Goal: Task Accomplishment & Management: Manage account settings

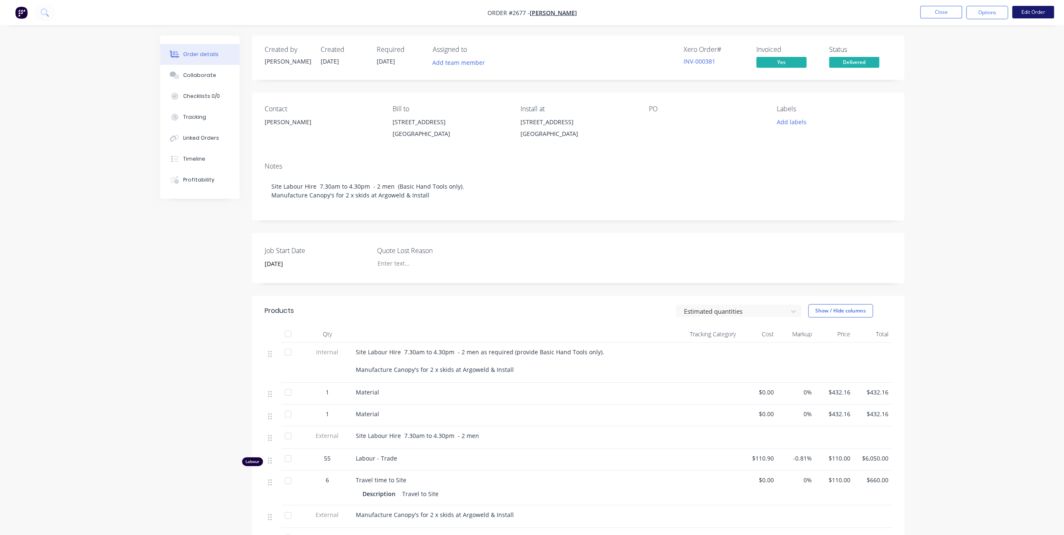
click at [1032, 12] on button "Edit Order" at bounding box center [1033, 12] width 42 height 13
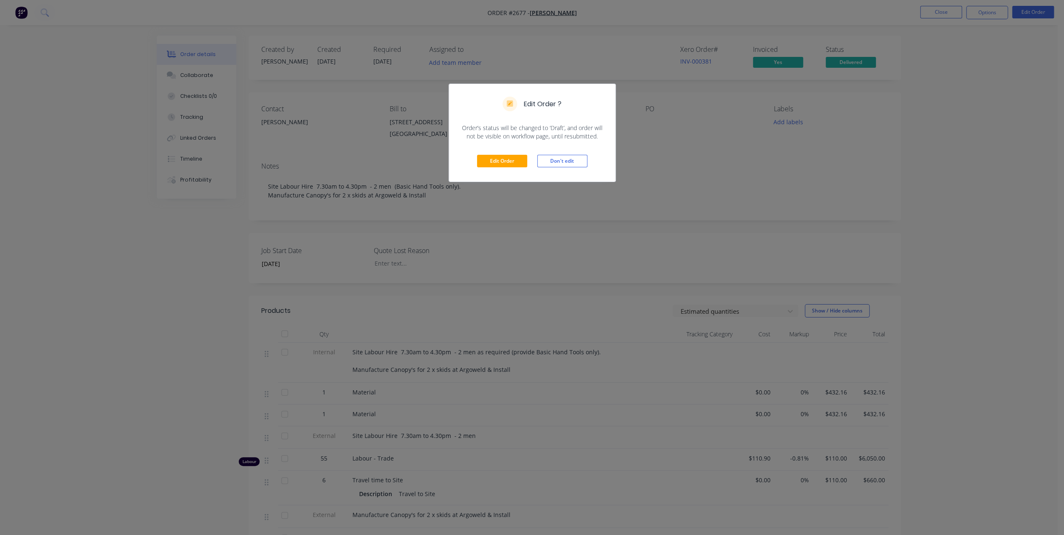
click at [505, 153] on div "Edit Order Don't edit" at bounding box center [532, 160] width 166 height 41
click at [505, 161] on button "Edit Order" at bounding box center [502, 161] width 50 height 13
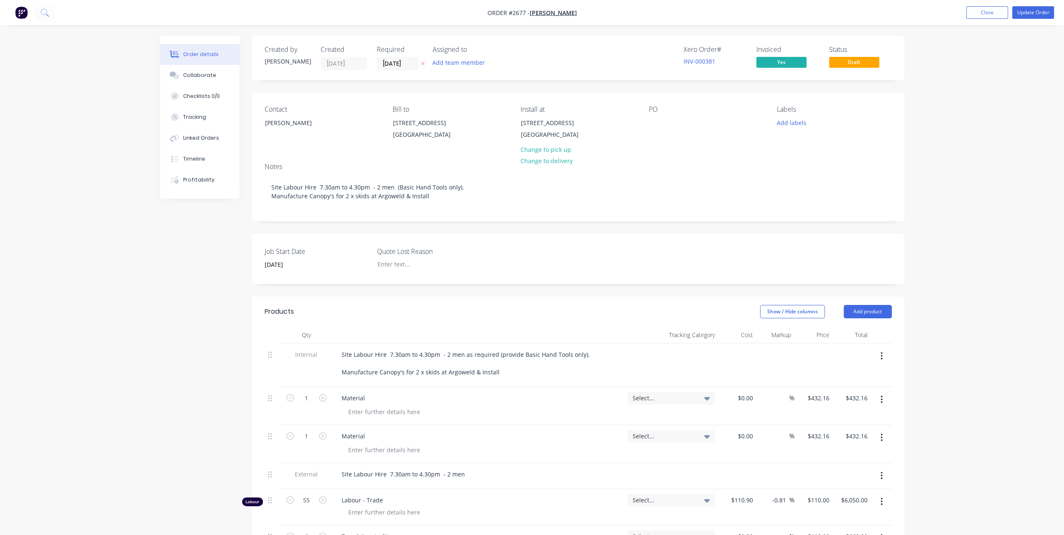
click at [883, 445] on button "button" at bounding box center [882, 437] width 20 height 15
click at [832, 515] on div "Delete" at bounding box center [852, 509] width 64 height 12
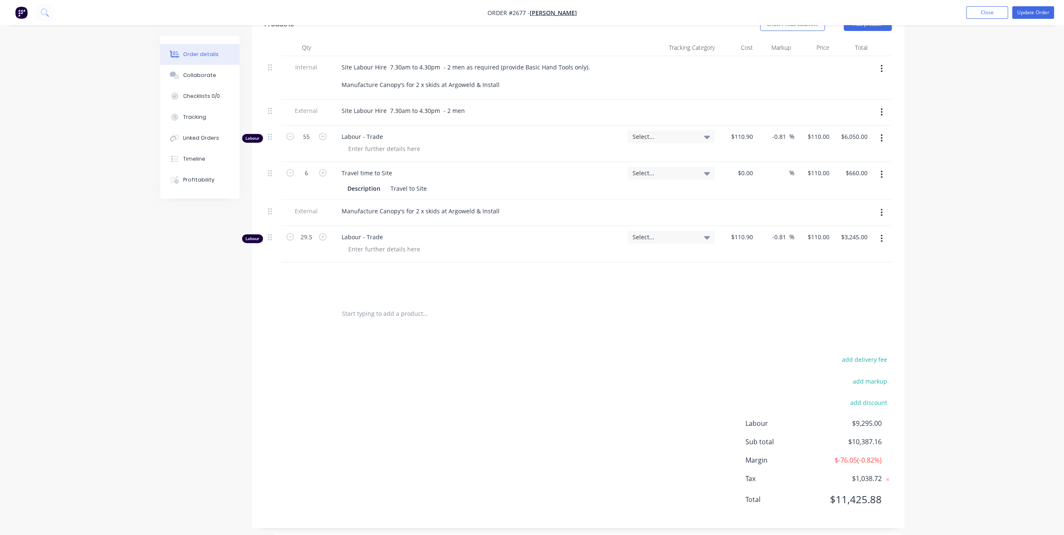
scroll to position [300, 0]
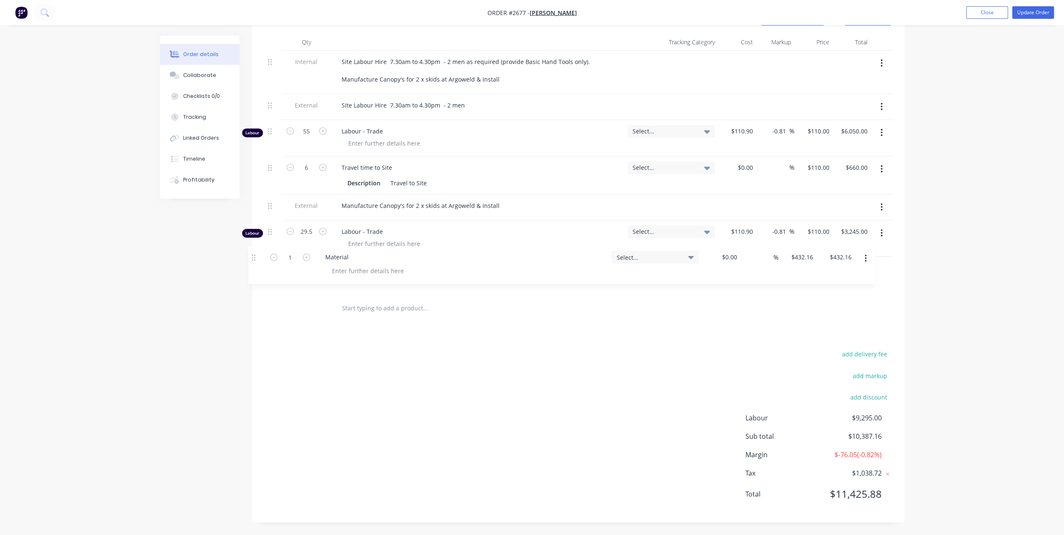
drag, startPoint x: 270, startPoint y: 404, endPoint x: 257, endPoint y: 259, distance: 146.1
click at [257, 259] on div "Qty Tracking Category Cost Markup Price Total Internal Site Labour Hire 7.30am …" at bounding box center [578, 178] width 652 height 288
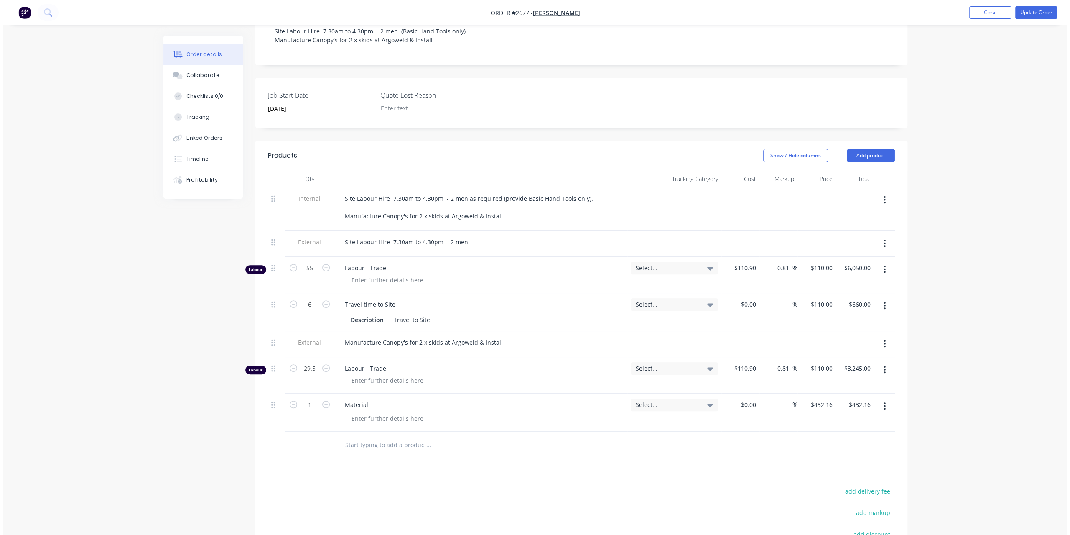
scroll to position [133, 0]
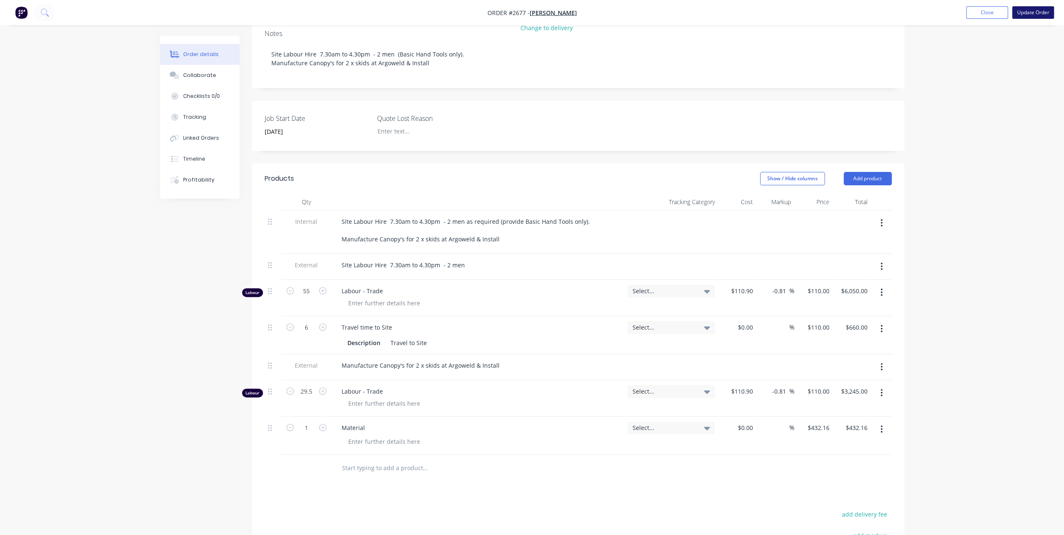
click at [1041, 14] on button "Update Order" at bounding box center [1033, 12] width 42 height 13
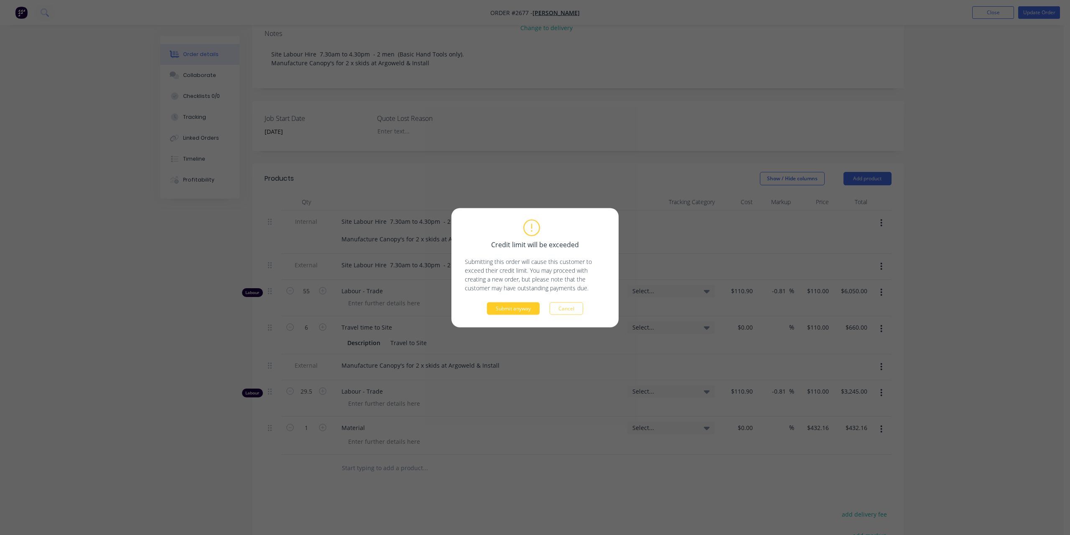
click at [506, 311] on button "Submit anyway" at bounding box center [513, 308] width 53 height 13
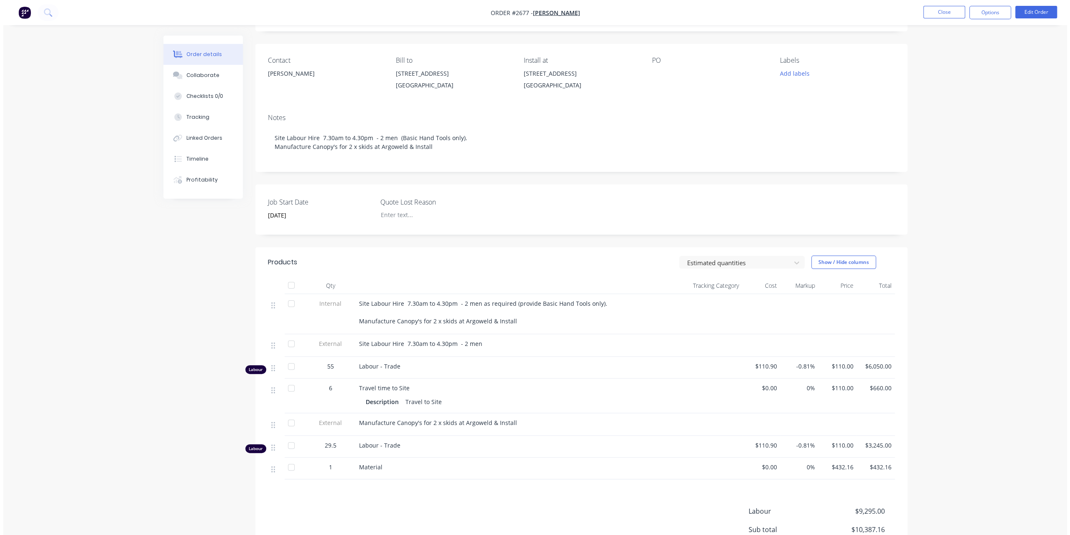
scroll to position [0, 0]
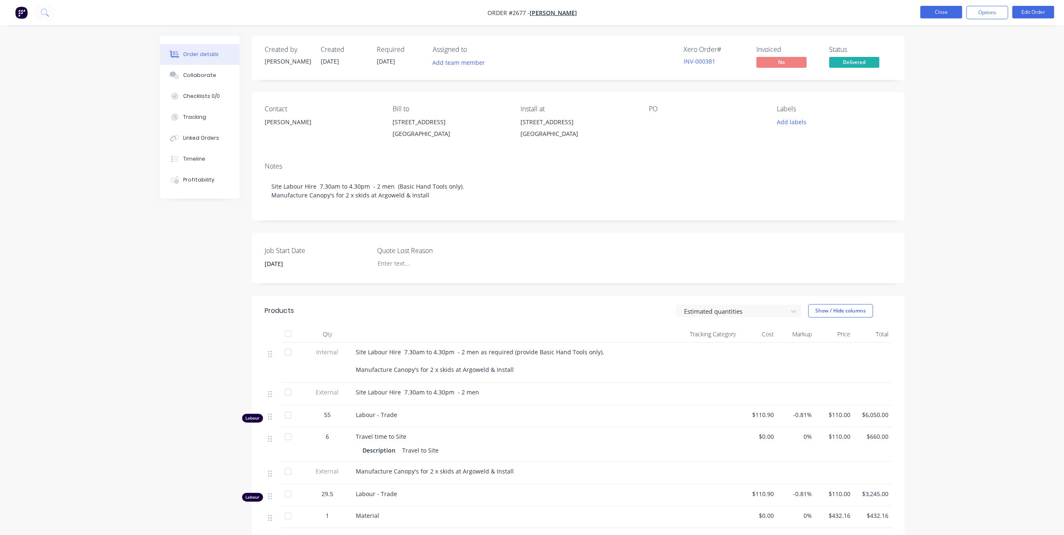
click at [941, 12] on button "Close" at bounding box center [941, 12] width 42 height 13
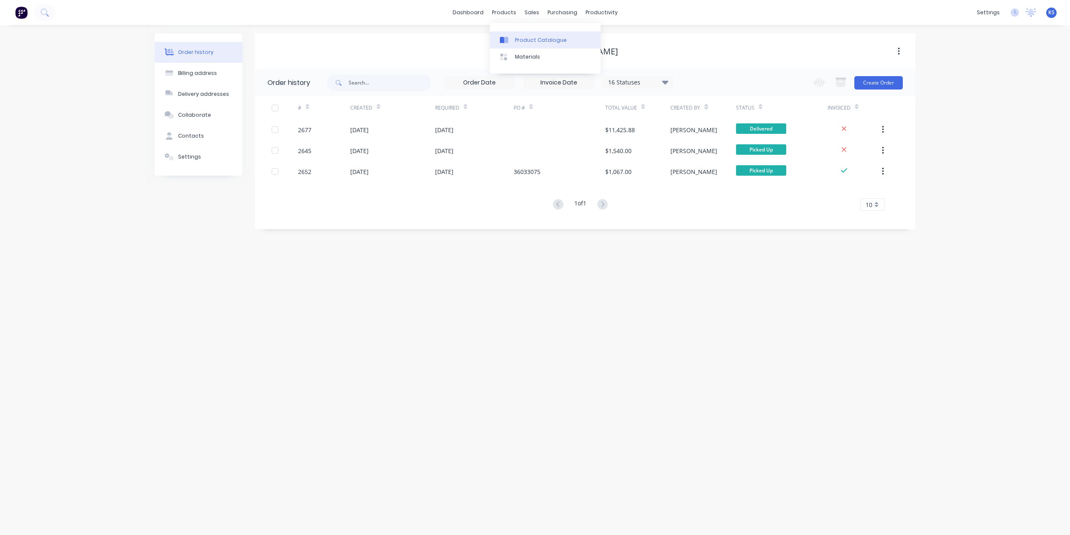
click at [523, 44] on link "Product Catalogue" at bounding box center [545, 39] width 111 height 17
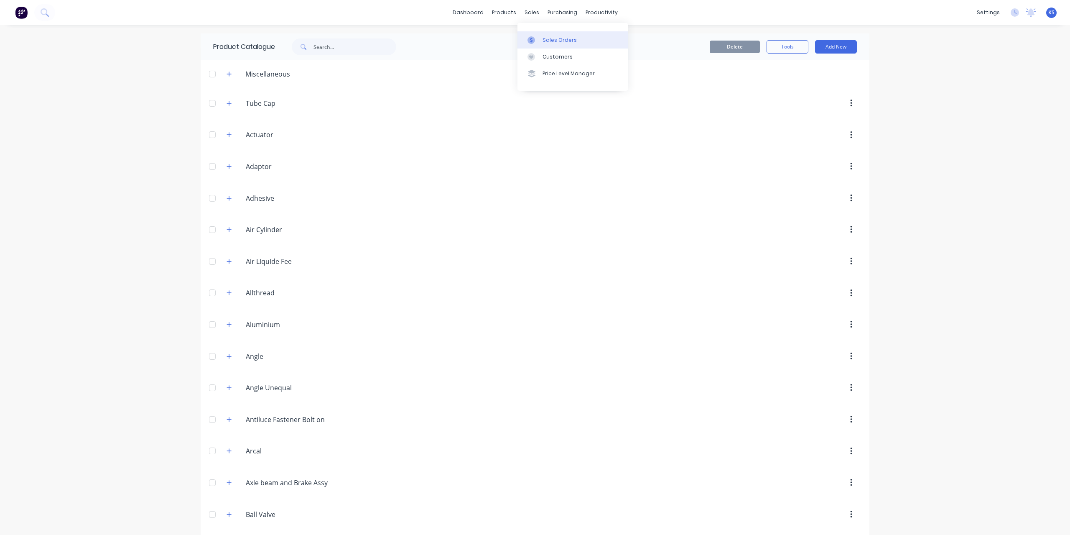
click at [556, 43] on div "Sales Orders" at bounding box center [560, 40] width 34 height 8
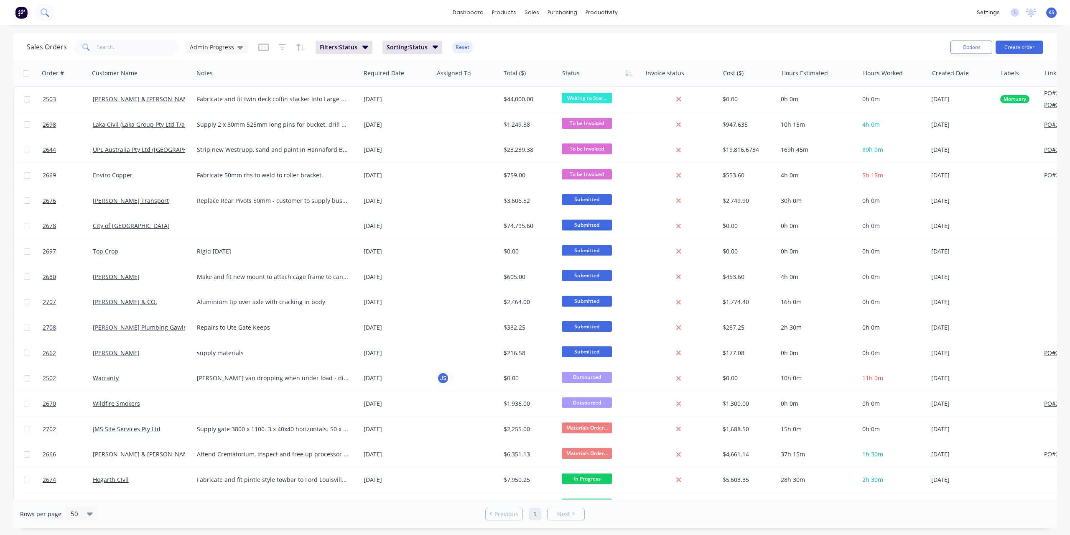
click at [44, 14] on icon at bounding box center [44, 11] width 7 height 7
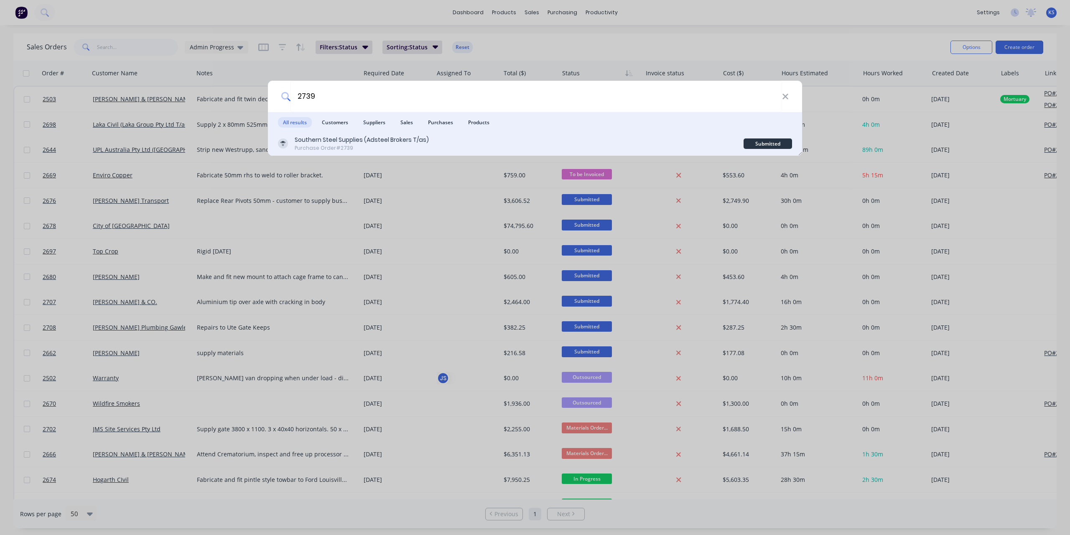
type input "2739"
click at [308, 148] on div "Purchase Order #2739" at bounding box center [362, 148] width 134 height 8
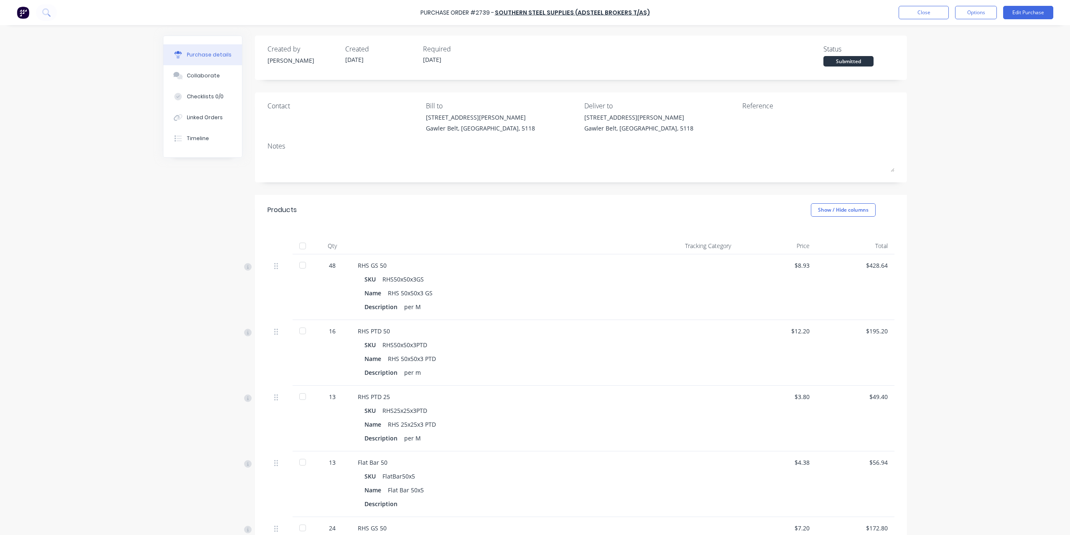
click at [296, 260] on div at bounding box center [302, 265] width 17 height 17
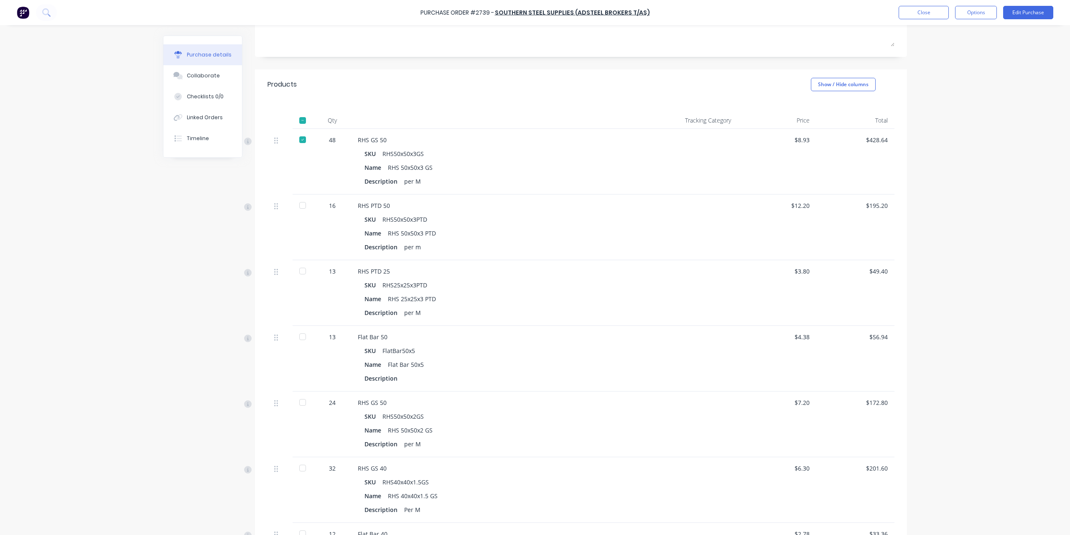
scroll to position [251, 0]
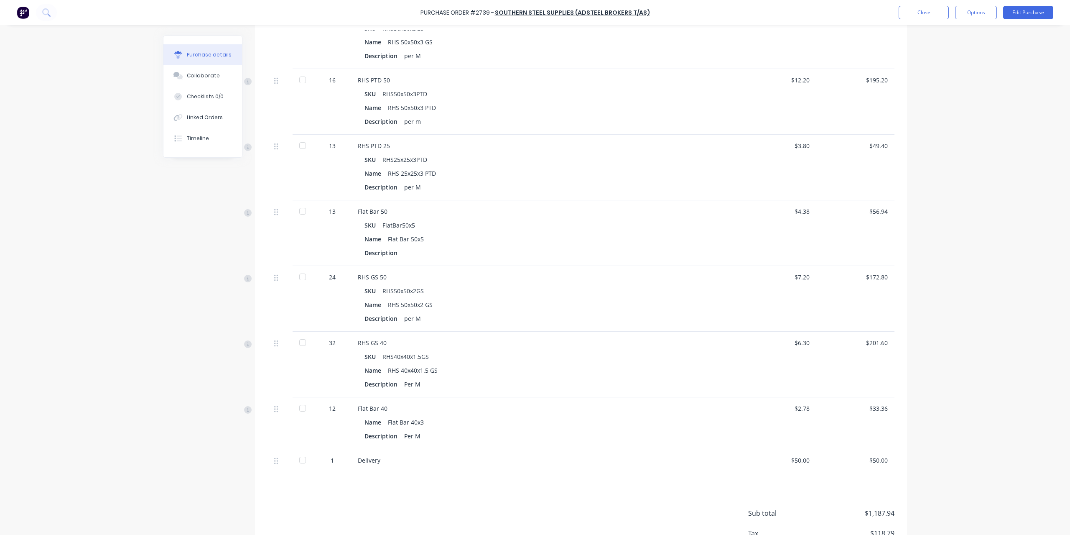
click at [298, 408] on div at bounding box center [302, 408] width 17 height 17
click at [300, 457] on div at bounding box center [302, 459] width 17 height 17
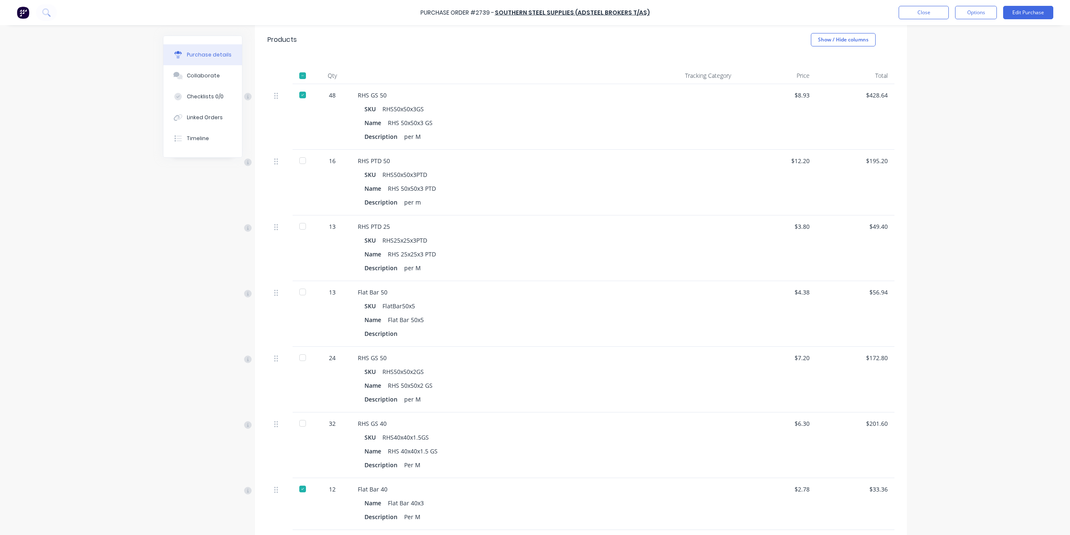
scroll to position [167, 0]
click at [302, 358] on div at bounding box center [302, 360] width 17 height 17
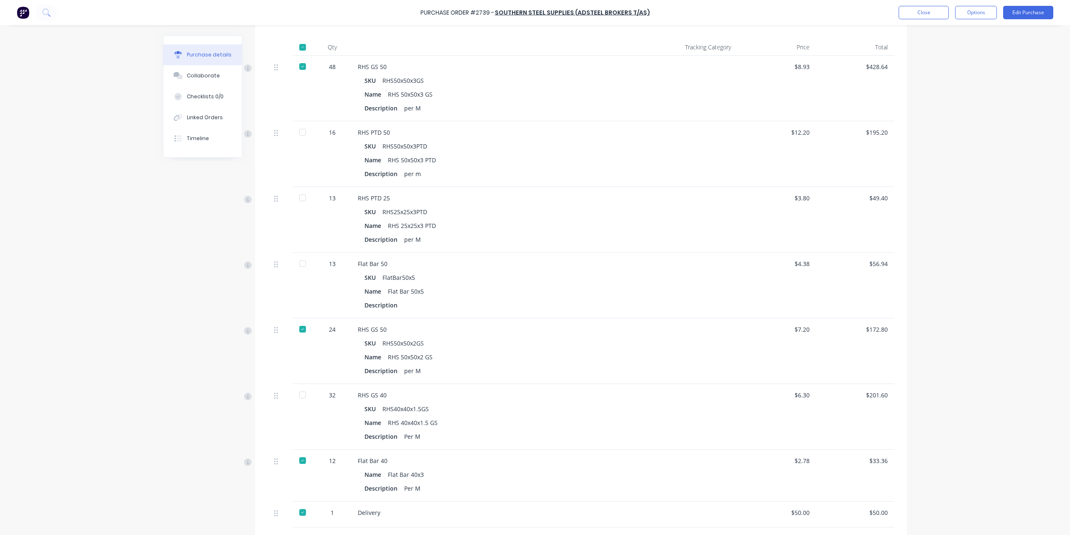
scroll to position [209, 0]
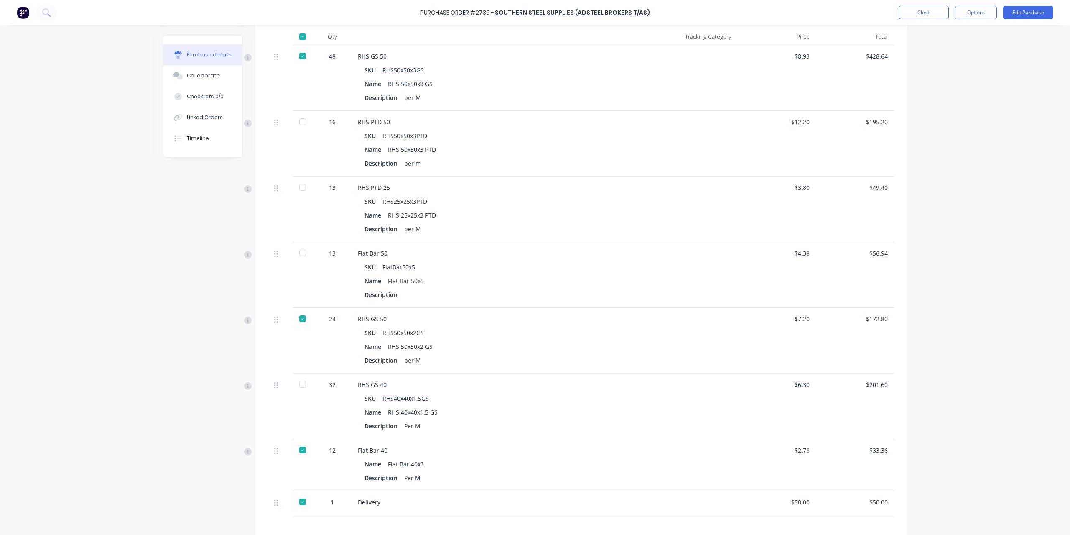
click at [300, 386] on div at bounding box center [302, 384] width 17 height 17
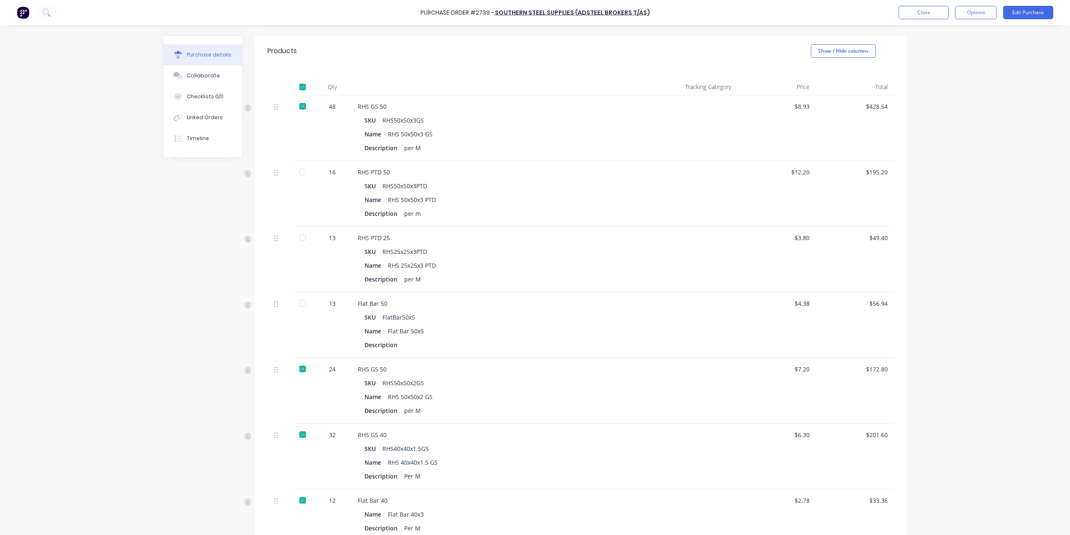
scroll to position [100, 0]
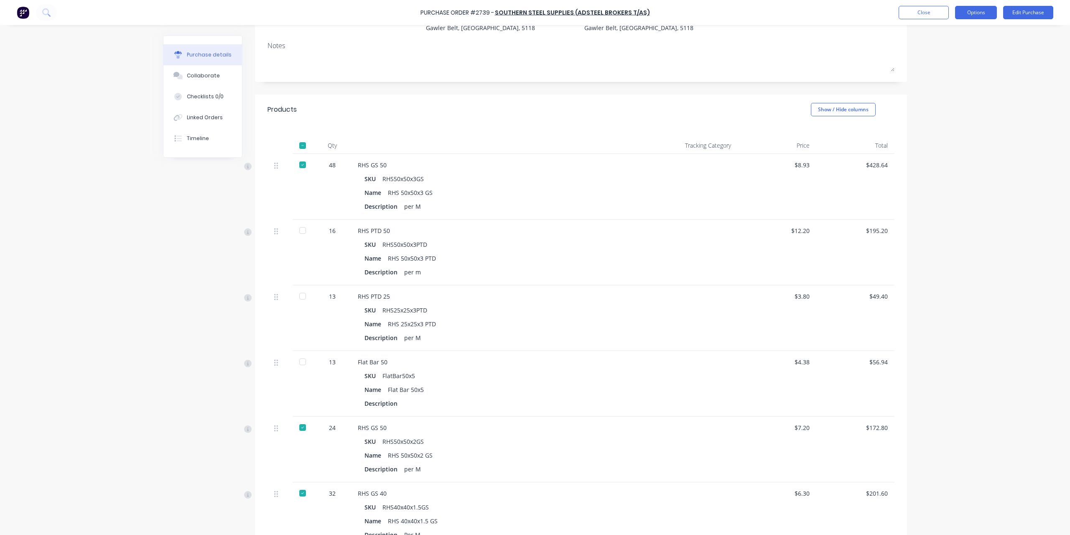
click at [974, 15] on button "Options" at bounding box center [976, 12] width 42 height 13
click at [954, 62] on div "Split order" at bounding box center [957, 67] width 64 height 12
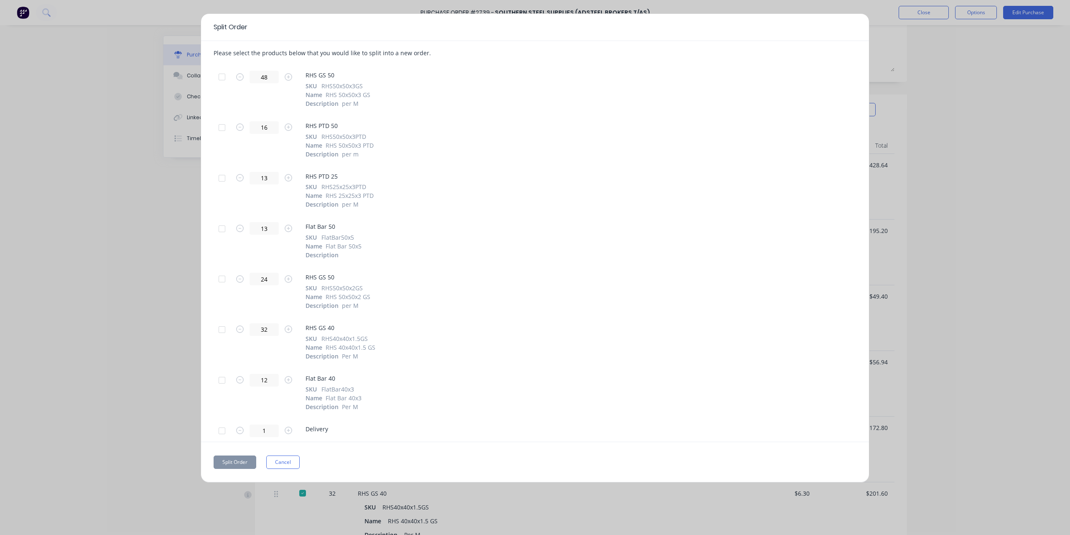
click at [224, 75] on div at bounding box center [222, 77] width 17 height 17
click at [227, 282] on div at bounding box center [222, 278] width 17 height 17
click at [230, 332] on div "32 RHS GS 40 SKU RHS40x40x1.5GS Name RHS 40x40x1.5 GS Description Per M" at bounding box center [535, 341] width 643 height 51
click at [224, 329] on div at bounding box center [222, 329] width 17 height 17
click at [224, 378] on div at bounding box center [222, 380] width 17 height 17
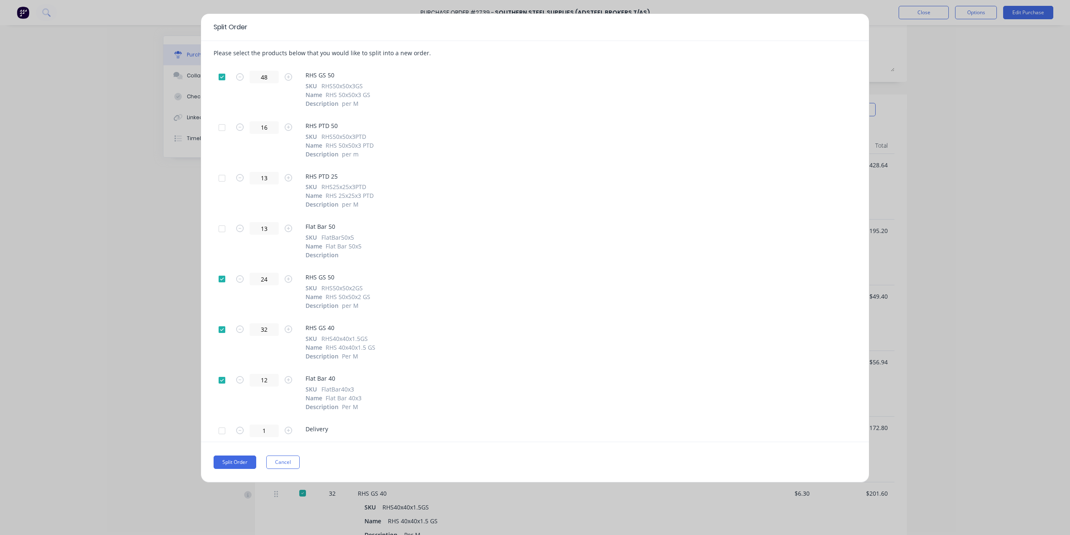
click at [221, 433] on div at bounding box center [222, 430] width 17 height 17
click at [238, 463] on button "Split Order" at bounding box center [235, 461] width 43 height 13
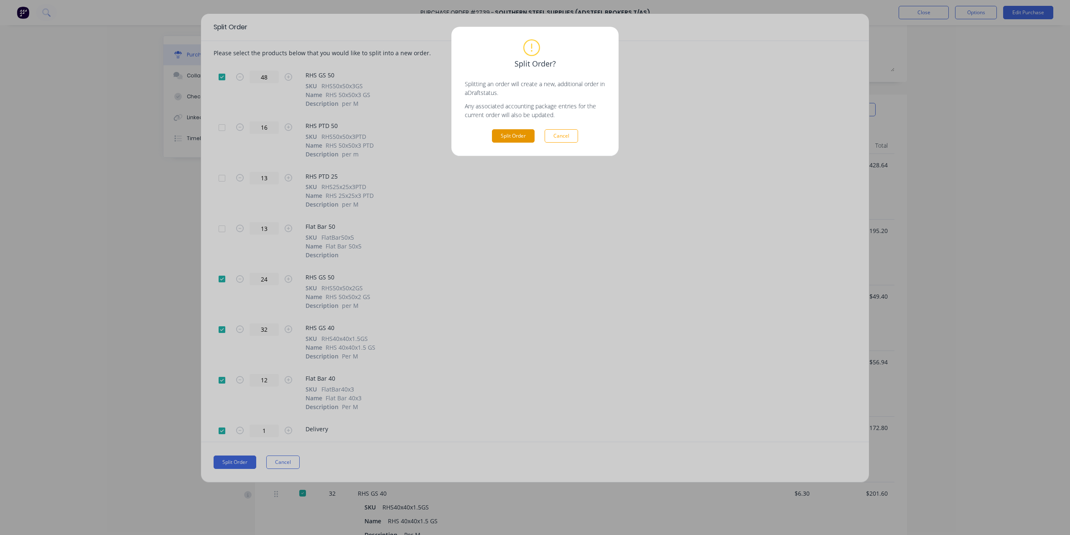
click at [524, 140] on button "Split Order" at bounding box center [513, 135] width 43 height 13
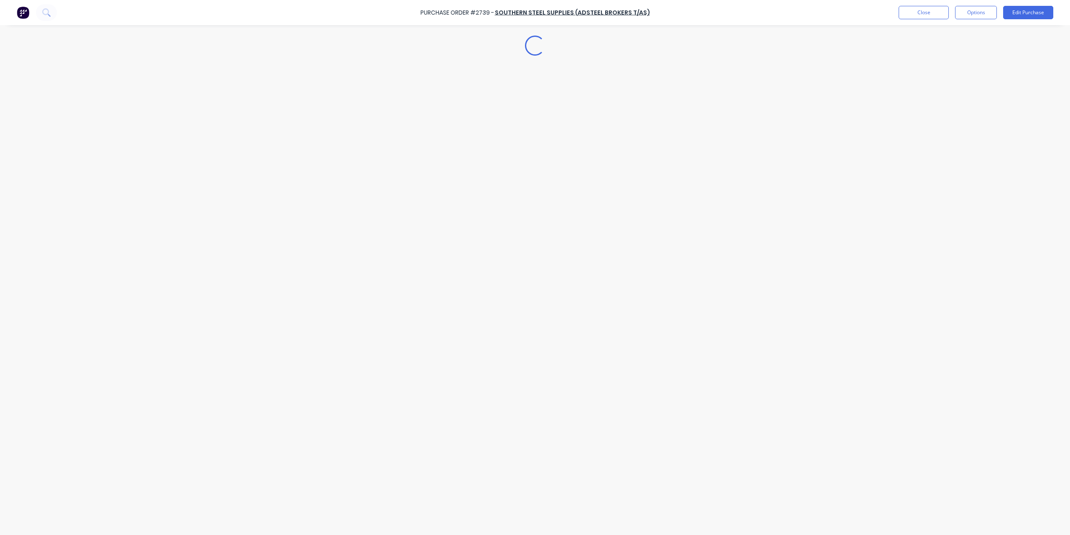
scroll to position [0, 0]
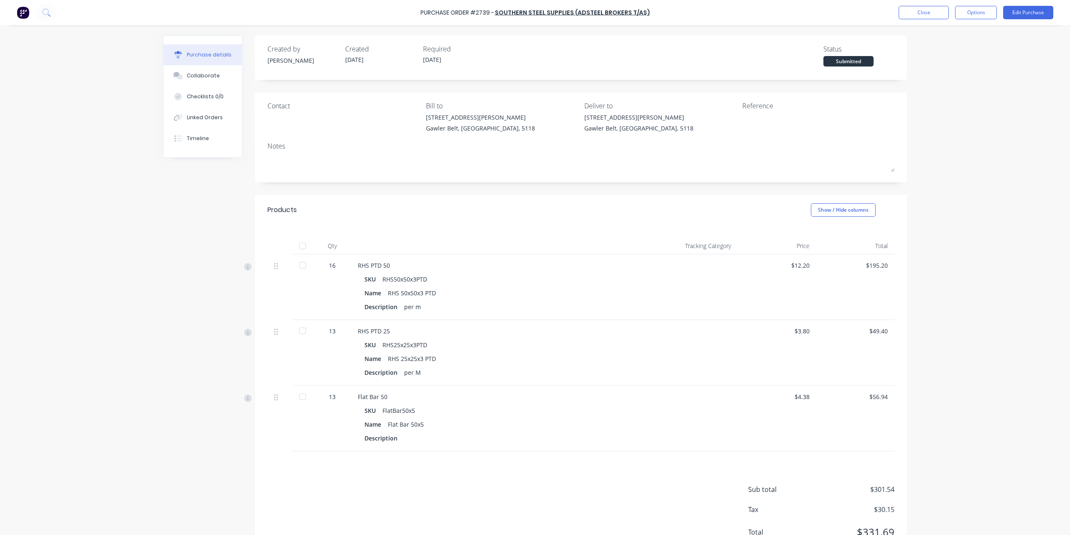
click at [303, 265] on div at bounding box center [302, 265] width 17 height 17
click at [304, 328] on div at bounding box center [302, 330] width 17 height 17
click at [1039, 16] on button "Edit Purchase" at bounding box center [1028, 12] width 50 height 13
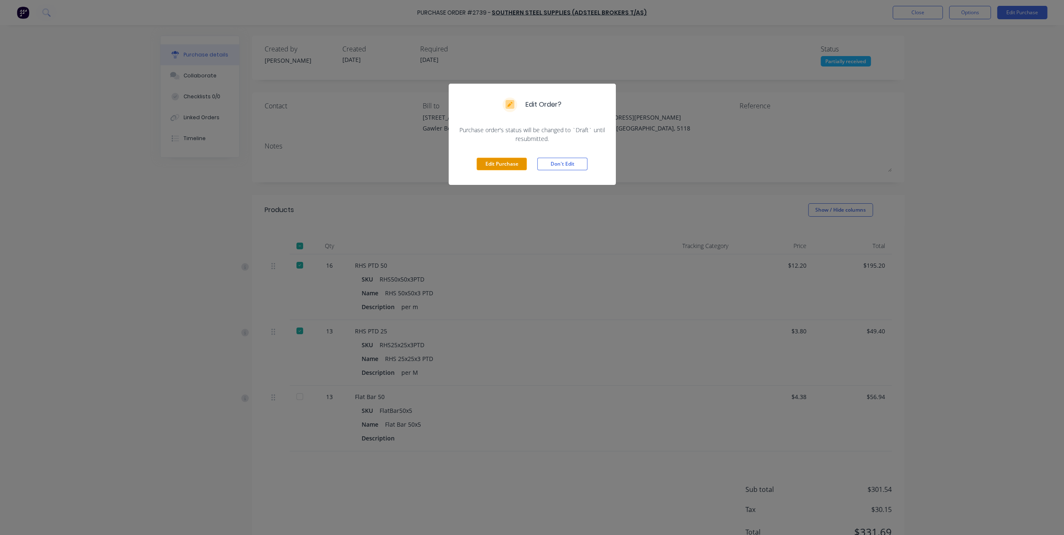
click at [506, 162] on button "Edit Purchase" at bounding box center [502, 164] width 50 height 13
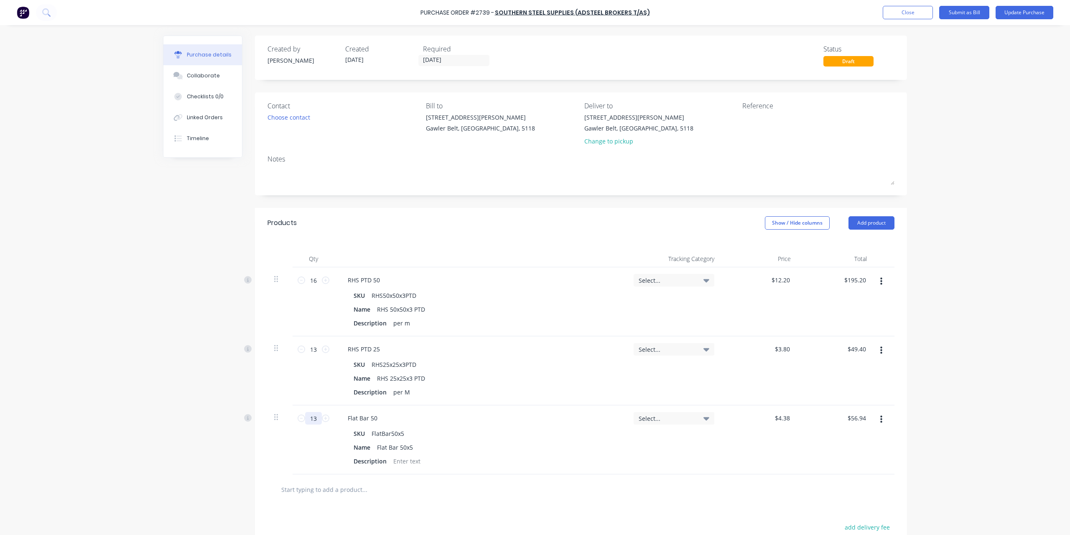
click at [312, 421] on input "13" at bounding box center [313, 418] width 17 height 13
type input "1"
type input "$4.38"
type input "12"
type input "$52.56"
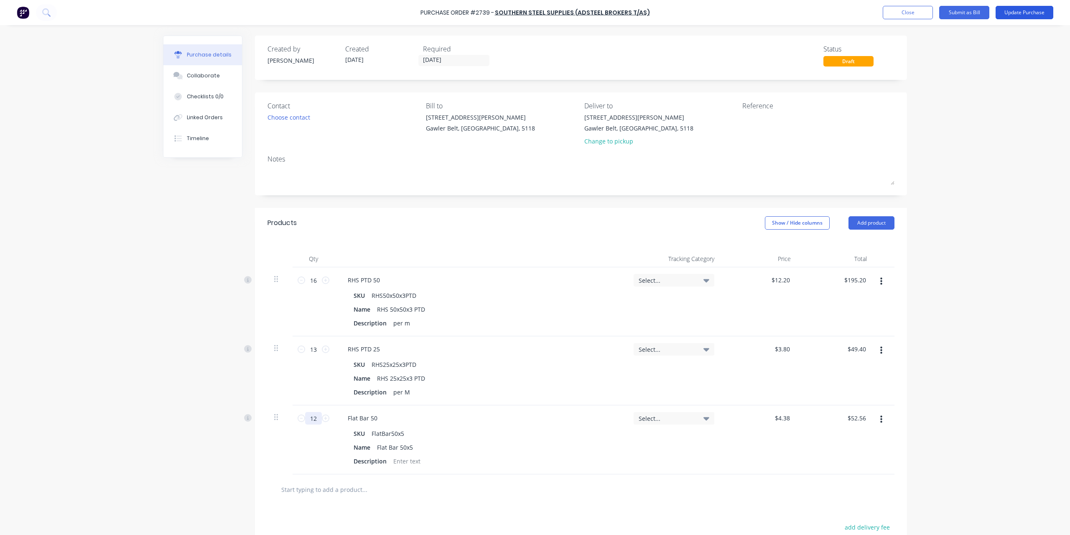
type input "12"
click at [1020, 13] on button "Update Purchase" at bounding box center [1025, 12] width 58 height 13
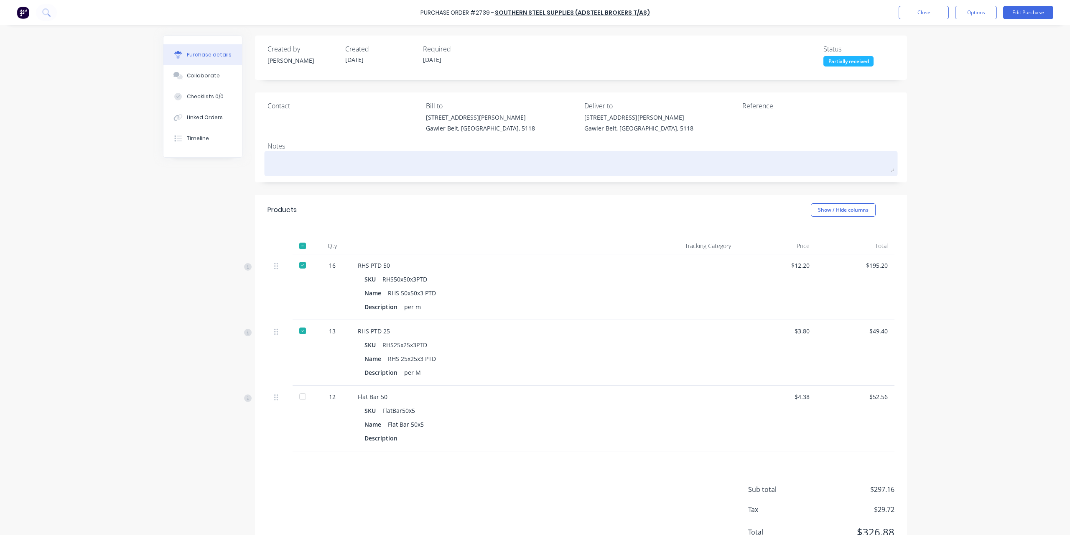
click at [306, 153] on textarea at bounding box center [581, 162] width 627 height 19
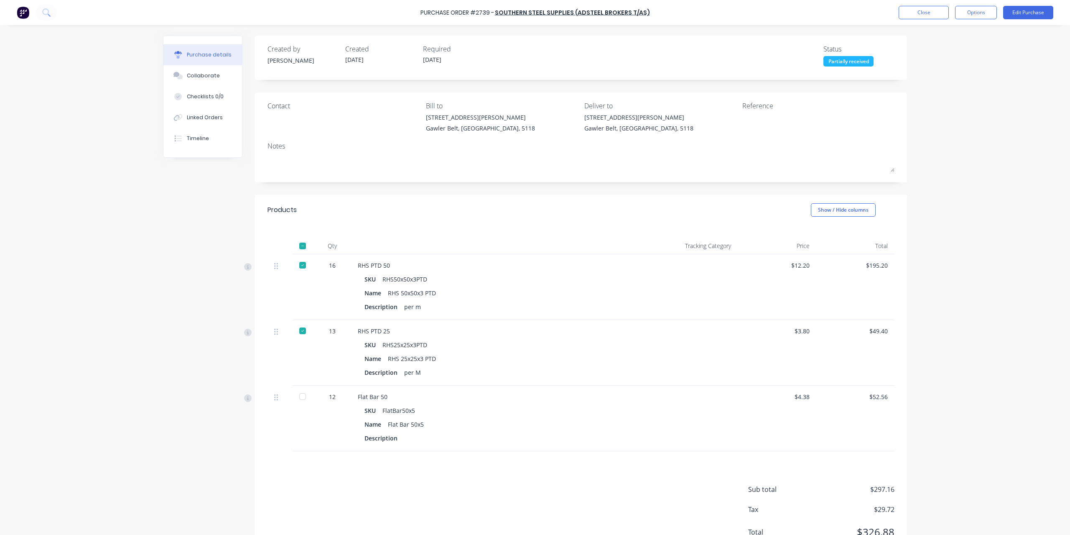
click at [299, 394] on div at bounding box center [302, 396] width 17 height 17
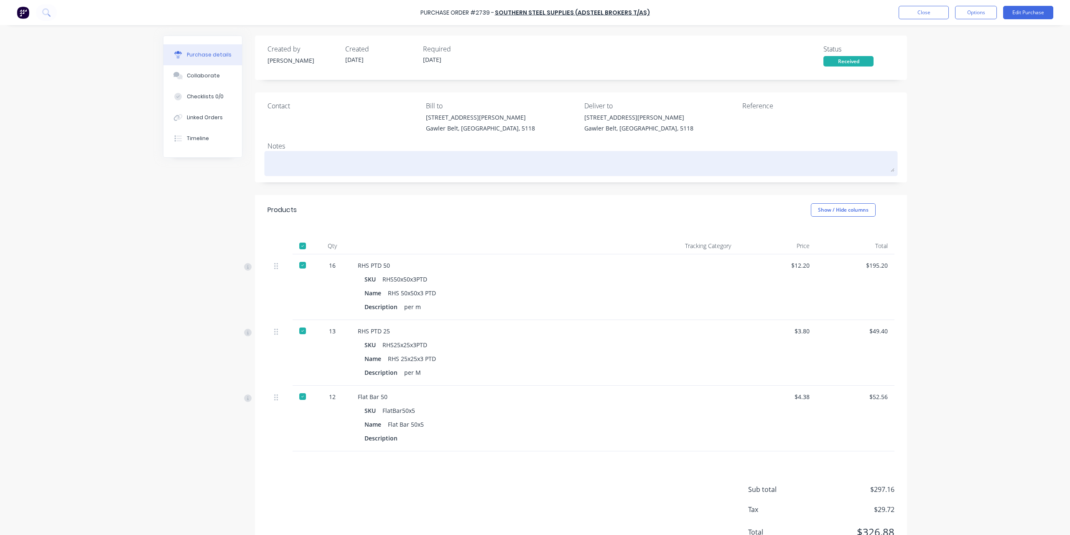
click at [291, 158] on textarea at bounding box center [581, 162] width 627 height 19
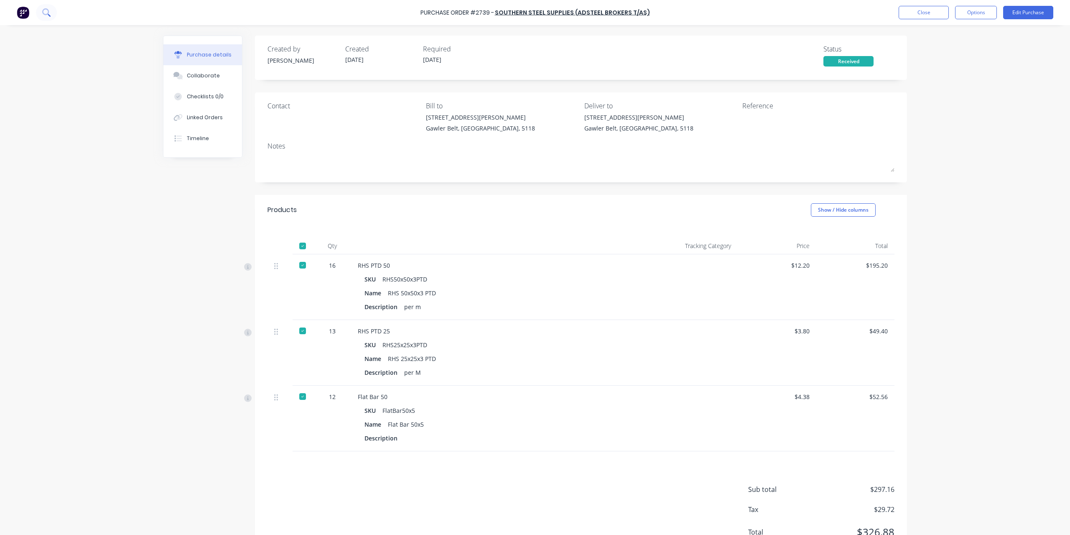
click at [44, 10] on icon at bounding box center [46, 12] width 8 height 8
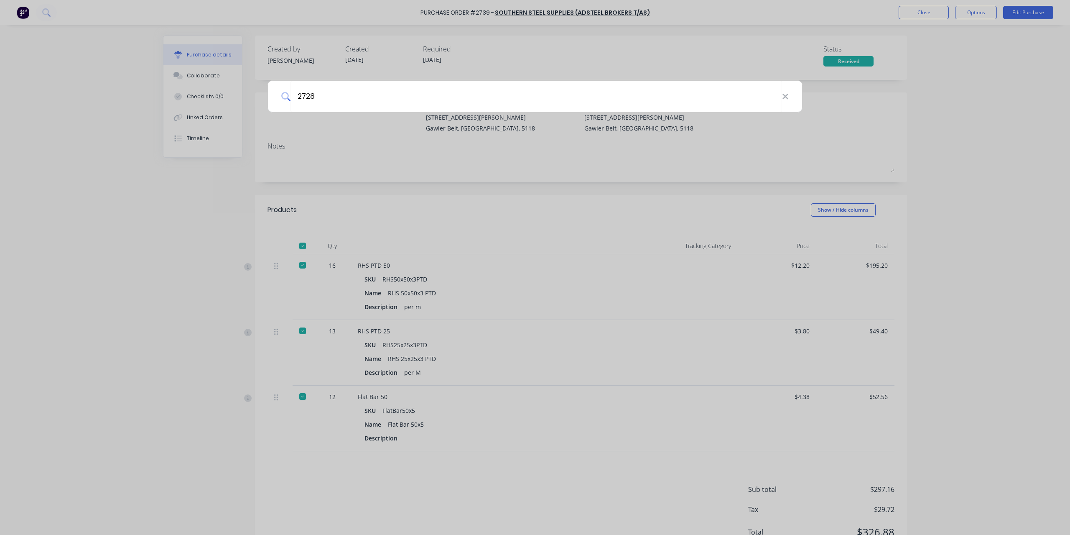
type input "2728"
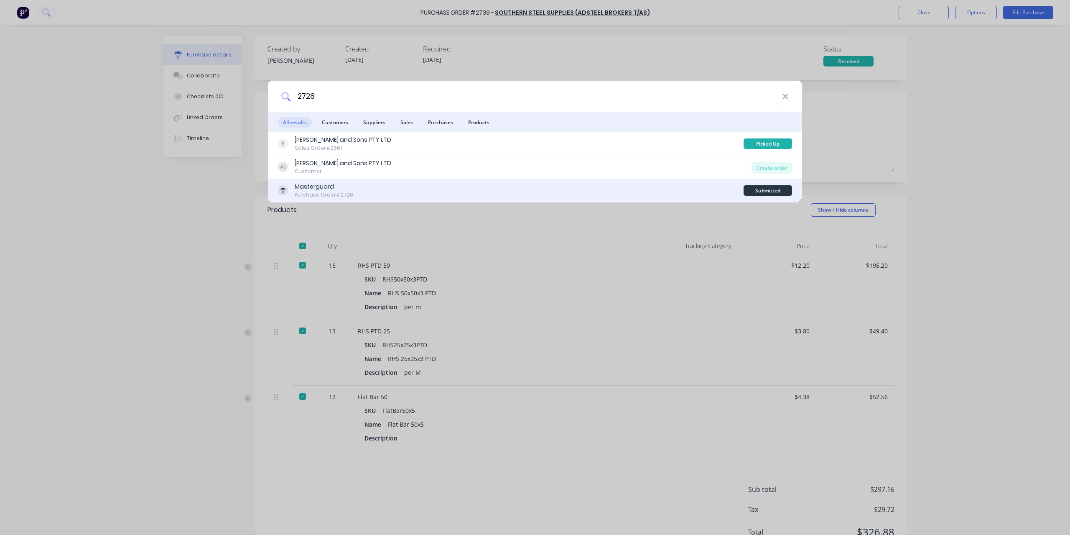
click at [320, 185] on div "Masterguard" at bounding box center [324, 186] width 59 height 9
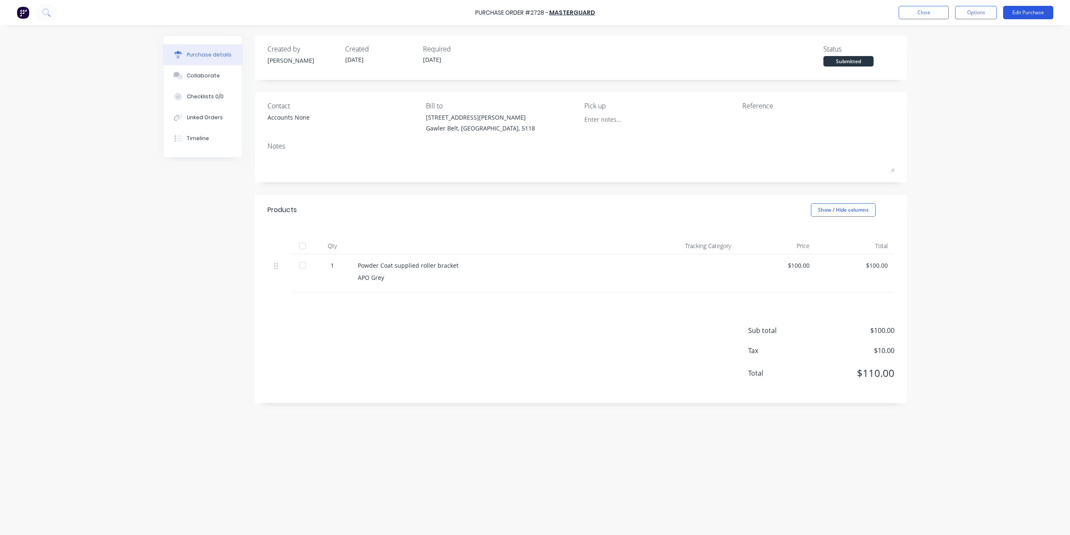
click at [1037, 16] on button "Edit Purchase" at bounding box center [1028, 12] width 50 height 13
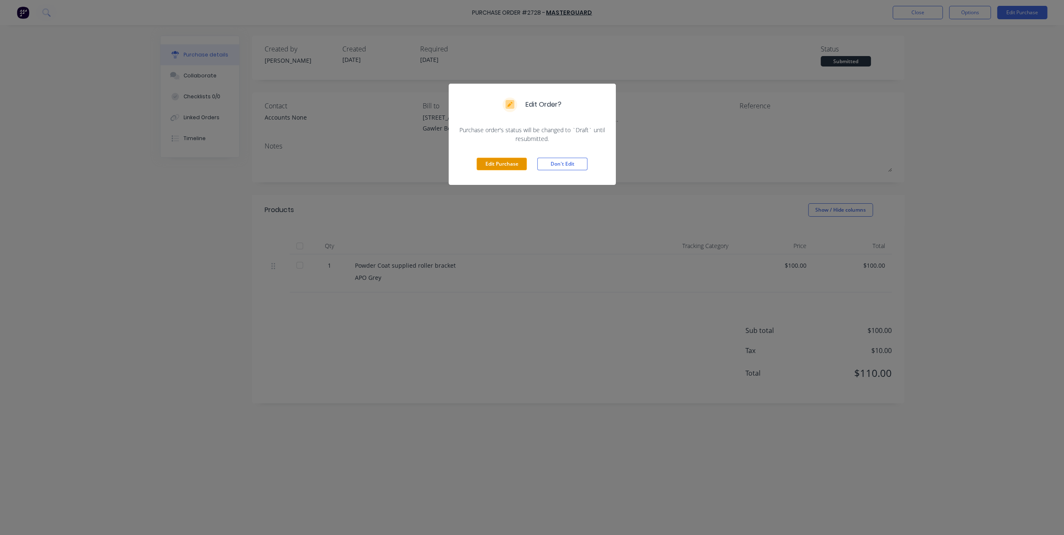
click at [508, 167] on button "Edit Purchase" at bounding box center [502, 164] width 50 height 13
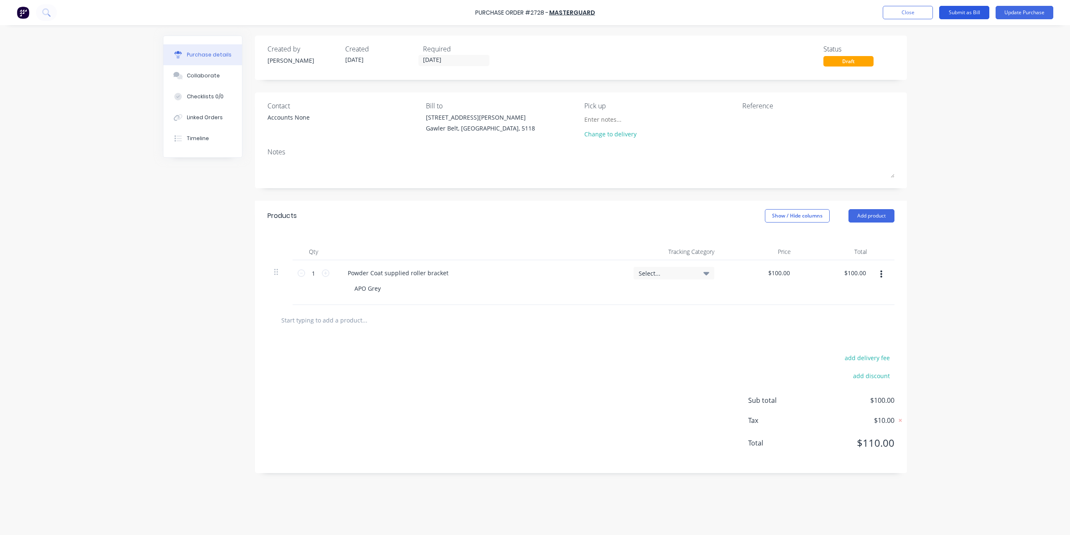
click at [971, 17] on button "Submit as Bill" at bounding box center [964, 12] width 50 height 13
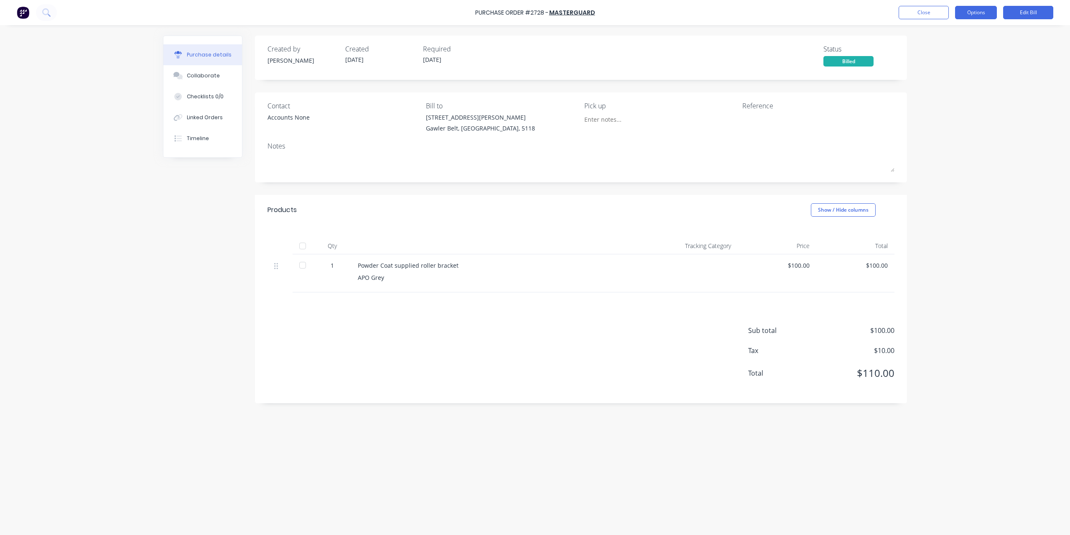
click at [960, 10] on button "Options" at bounding box center [976, 12] width 42 height 13
click at [962, 54] on div "Convert to Purchase Order" at bounding box center [957, 52] width 64 height 21
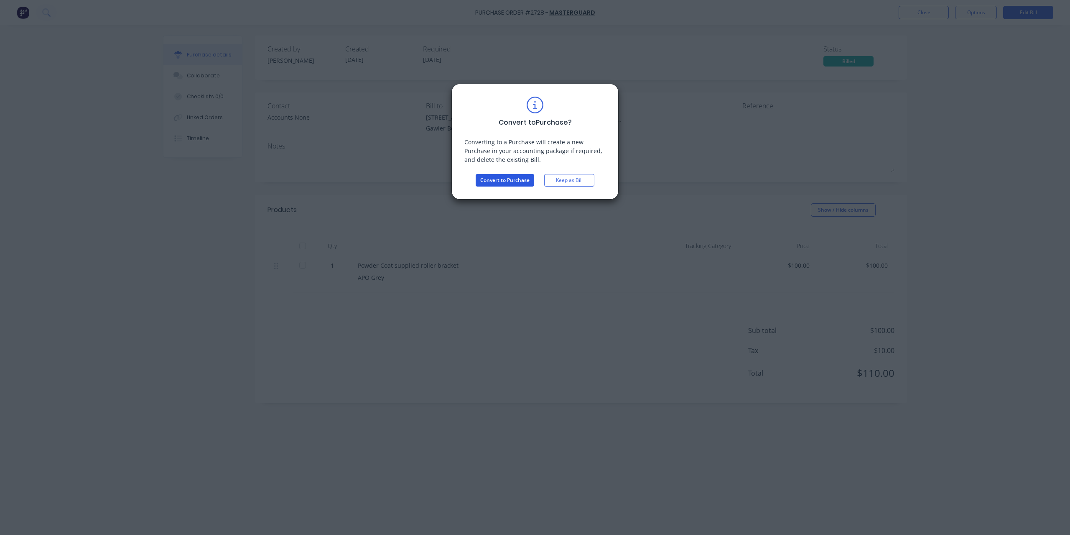
click at [533, 182] on button "Convert to Purchase" at bounding box center [505, 180] width 59 height 13
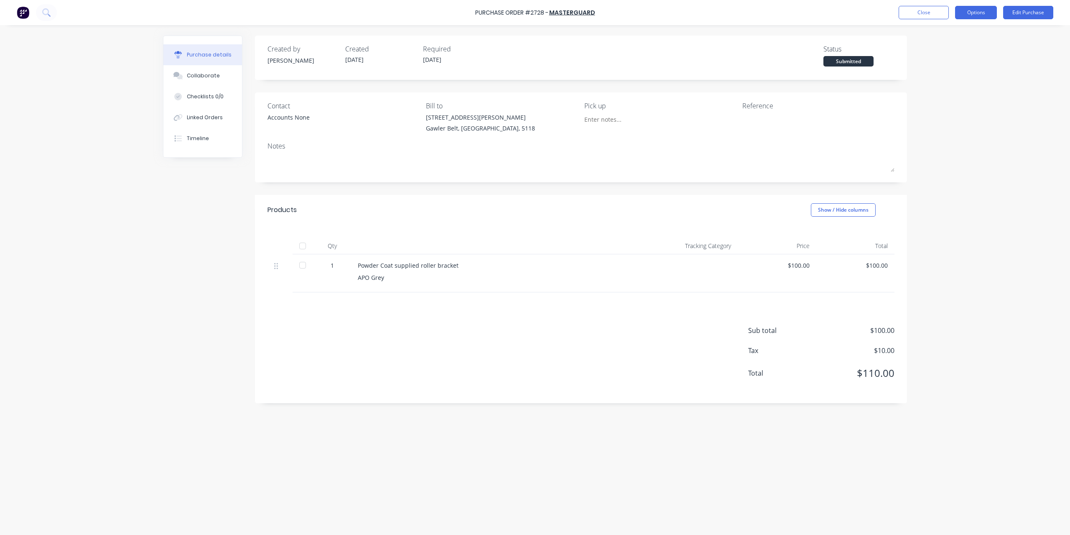
click at [958, 16] on button "Options" at bounding box center [976, 12] width 42 height 13
click at [958, 45] on div "Convert to Bill" at bounding box center [957, 51] width 64 height 12
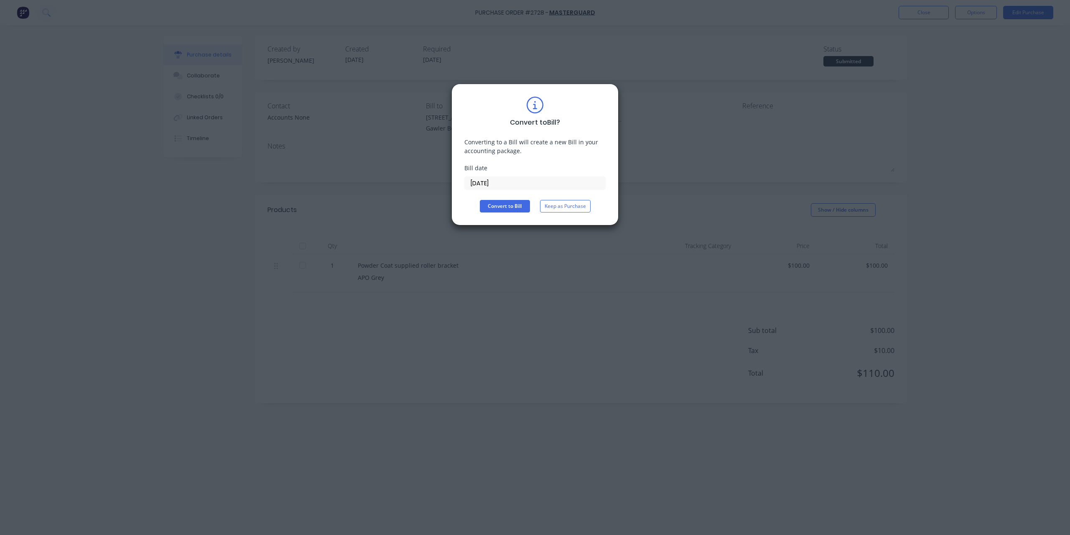
click at [517, 214] on div "Convert to Bill ? Converting to a Bill will create a new Bill in your accountin…" at bounding box center [534, 155] width 167 height 142
click at [517, 206] on button "Convert to Bill" at bounding box center [505, 206] width 50 height 13
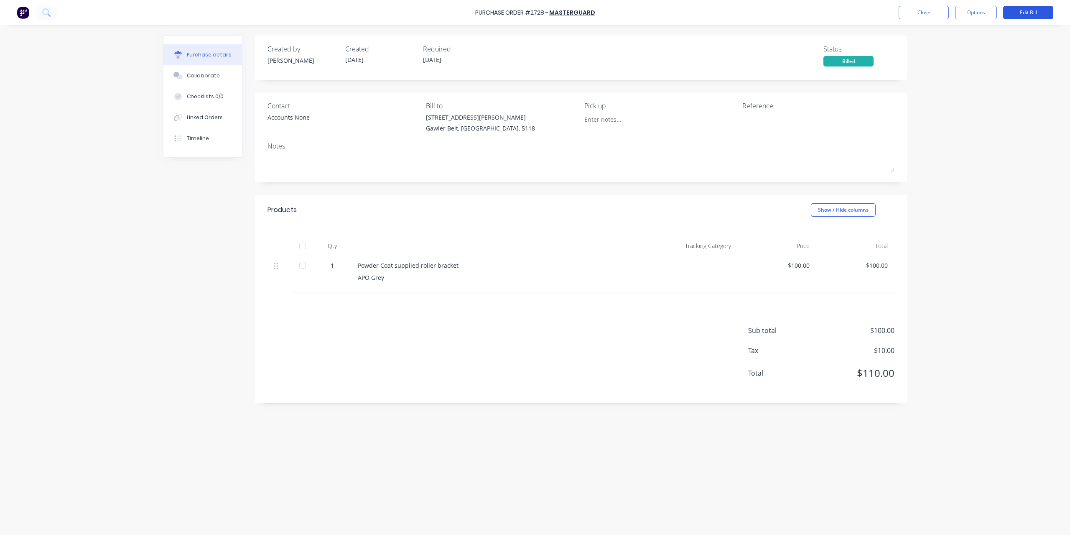
click at [1025, 10] on button "Edit Bill" at bounding box center [1028, 12] width 50 height 13
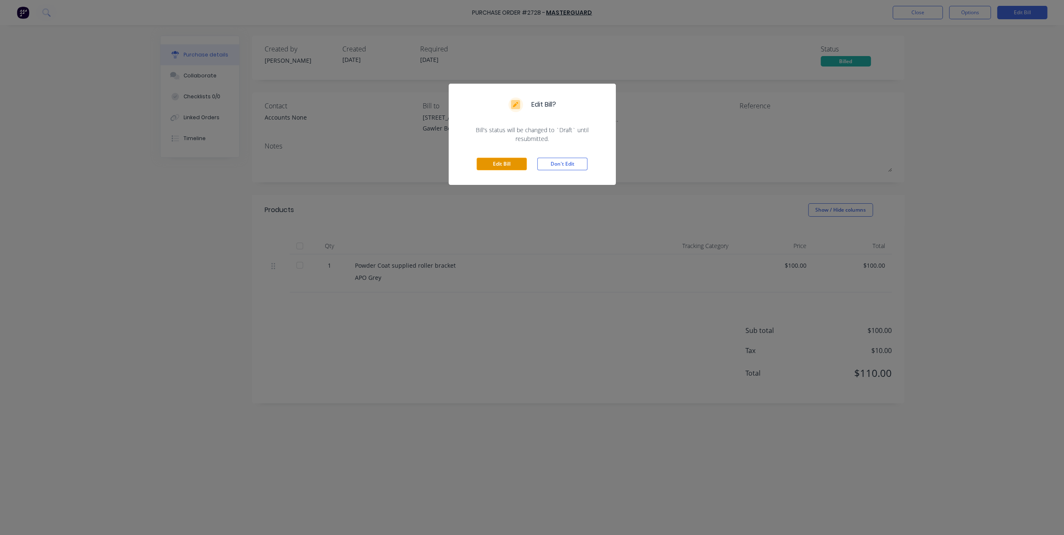
click at [505, 162] on button "Edit Bill" at bounding box center [502, 164] width 50 height 13
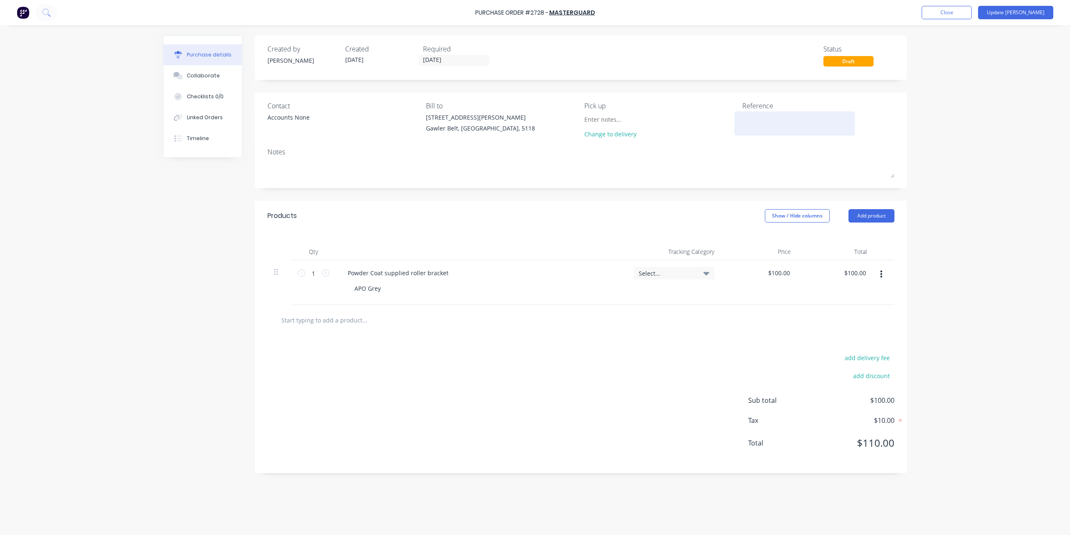
click at [763, 117] on textarea at bounding box center [794, 122] width 104 height 19
type textarea "INV-4715"
type textarea "x"
type textarea "INV-4715"
type input "100.00"
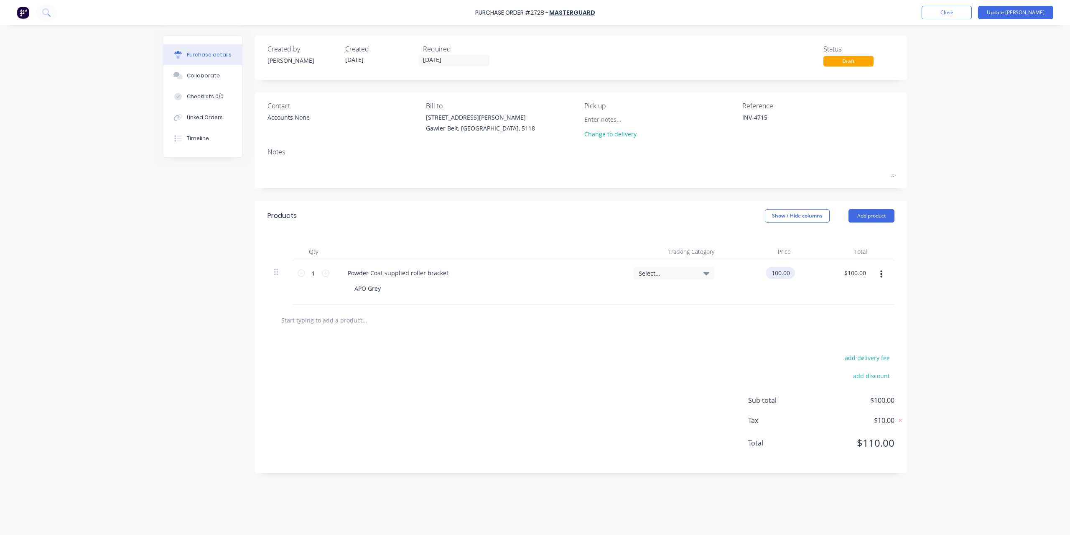
click at [780, 278] on input "100.00" at bounding box center [779, 273] width 26 height 12
click at [779, 275] on input "100.00" at bounding box center [780, 273] width 23 height 12
type textarea "x"
click at [779, 275] on input "100.00" at bounding box center [780, 273] width 23 height 12
type input "90"
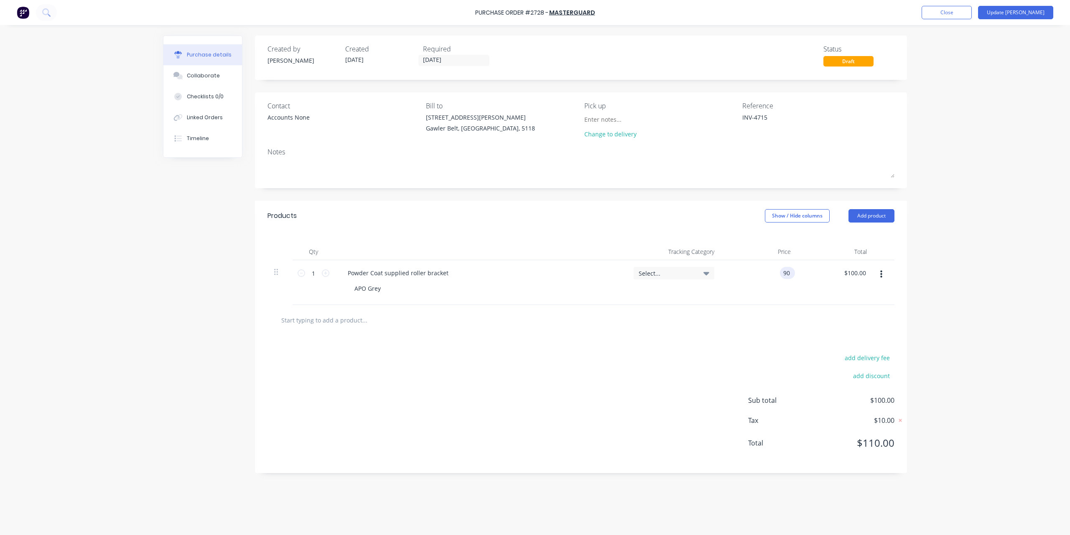
type textarea "x"
type input "$90.00"
type input "90.00"
type textarea "x"
type input "$90.00"
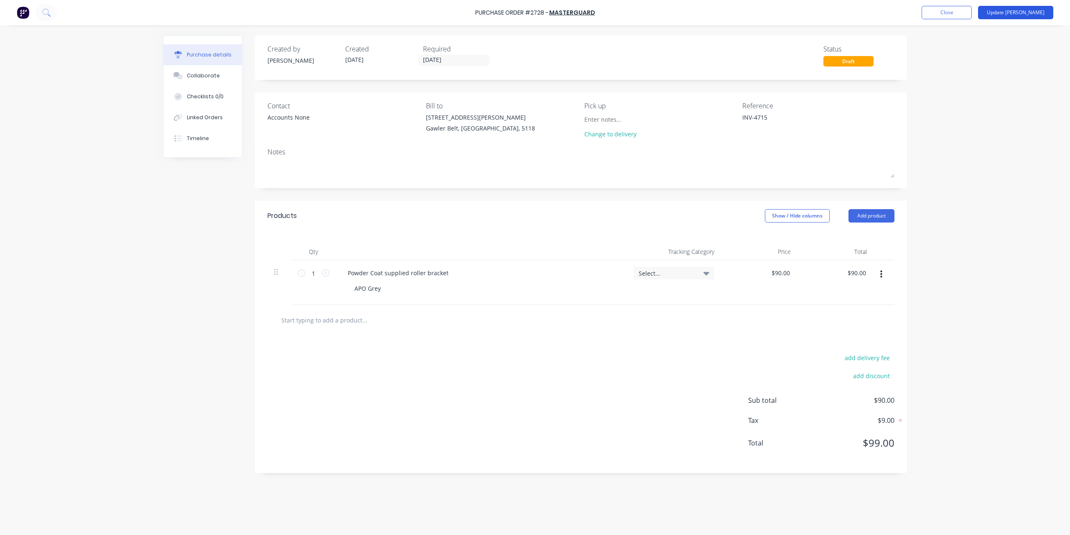
click at [1023, 15] on button "Update [PERSON_NAME]" at bounding box center [1015, 12] width 75 height 13
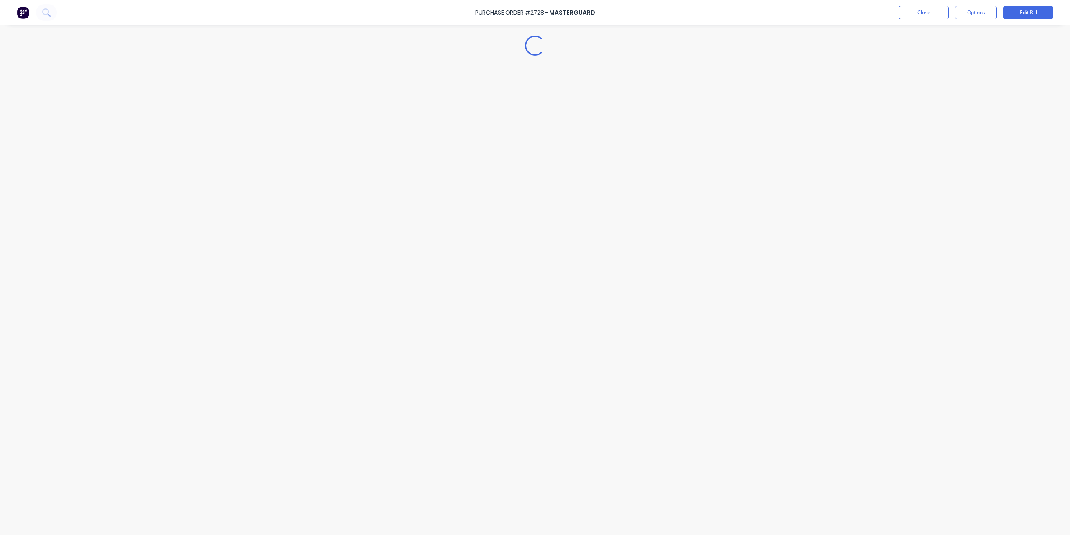
type textarea "x"
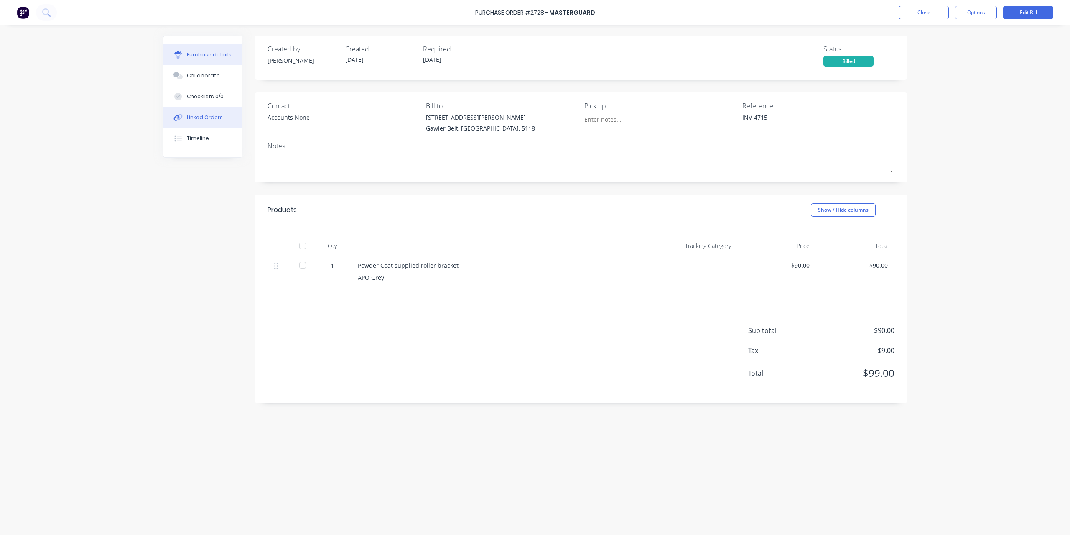
click at [210, 121] on button "Linked Orders" at bounding box center [202, 117] width 79 height 21
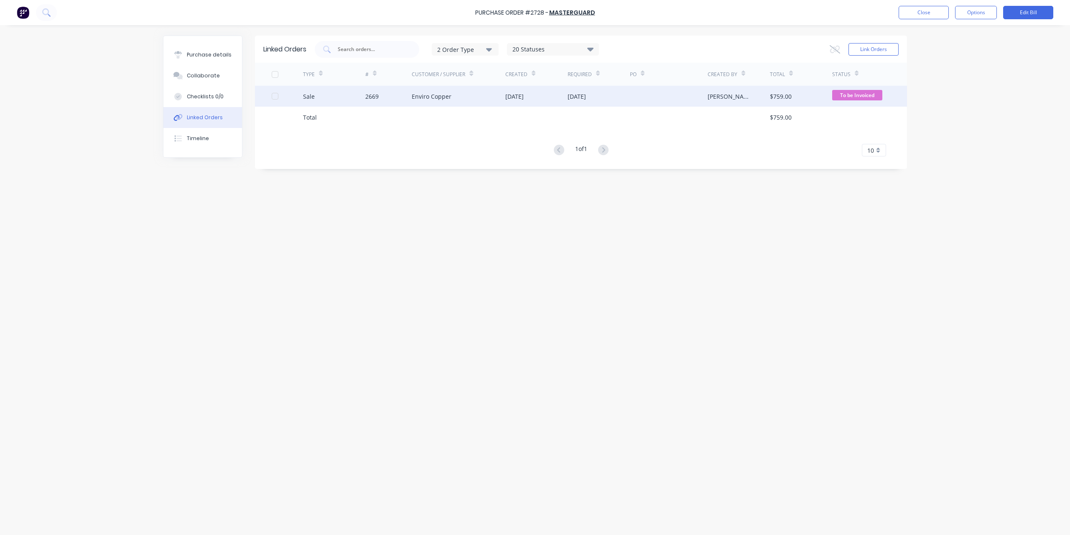
click at [350, 95] on div "Sale" at bounding box center [334, 96] width 62 height 21
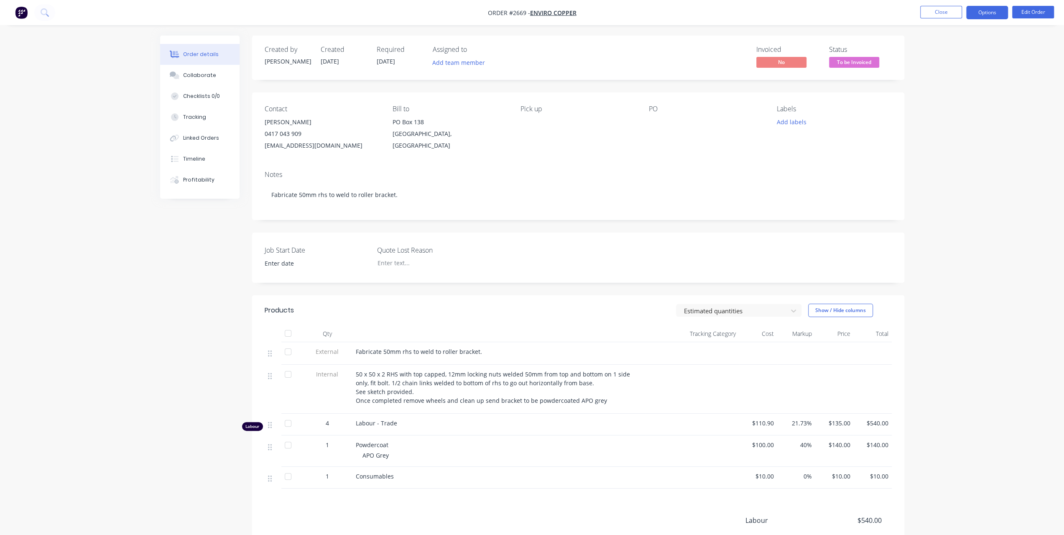
click at [982, 17] on button "Options" at bounding box center [987, 12] width 42 height 13
click at [967, 49] on div "Invoice" at bounding box center [961, 51] width 77 height 12
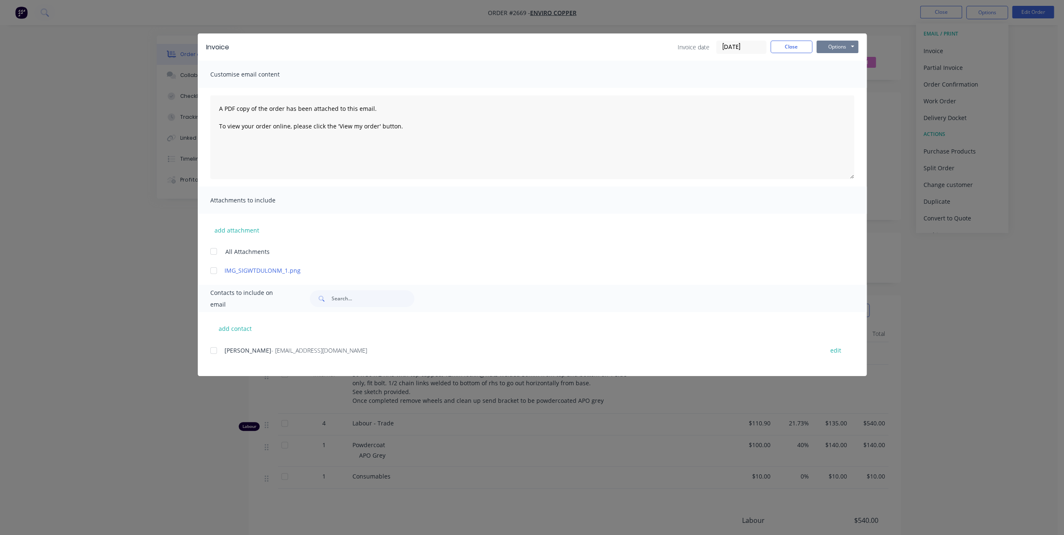
click at [830, 44] on button "Options" at bounding box center [837, 47] width 42 height 13
click at [830, 76] on button "Print" at bounding box center [843, 76] width 54 height 14
click at [796, 48] on button "Close" at bounding box center [791, 47] width 42 height 13
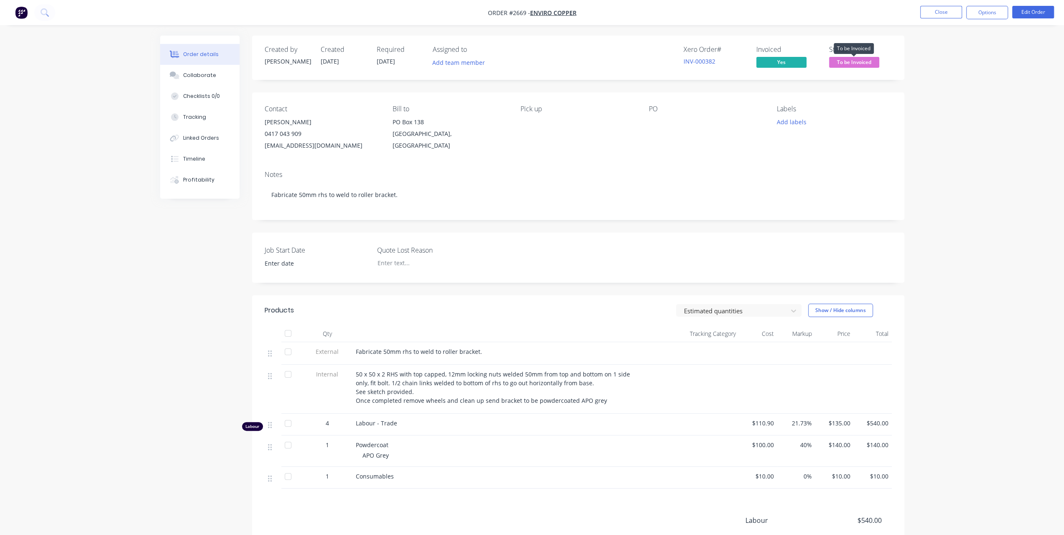
click at [849, 59] on span "To be Invoiced" at bounding box center [854, 62] width 50 height 10
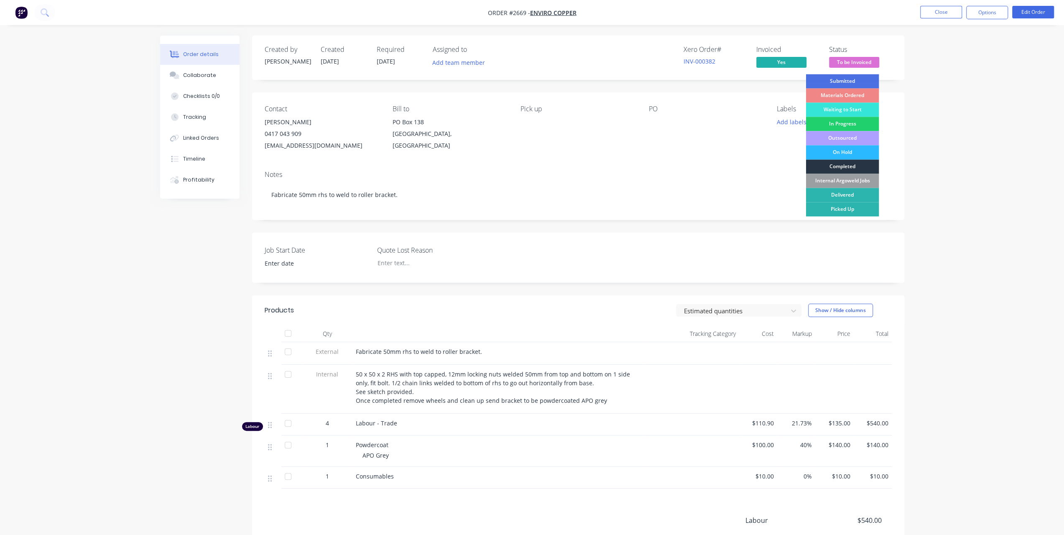
click at [846, 165] on div "Completed" at bounding box center [841, 166] width 73 height 14
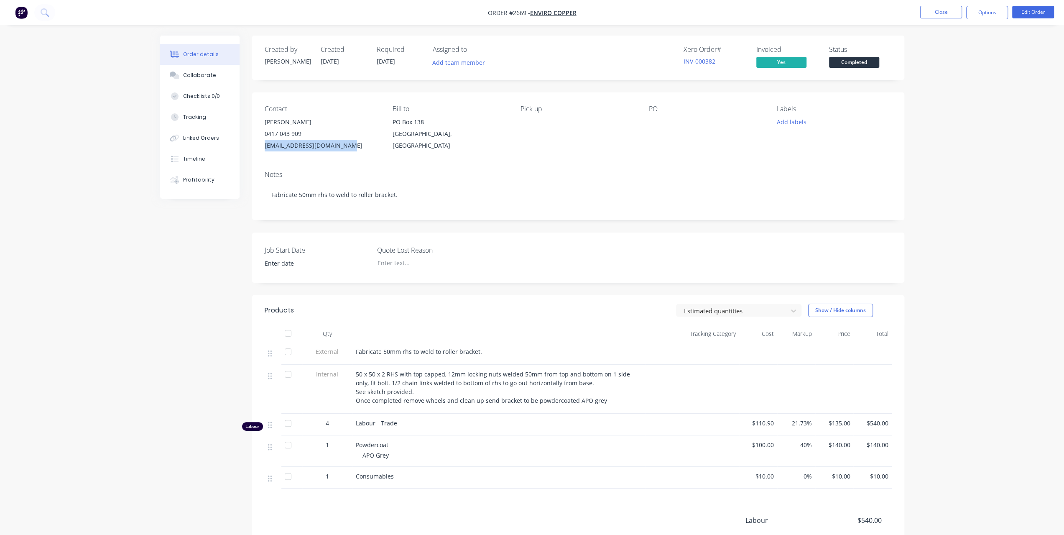
drag, startPoint x: 359, startPoint y: 146, endPoint x: 260, endPoint y: 152, distance: 98.8
click at [260, 152] on div "Contact [PERSON_NAME] [PHONE_NUMBER] [EMAIL_ADDRESS][DOMAIN_NAME] Bill to [STRE…" at bounding box center [578, 127] width 652 height 71
copy div "[EMAIL_ADDRESS][DOMAIN_NAME]"
click at [952, 13] on button "Close" at bounding box center [941, 12] width 42 height 13
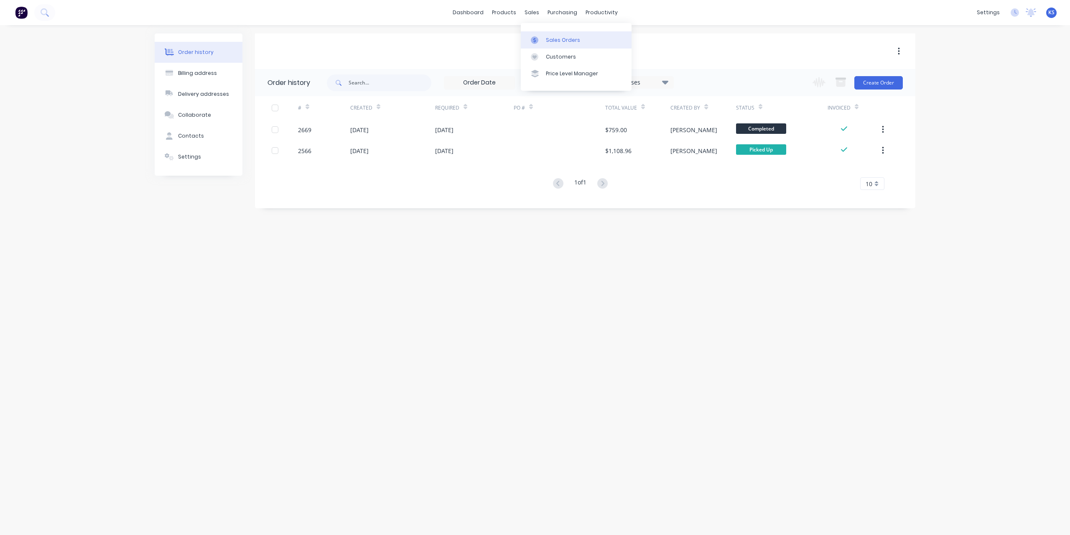
click at [560, 45] on link "Sales Orders" at bounding box center [576, 39] width 111 height 17
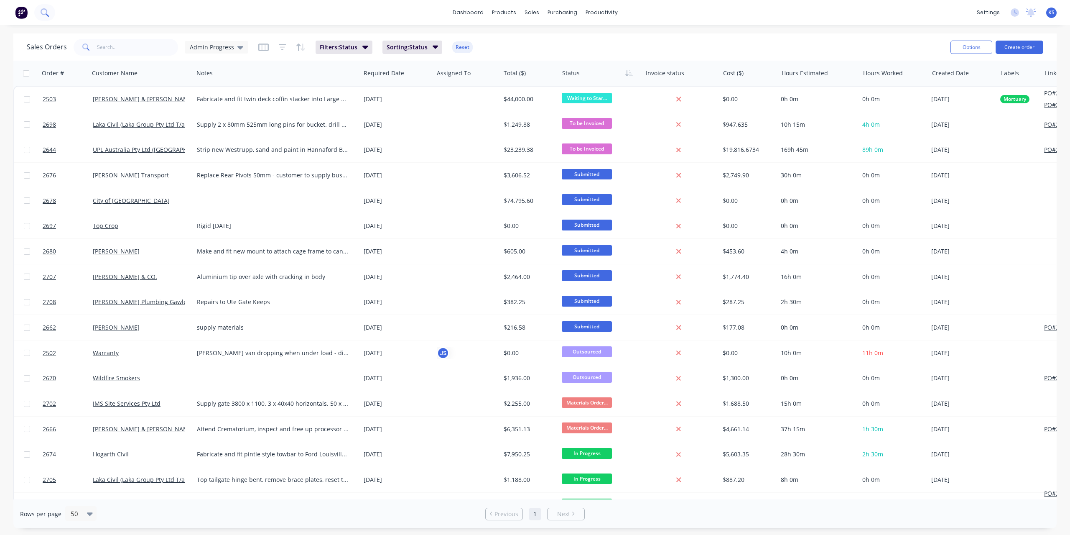
click at [50, 13] on button at bounding box center [44, 12] width 21 height 17
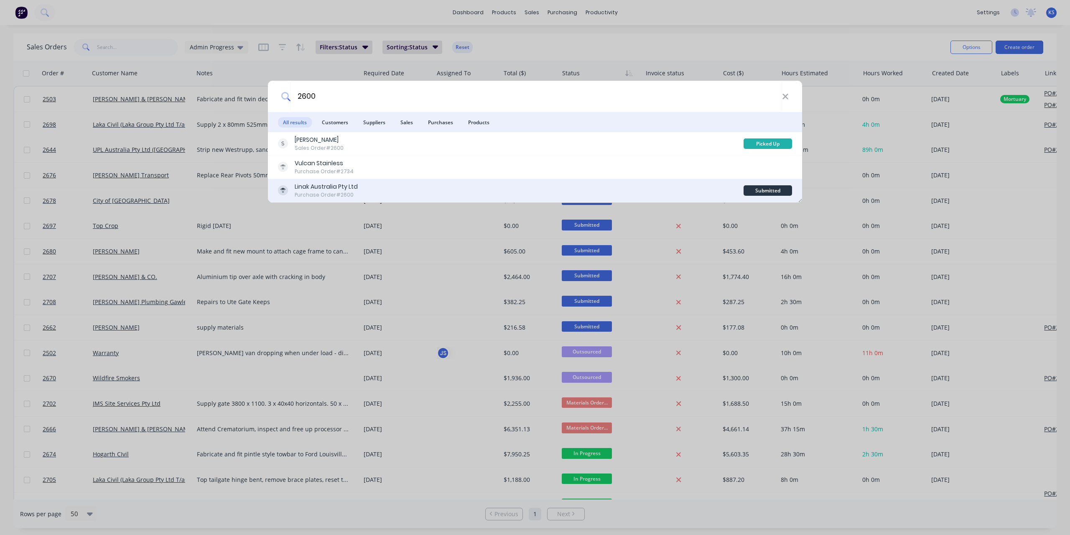
type input "2600"
click at [321, 189] on div "Linak Australia Pty Ltd" at bounding box center [326, 186] width 63 height 9
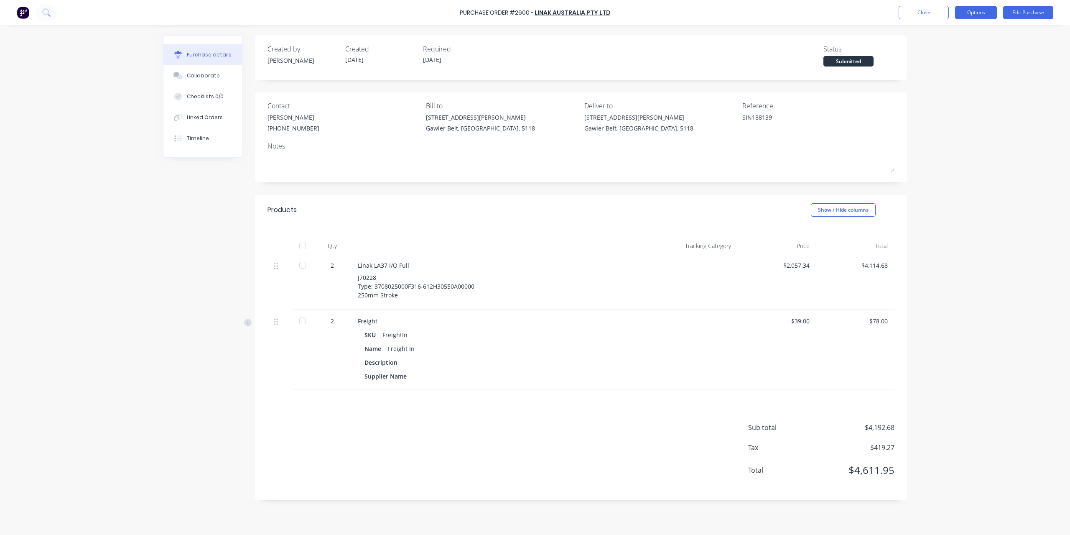
click at [971, 12] on button "Options" at bounding box center [976, 12] width 42 height 13
click at [953, 49] on div "Convert to Bill" at bounding box center [957, 51] width 64 height 12
type textarea "x"
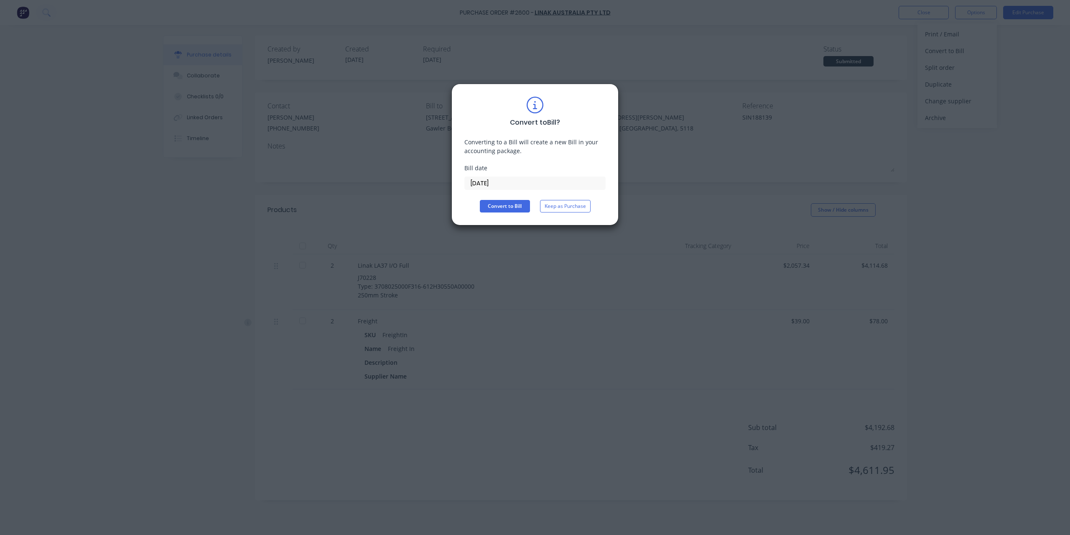
click at [517, 180] on input "[DATE]" at bounding box center [535, 183] width 140 height 13
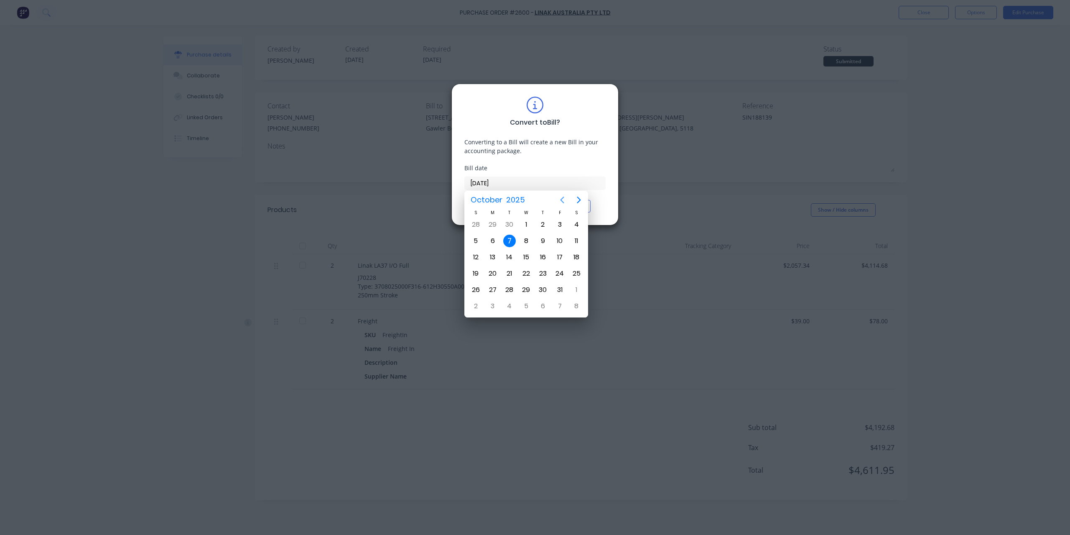
click at [564, 201] on icon "Previous page" at bounding box center [562, 200] width 10 height 10
click at [541, 272] on div "25" at bounding box center [543, 273] width 13 height 13
type input "[DATE]"
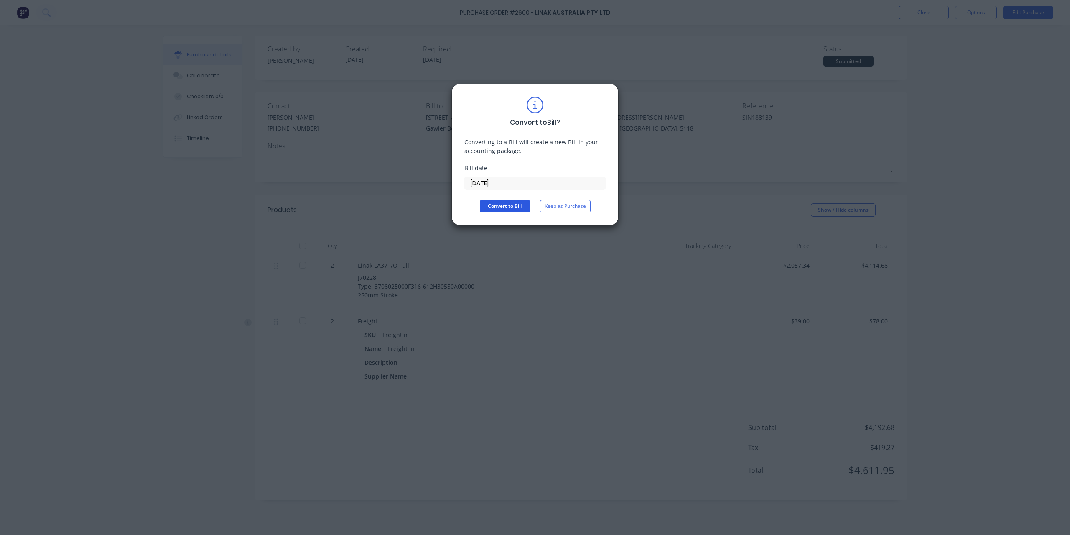
click at [515, 204] on button "Convert to Bill" at bounding box center [505, 206] width 50 height 13
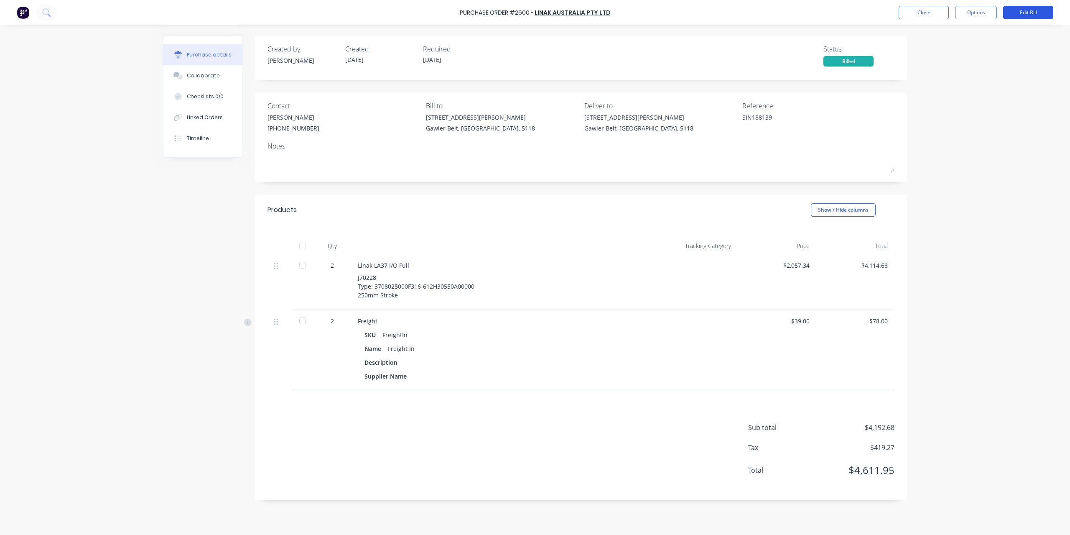
click at [1036, 7] on button "Edit Bill" at bounding box center [1028, 12] width 50 height 13
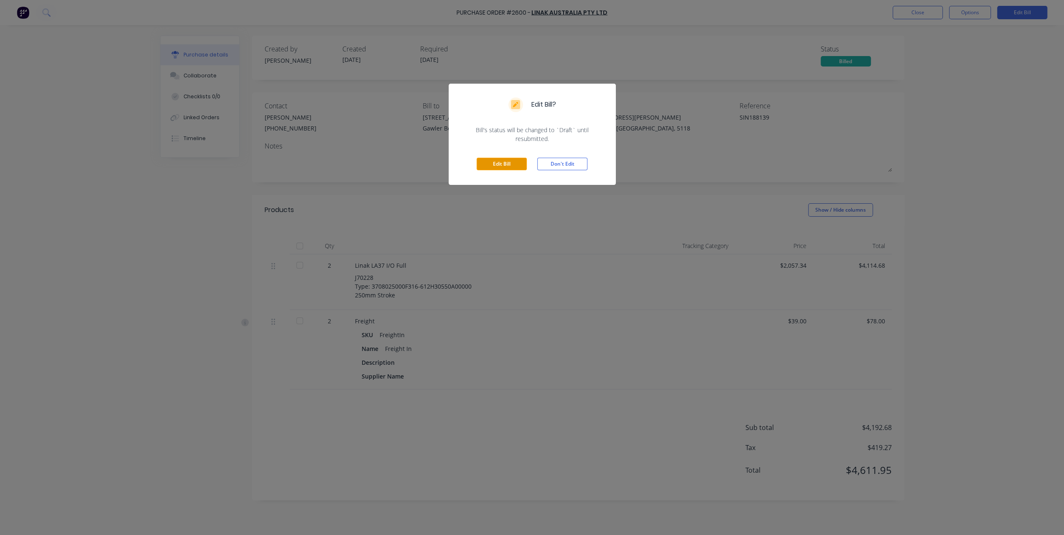
click at [511, 162] on button "Edit Bill" at bounding box center [502, 164] width 50 height 13
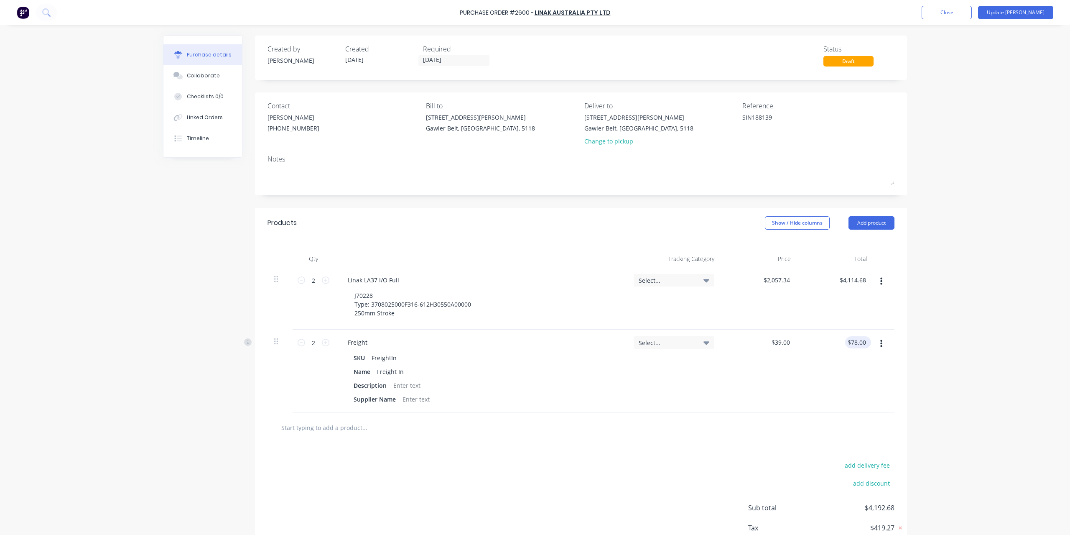
type textarea "x"
type input "78.00"
click at [850, 341] on input "78.00" at bounding box center [856, 342] width 23 height 12
click at [850, 341] on input "78.00" at bounding box center [858, 342] width 19 height 12
type textarea "x"
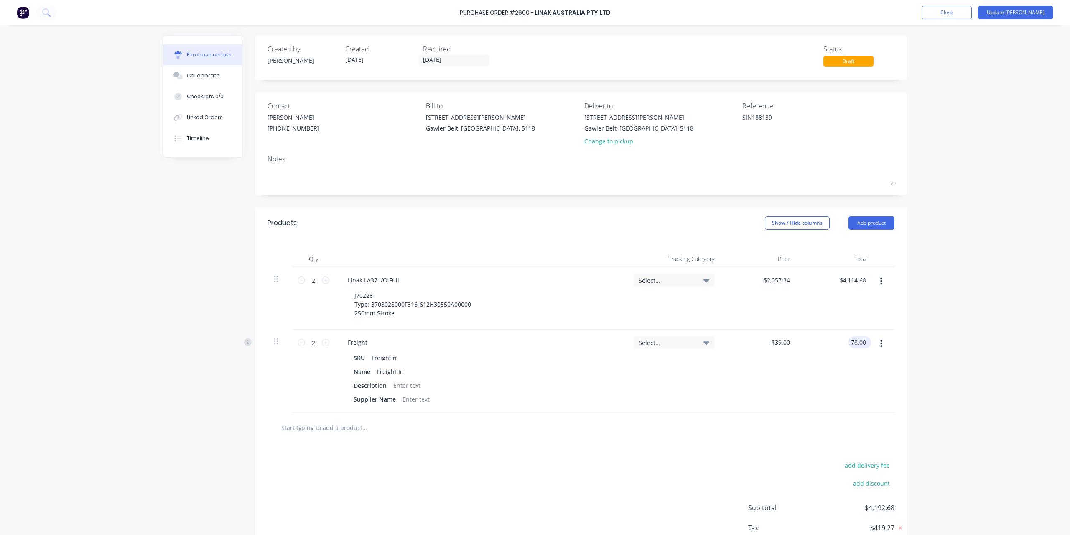
click at [850, 341] on input "78.00" at bounding box center [858, 342] width 19 height 12
type input "122"
type textarea "x"
type input "$61.00"
type input "$122.00"
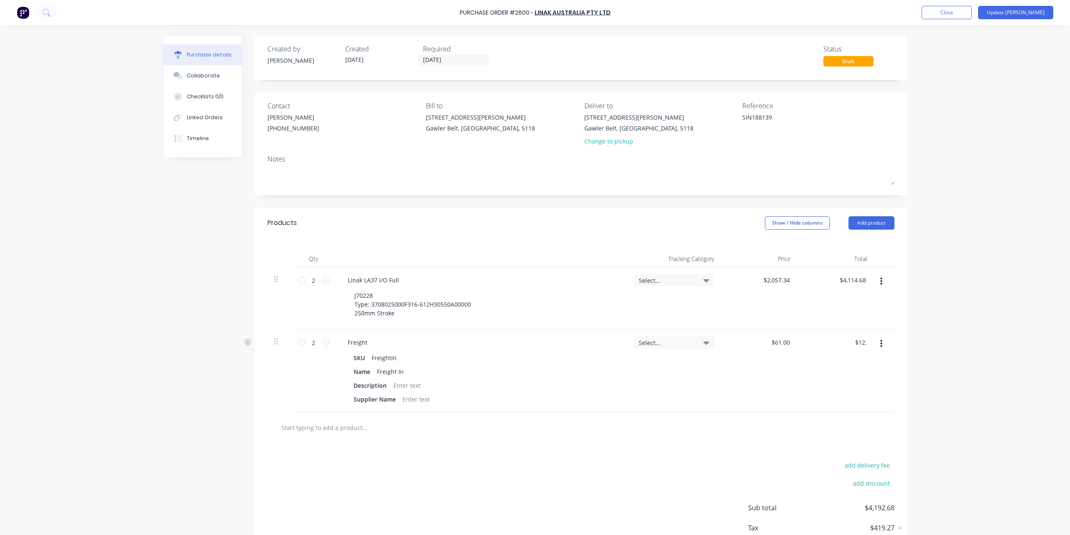
click at [980, 369] on div "Purchase Order #2600 - Linak Australia Pty Ltd Add product Close Update Bill Pu…" at bounding box center [535, 267] width 1070 height 535
click at [1044, 12] on button "Update [PERSON_NAME]" at bounding box center [1015, 12] width 75 height 13
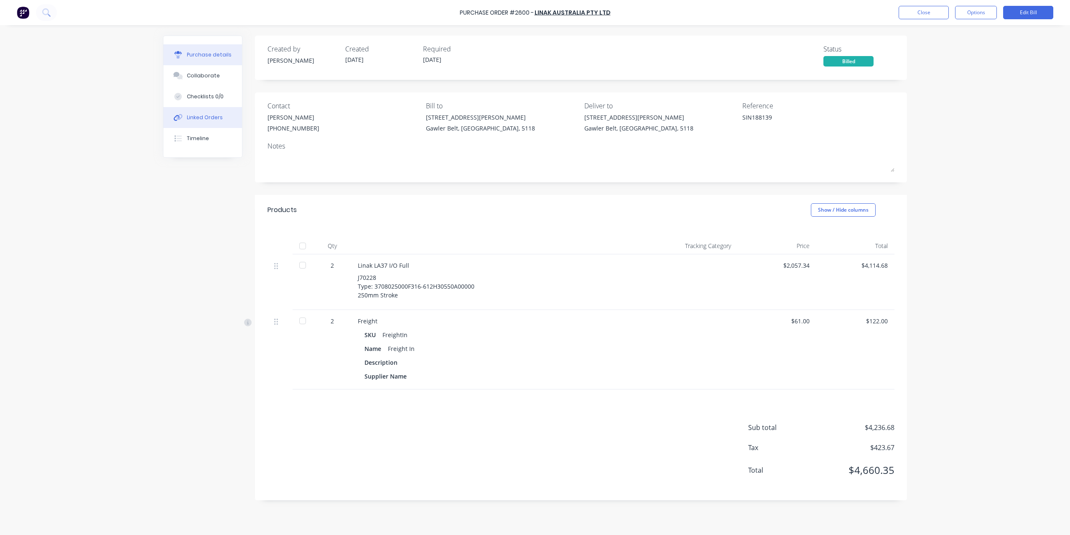
click at [185, 110] on button "Linked Orders" at bounding box center [202, 117] width 79 height 21
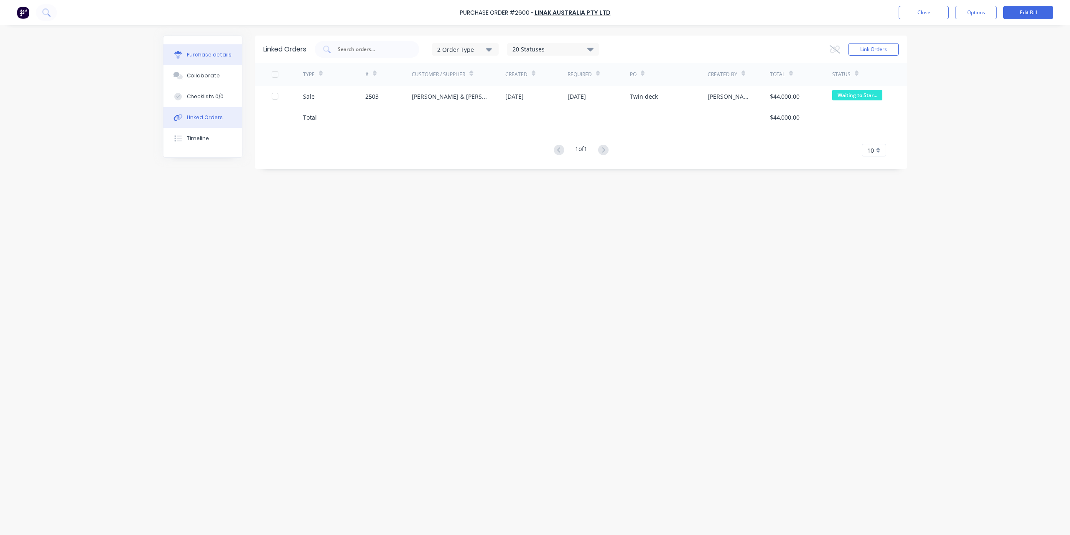
click at [220, 49] on button "Purchase details" at bounding box center [202, 54] width 79 height 21
type textarea "x"
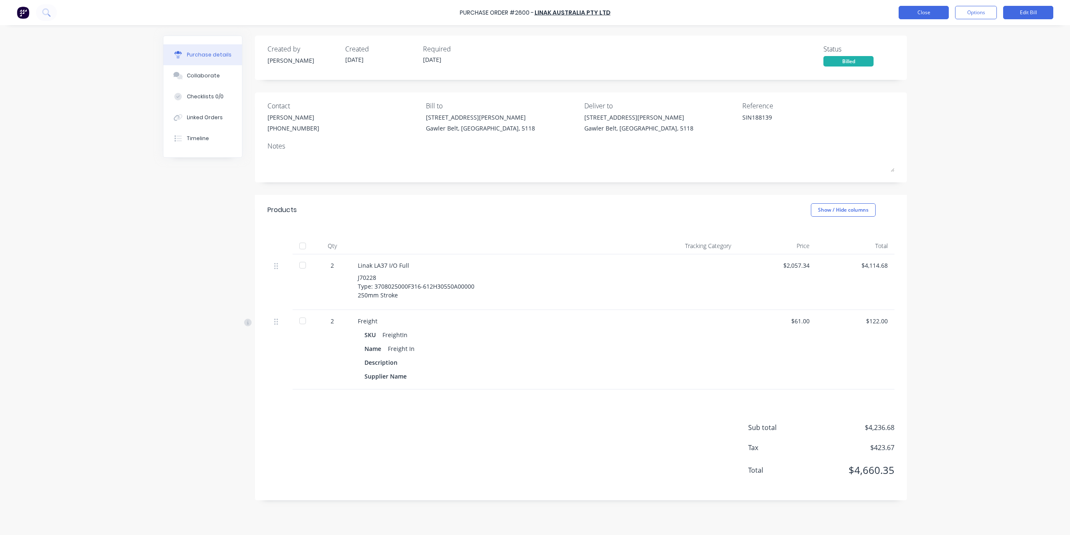
click at [910, 15] on button "Close" at bounding box center [924, 12] width 50 height 13
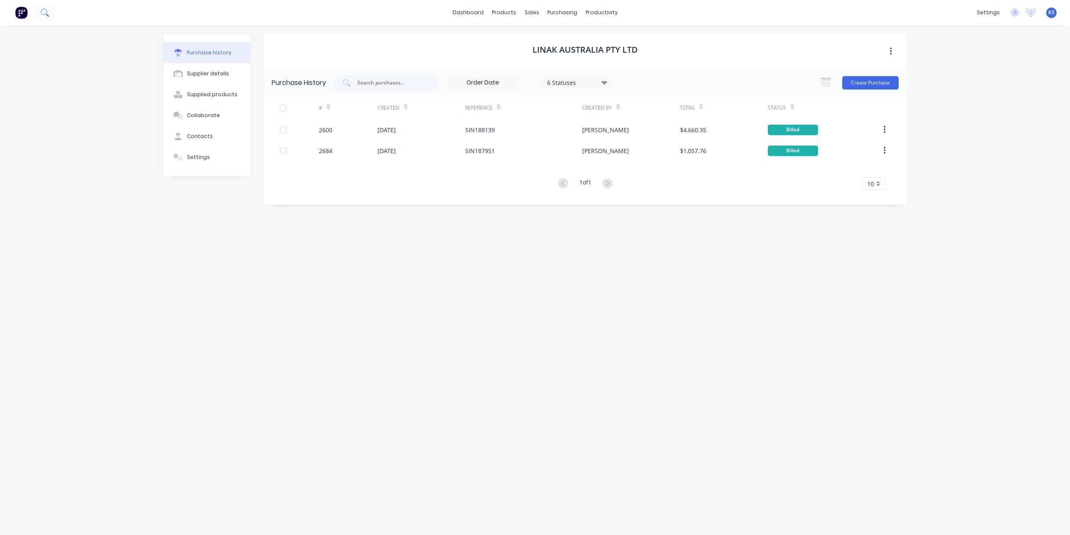
click at [46, 15] on icon at bounding box center [45, 12] width 8 height 8
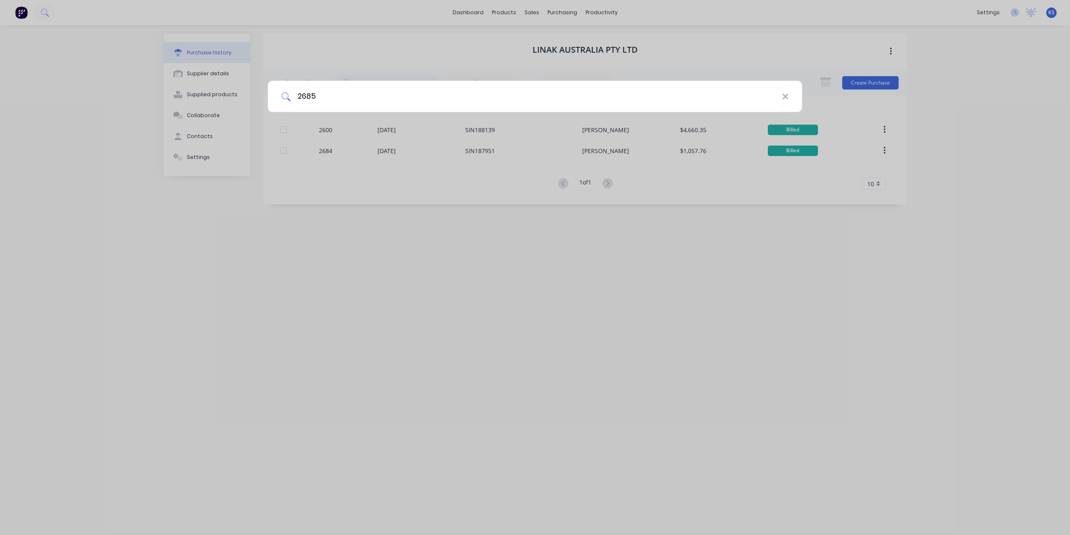
type input "2685"
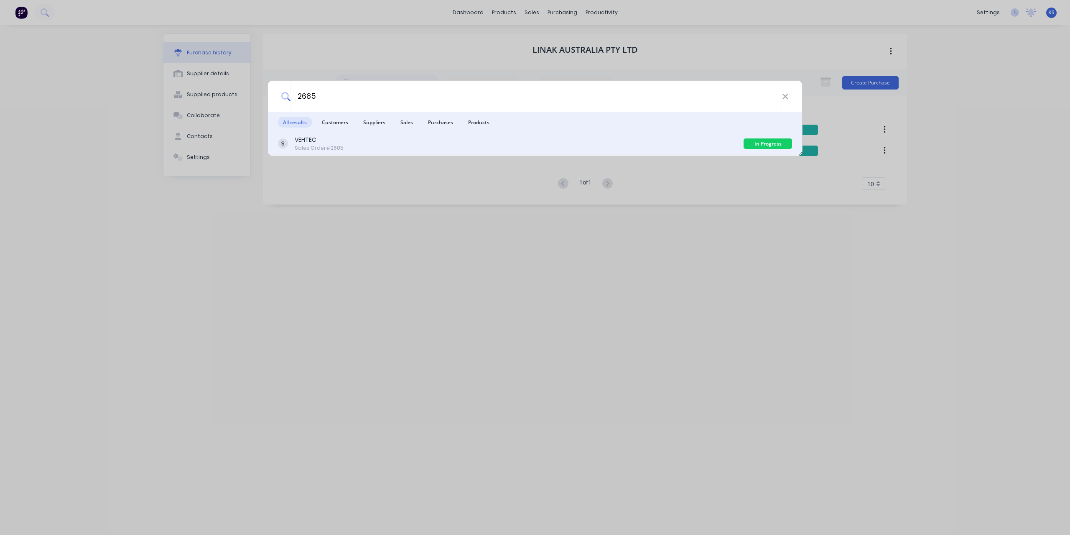
click at [343, 143] on div "VEHTEC Sales Order #2685" at bounding box center [511, 143] width 466 height 16
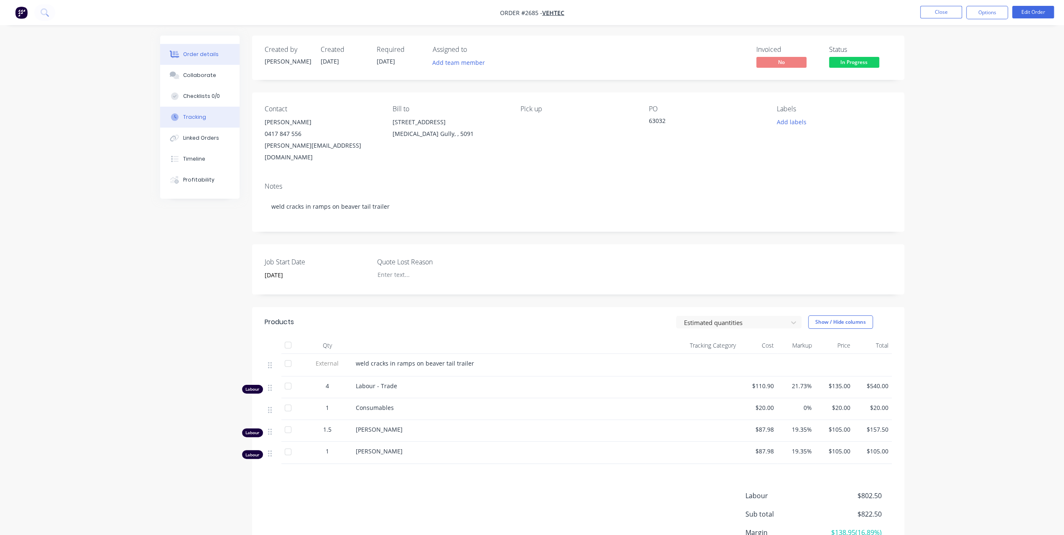
click at [205, 119] on button "Tracking" at bounding box center [199, 117] width 79 height 21
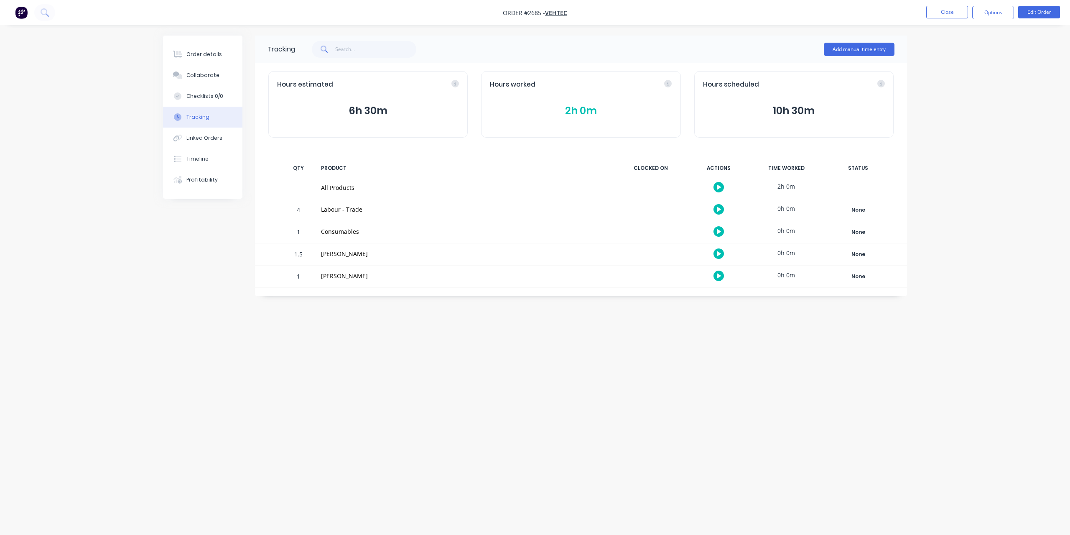
click at [571, 115] on button "2h 0m" at bounding box center [581, 111] width 182 height 16
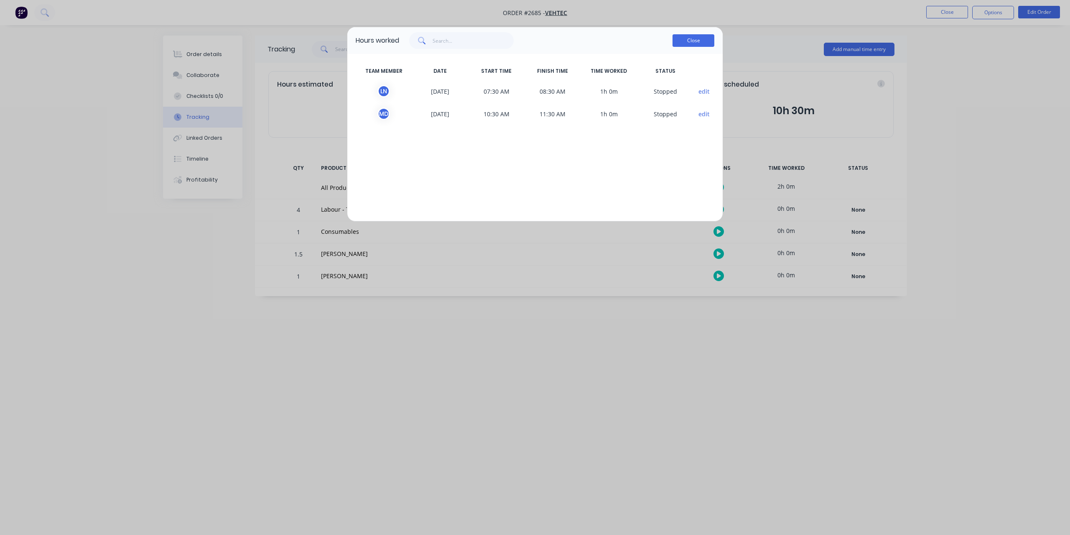
click at [680, 41] on button "Close" at bounding box center [694, 40] width 42 height 13
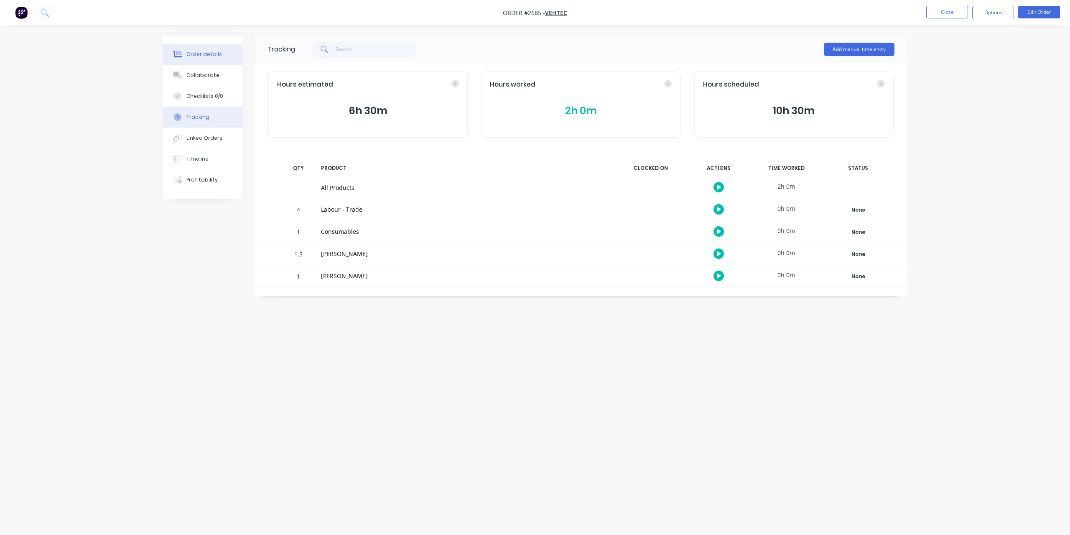
click at [195, 55] on div "Order details" at bounding box center [204, 55] width 36 height 8
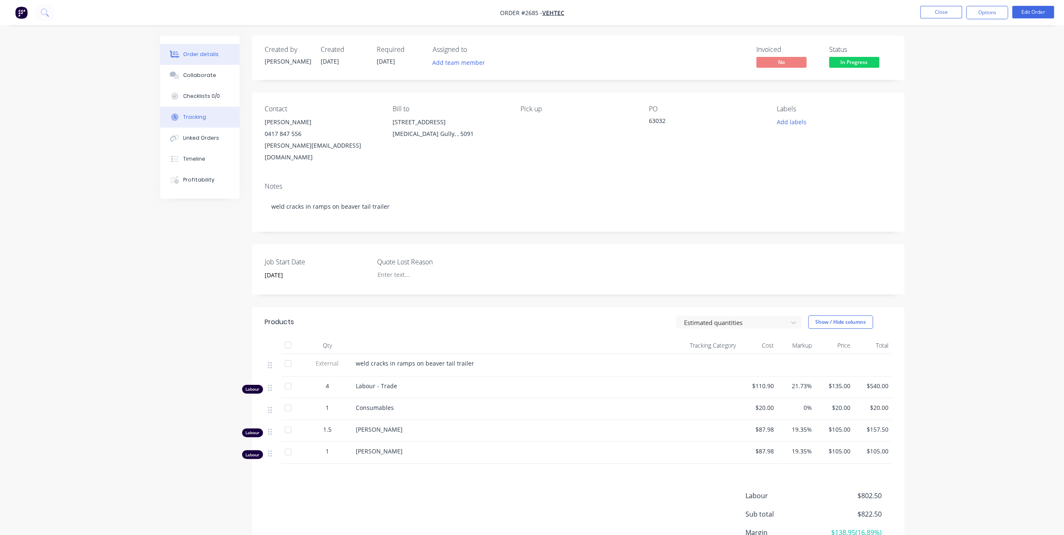
click at [194, 123] on button "Tracking" at bounding box center [199, 117] width 79 height 21
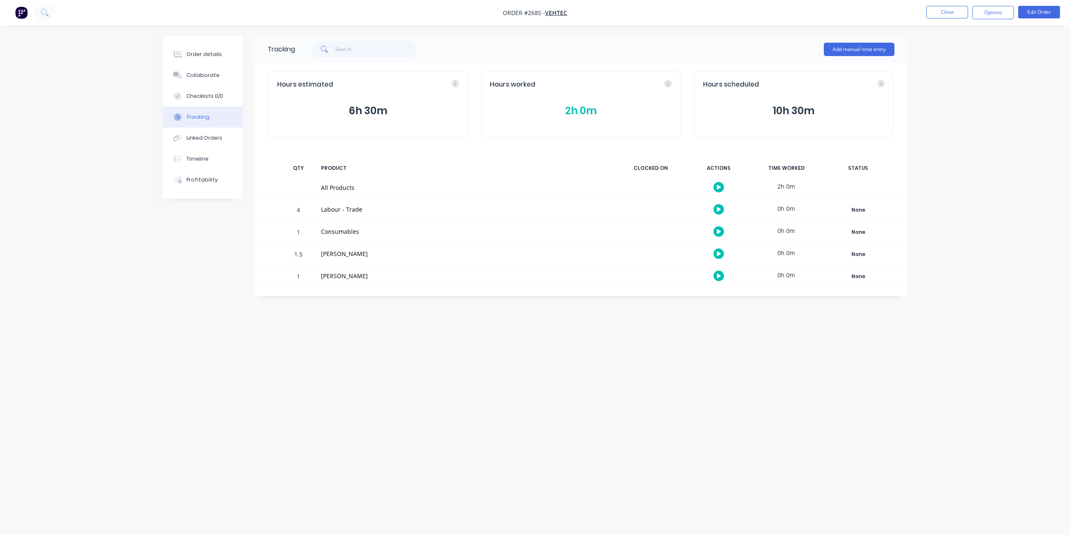
click at [587, 107] on button "2h 0m" at bounding box center [581, 111] width 182 height 16
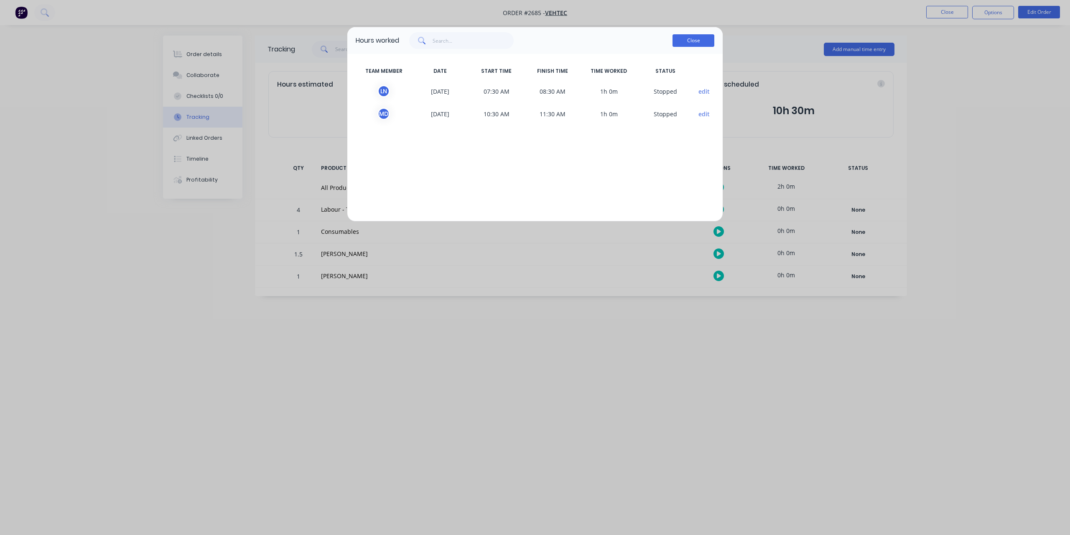
click at [700, 41] on button "Close" at bounding box center [694, 40] width 42 height 13
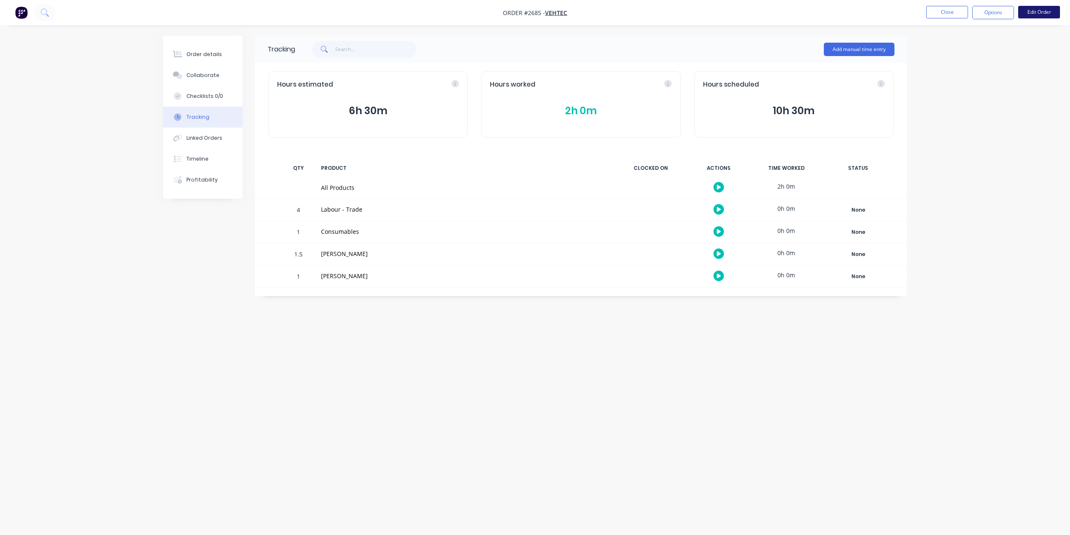
click at [1046, 14] on button "Edit Order" at bounding box center [1039, 12] width 42 height 13
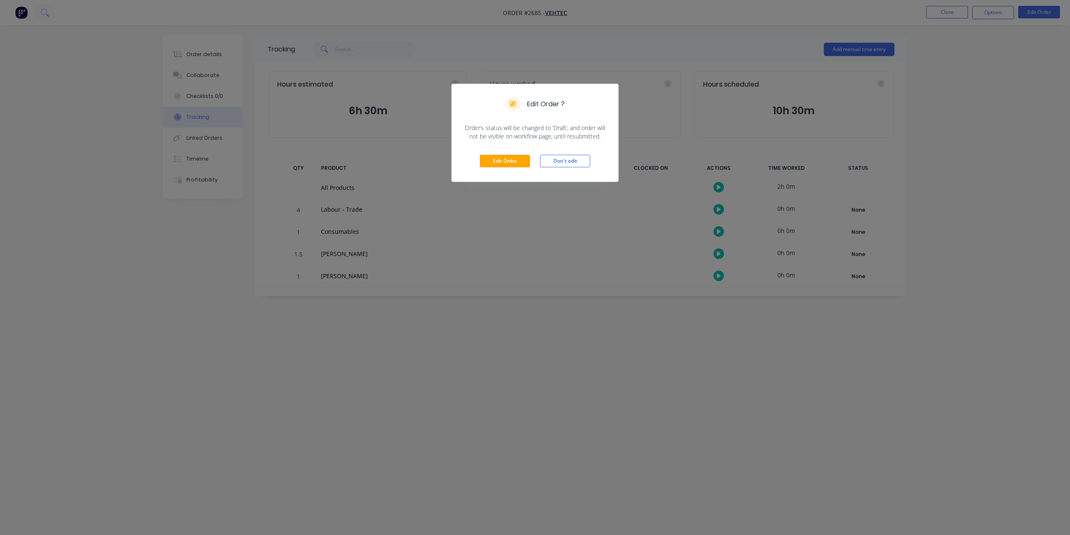
click at [206, 44] on div "Edit Order ? Order’s status will be changed to ‘Draft’, and order will not be v…" at bounding box center [535, 267] width 1070 height 535
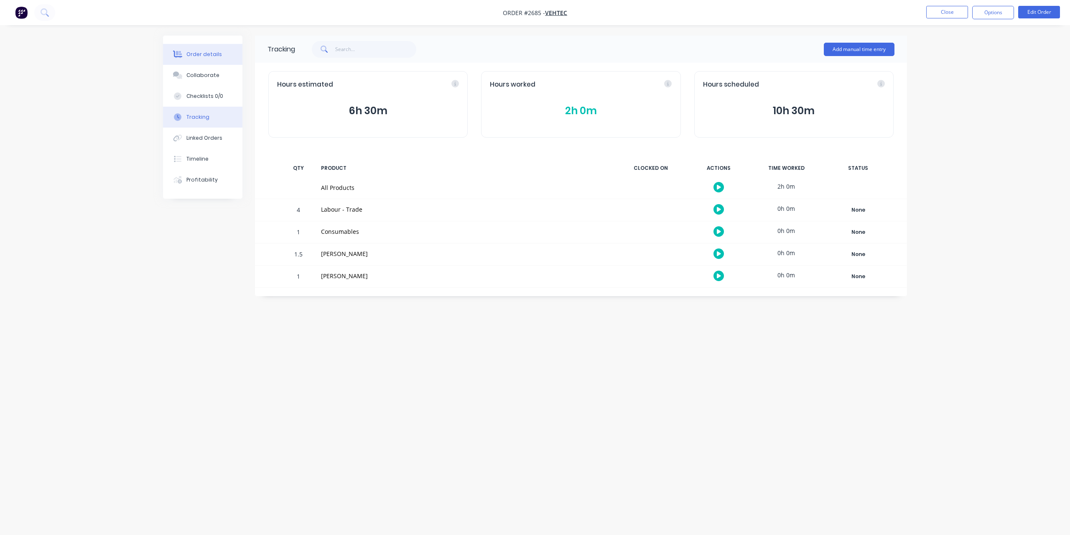
click at [194, 53] on div "Order details" at bounding box center [204, 55] width 36 height 8
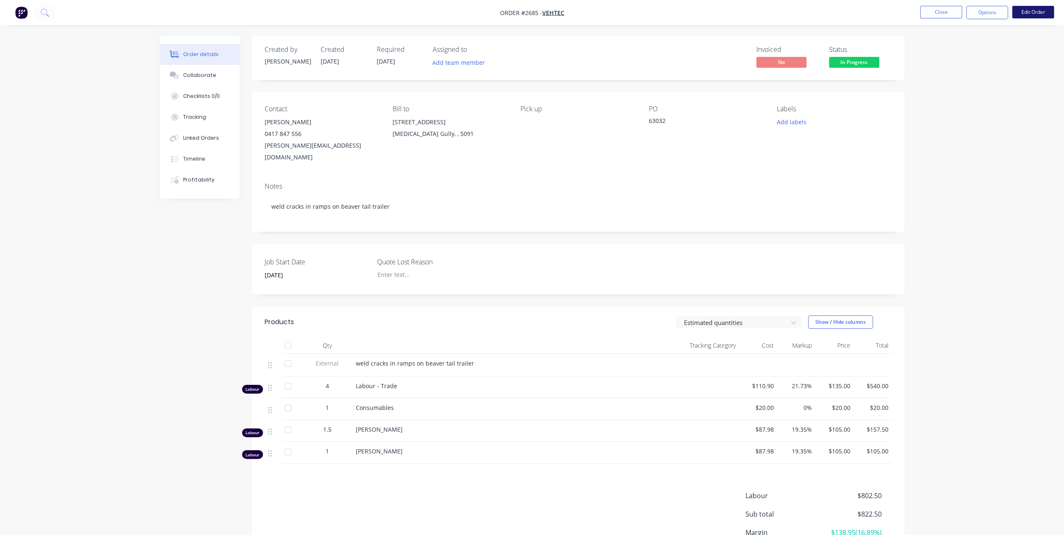
click at [1017, 16] on button "Edit Order" at bounding box center [1033, 12] width 42 height 13
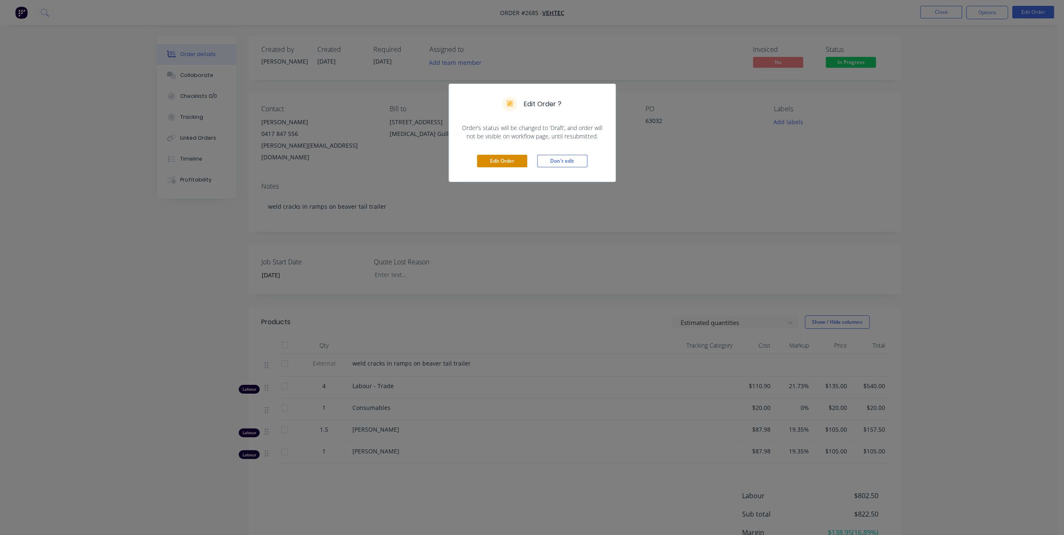
click at [516, 163] on button "Edit Order" at bounding box center [502, 161] width 50 height 13
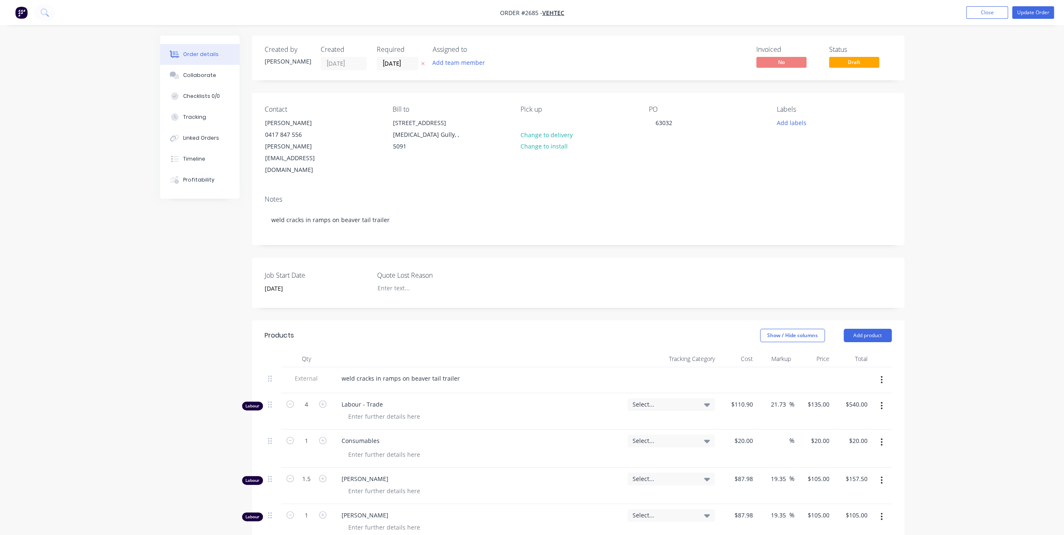
click at [881, 475] on icon "button" at bounding box center [881, 479] width 2 height 9
click at [880, 472] on button "button" at bounding box center [882, 479] width 20 height 15
click at [1028, 9] on button "Update Order" at bounding box center [1033, 12] width 42 height 13
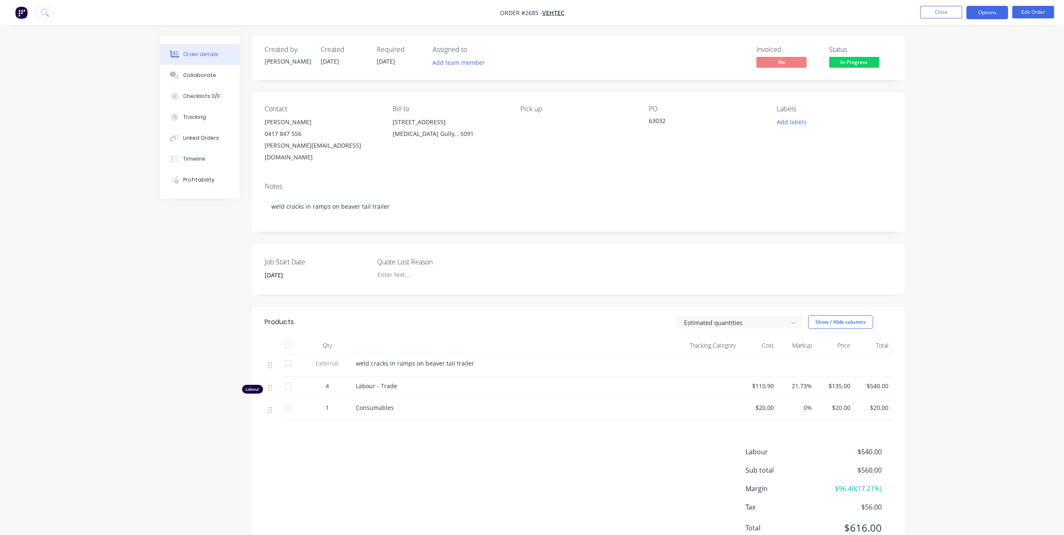
click at [971, 19] on button "Options" at bounding box center [987, 12] width 42 height 13
click at [941, 54] on div "Invoice" at bounding box center [961, 51] width 77 height 12
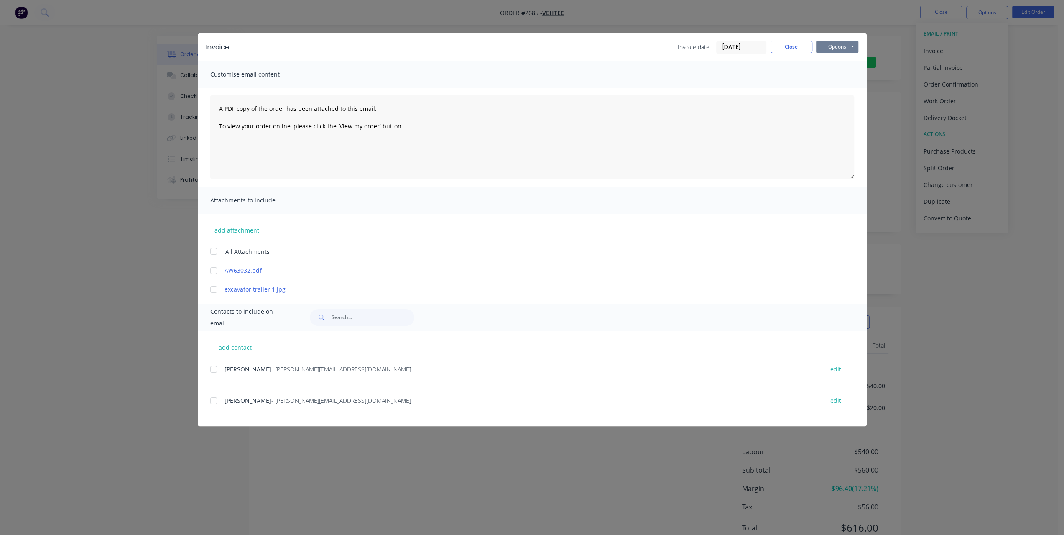
click at [852, 48] on button "Options" at bounding box center [837, 47] width 42 height 13
click at [826, 74] on button "Print" at bounding box center [843, 76] width 54 height 14
click at [805, 47] on button "Close" at bounding box center [791, 47] width 42 height 13
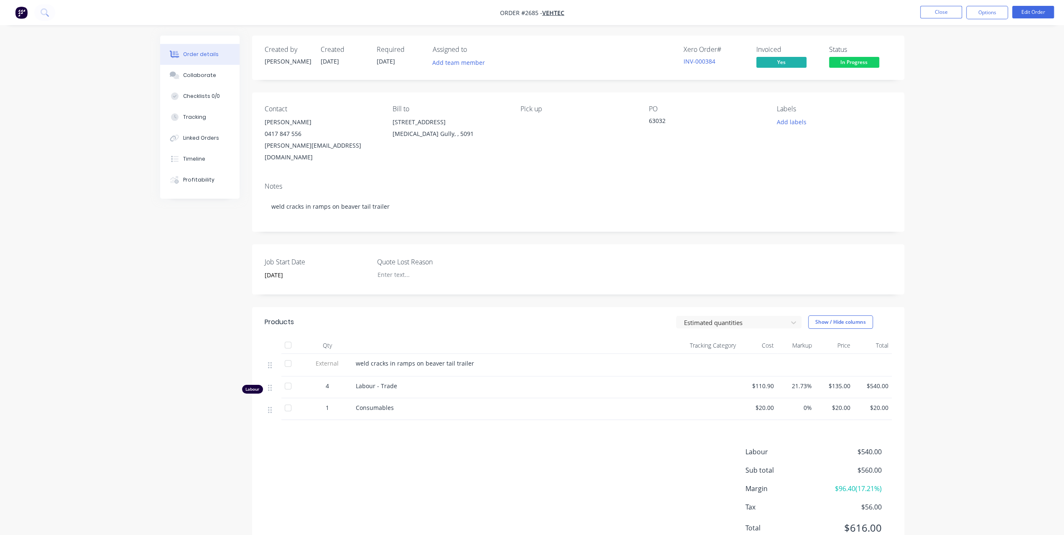
click at [283, 122] on div "[PERSON_NAME]" at bounding box center [322, 122] width 115 height 12
click at [275, 123] on div "[PERSON_NAME]" at bounding box center [322, 122] width 115 height 12
click at [290, 120] on div "[PERSON_NAME]" at bounding box center [322, 122] width 115 height 12
click at [555, 11] on span "VEHTEC" at bounding box center [553, 13] width 22 height 8
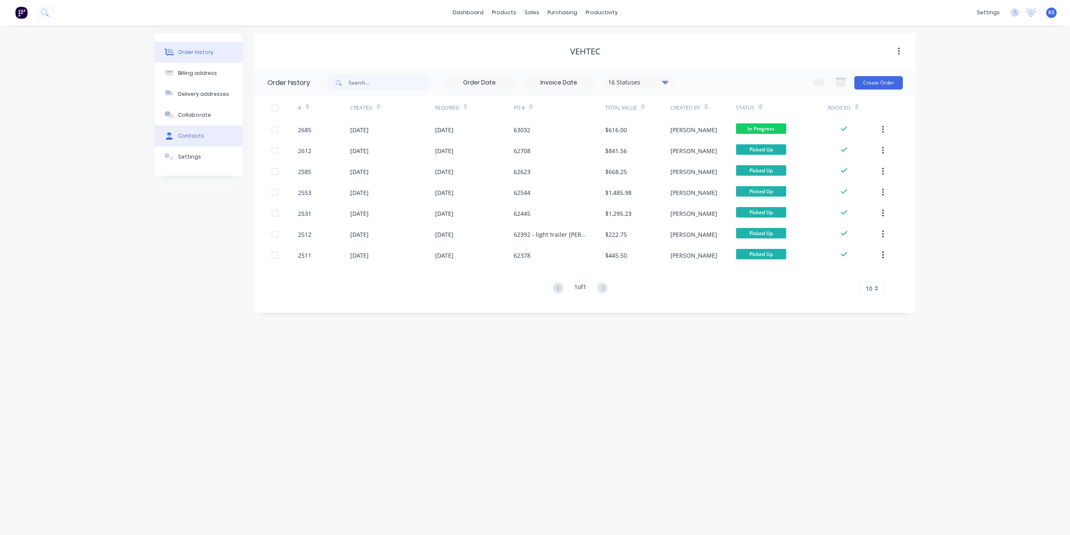
click at [195, 140] on button "Contacts" at bounding box center [199, 135] width 88 height 21
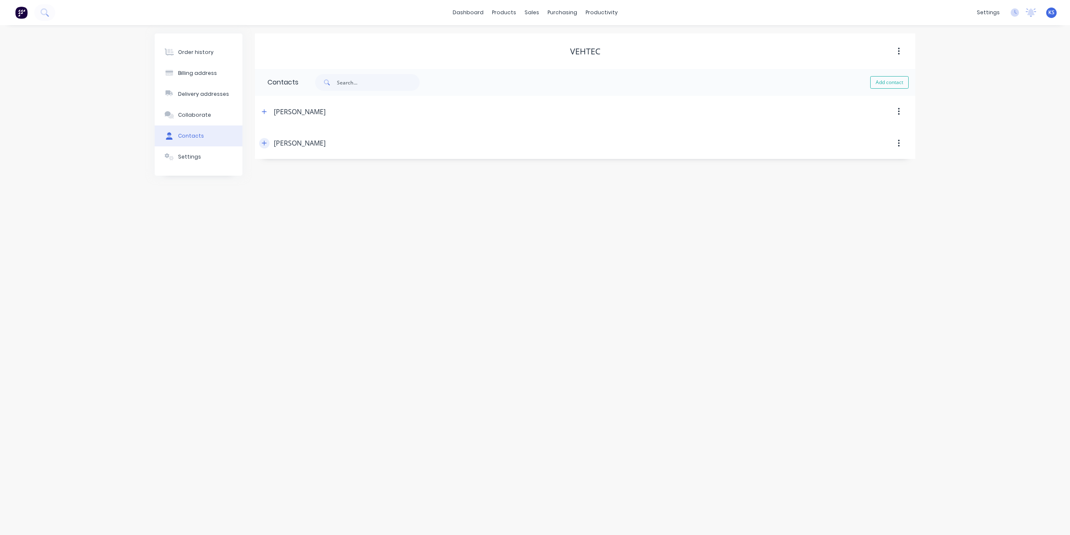
click at [265, 145] on icon "button" at bounding box center [264, 143] width 5 height 6
drag, startPoint x: 347, startPoint y: 236, endPoint x: 267, endPoint y: 239, distance: 79.9
click at [267, 239] on div "Contact name [PERSON_NAME] Email address [PERSON_NAME][EMAIL_ADDRESS][DOMAIN_NA…" at bounding box center [585, 228] width 660 height 139
click at [339, 275] on input "tel" at bounding box center [345, 273] width 100 height 10
paste input "0417 847 556"
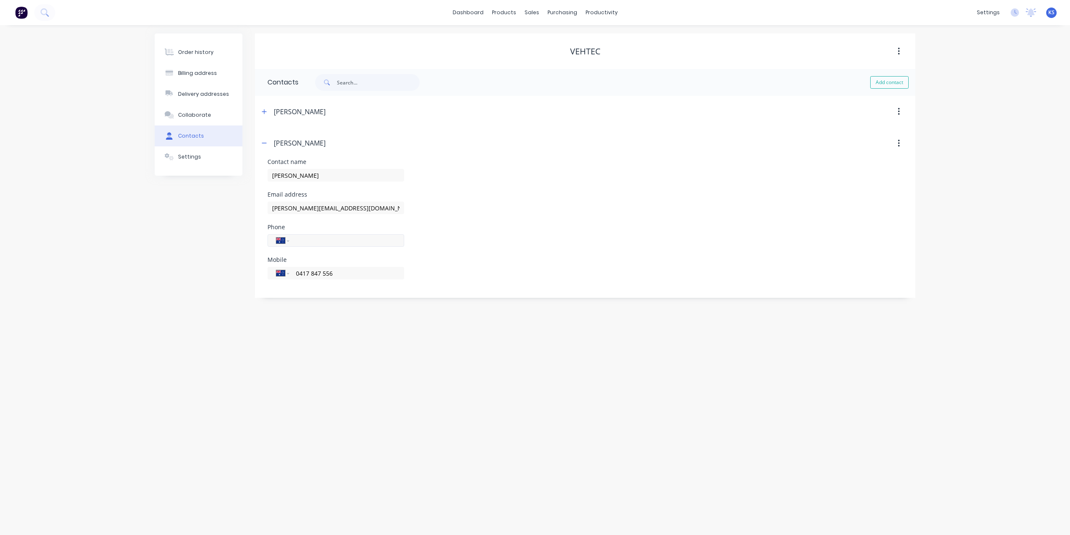
type input "0417 847 556"
click at [306, 236] on input "tel" at bounding box center [345, 241] width 100 height 10
click at [304, 236] on input "tel" at bounding box center [345, 241] width 100 height 10
paste input "883952496"
click at [299, 240] on input "883952496" at bounding box center [345, 241] width 100 height 10
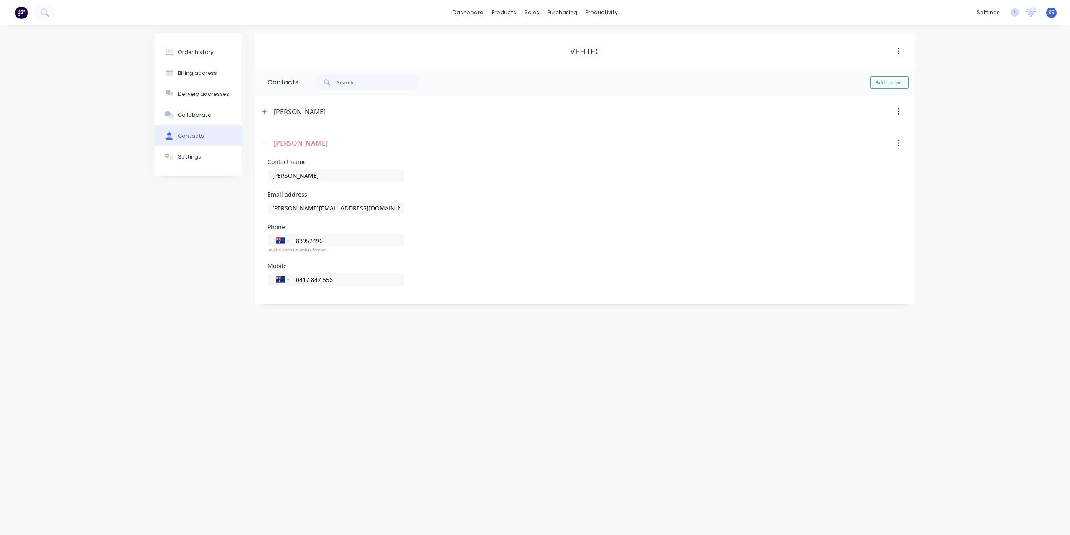
click at [375, 301] on div "Order history Billing address Delivery addresses Collaborate Contacts Settings …" at bounding box center [535, 280] width 1070 height 510
click at [293, 234] on div "International [GEOGRAPHIC_DATA] [GEOGRAPHIC_DATA] [GEOGRAPHIC_DATA] [GEOGRAPHIC…" at bounding box center [336, 240] width 137 height 13
click at [296, 244] on input "83952496" at bounding box center [345, 241] width 100 height 10
type input "[PHONE_NUMBER]"
click at [522, 183] on div "Contact name [PERSON_NAME]" at bounding box center [585, 175] width 635 height 33
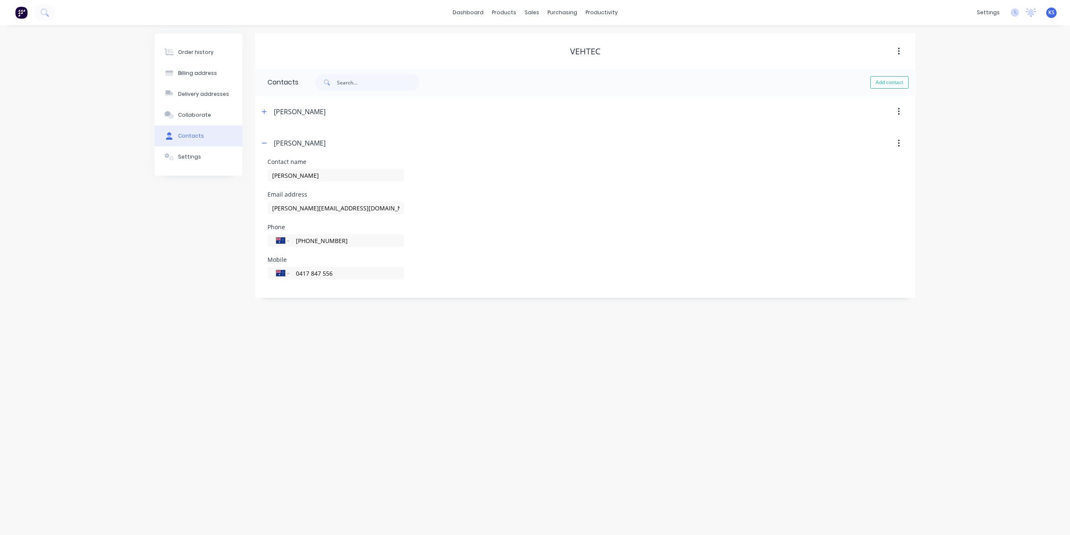
drag, startPoint x: 343, startPoint y: 277, endPoint x: 240, endPoint y: 274, distance: 102.9
click at [240, 274] on div "Order history Billing address Delivery addresses Collaborate Contacts Settings …" at bounding box center [535, 165] width 761 height 264
click at [182, 51] on div "Order history" at bounding box center [196, 52] width 36 height 8
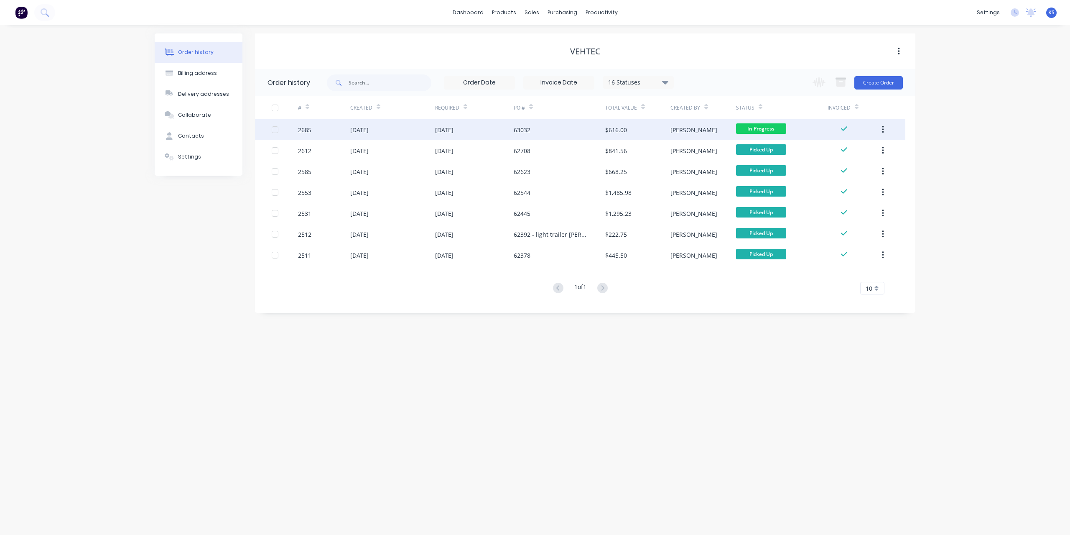
click at [369, 131] on div "[DATE]" at bounding box center [359, 129] width 18 height 9
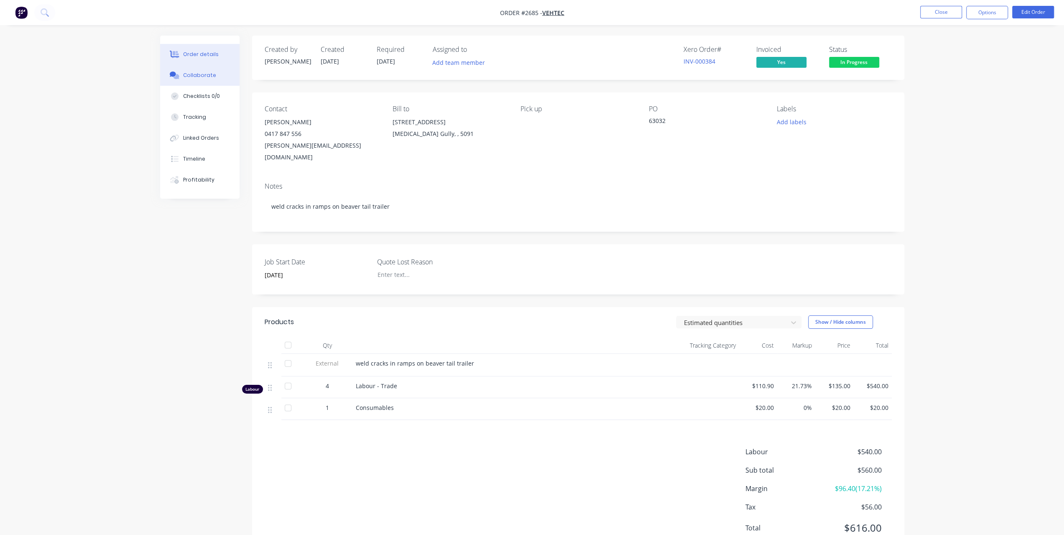
click at [201, 74] on div "Collaborate" at bounding box center [199, 75] width 33 height 8
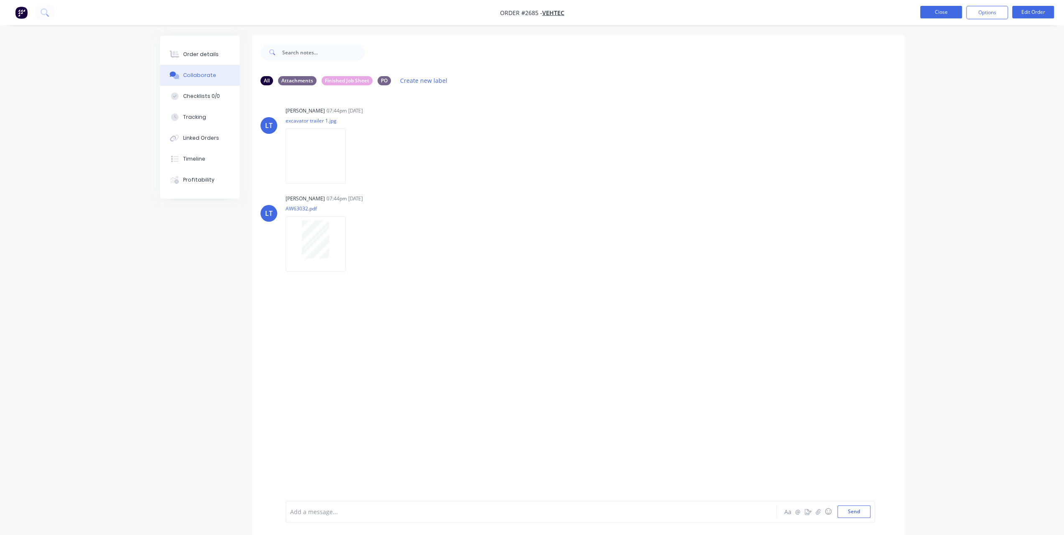
click at [930, 12] on button "Close" at bounding box center [941, 12] width 42 height 13
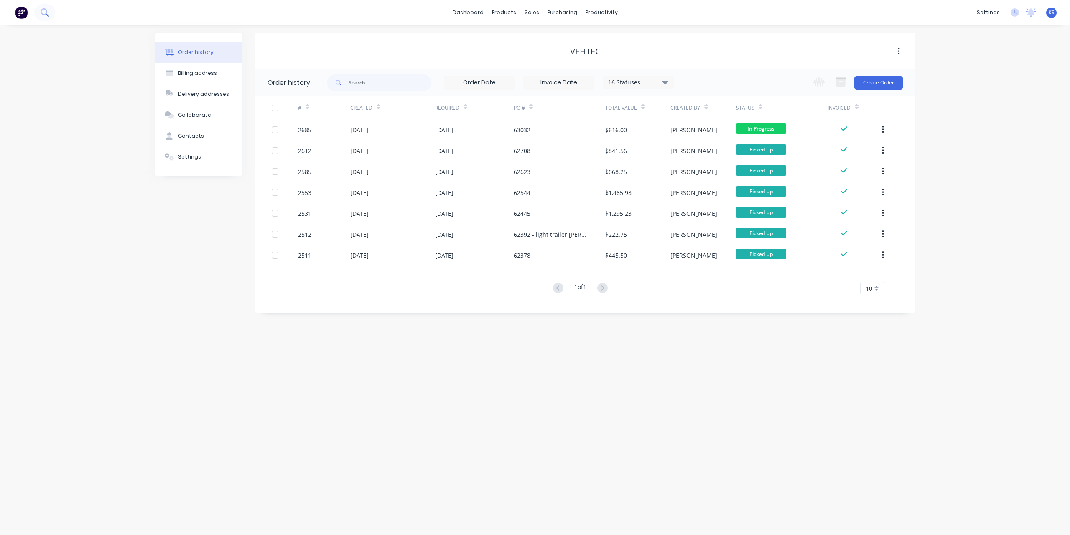
click at [44, 18] on button at bounding box center [44, 12] width 21 height 17
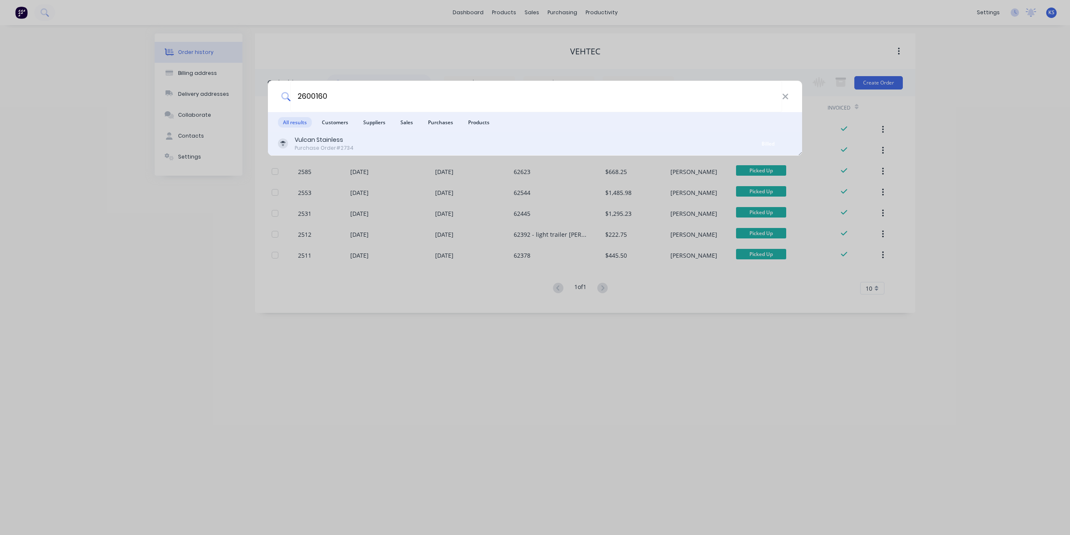
type input "2600160"
click at [357, 145] on div "Vulcan Stainless Purchase Order #2734" at bounding box center [511, 143] width 466 height 16
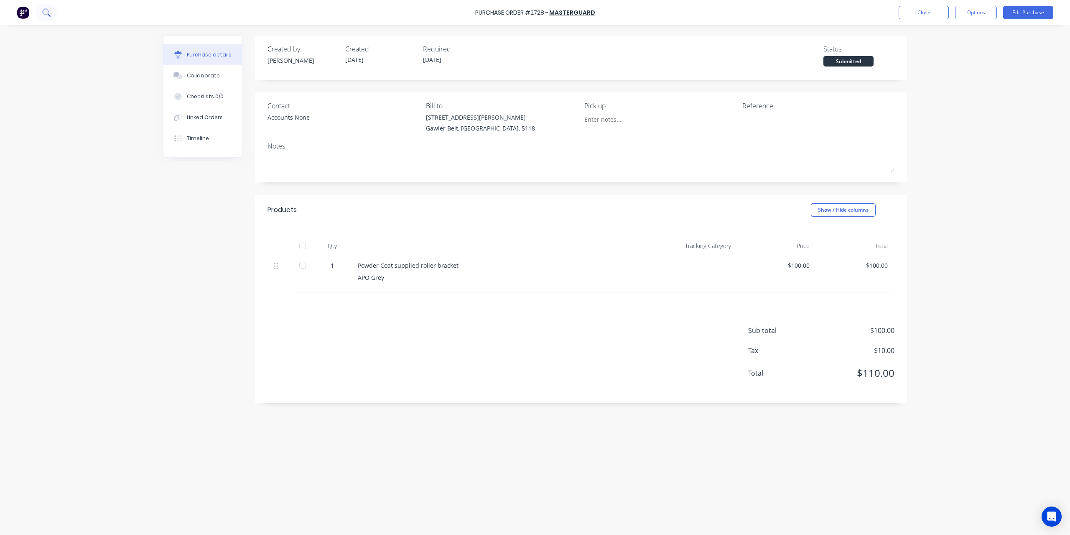
click at [44, 13] on icon at bounding box center [46, 12] width 8 height 8
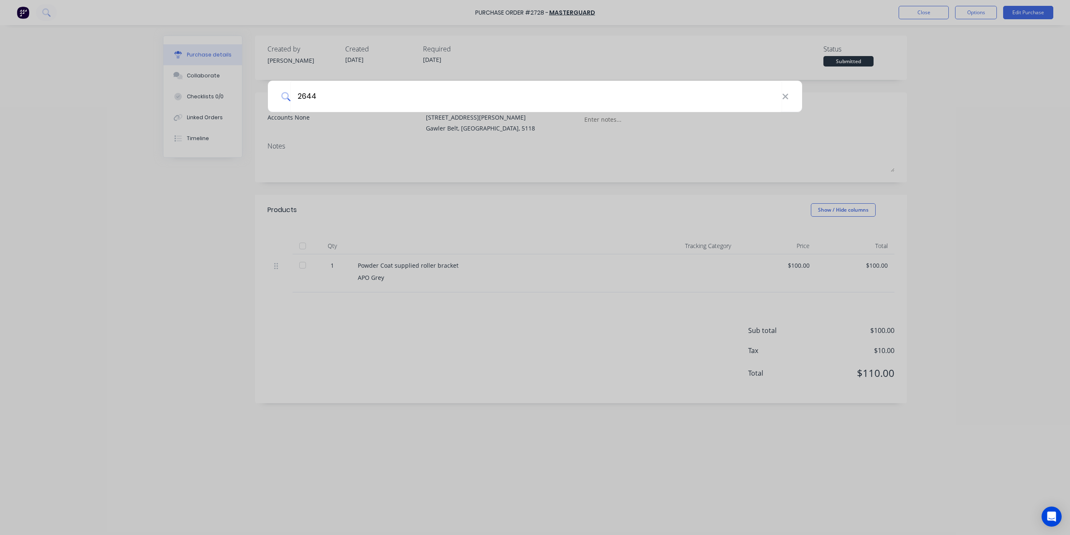
type input "2644"
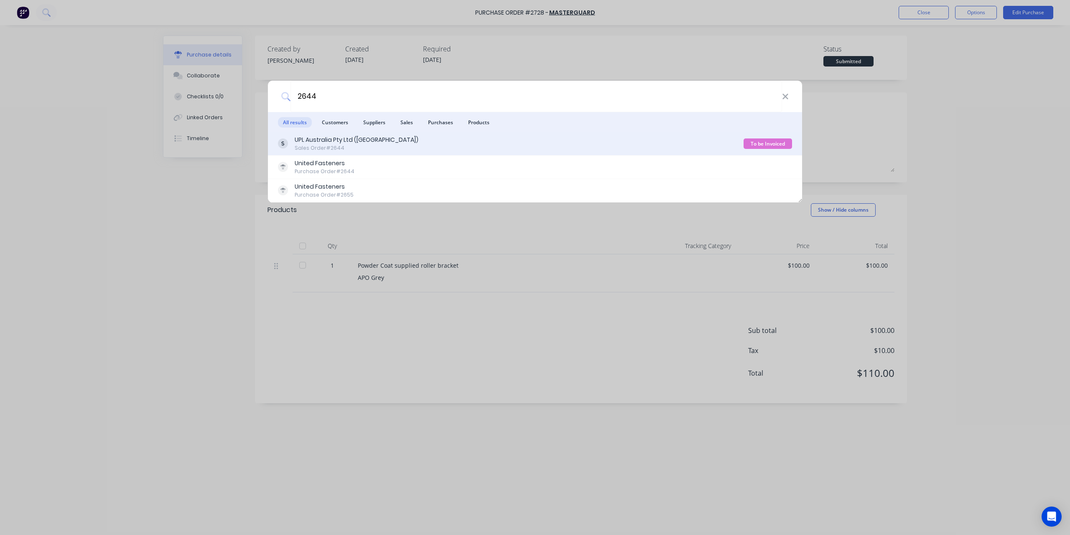
click at [332, 146] on div "Sales Order #2644" at bounding box center [357, 148] width 124 height 8
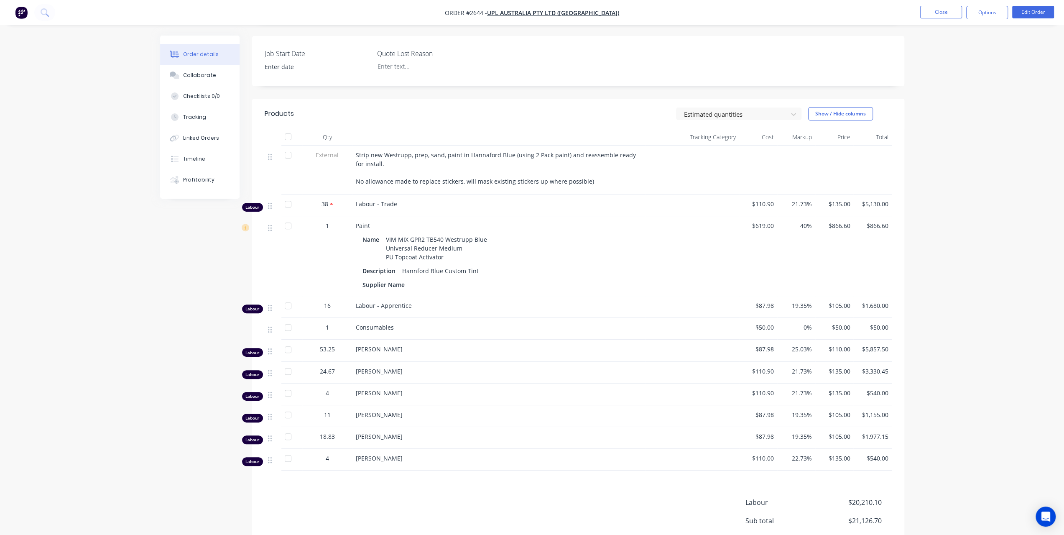
scroll to position [209, 0]
click at [1033, 15] on button "Edit Order" at bounding box center [1033, 12] width 42 height 13
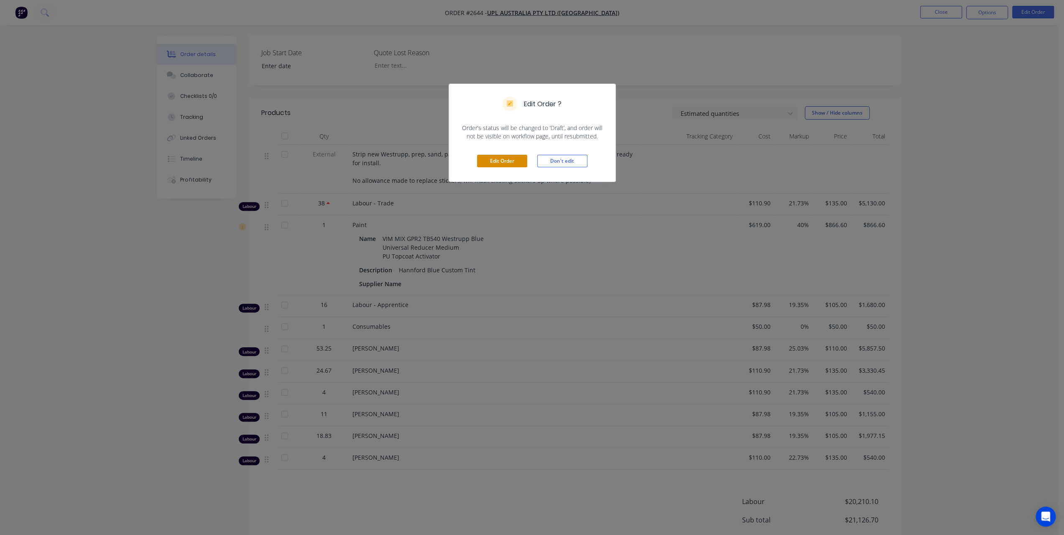
click at [492, 156] on button "Edit Order" at bounding box center [502, 161] width 50 height 13
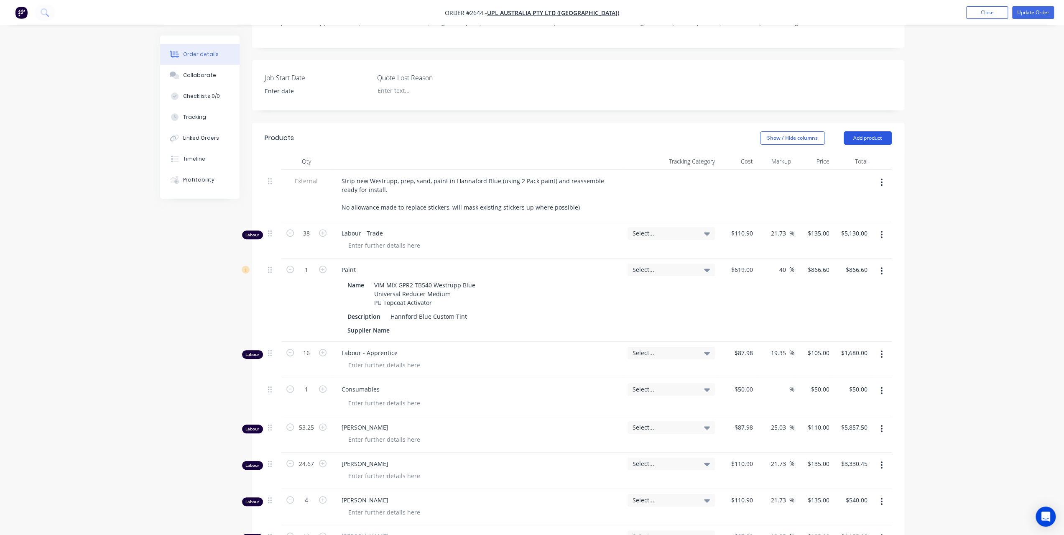
click at [882, 131] on button "Add product" at bounding box center [868, 137] width 48 height 13
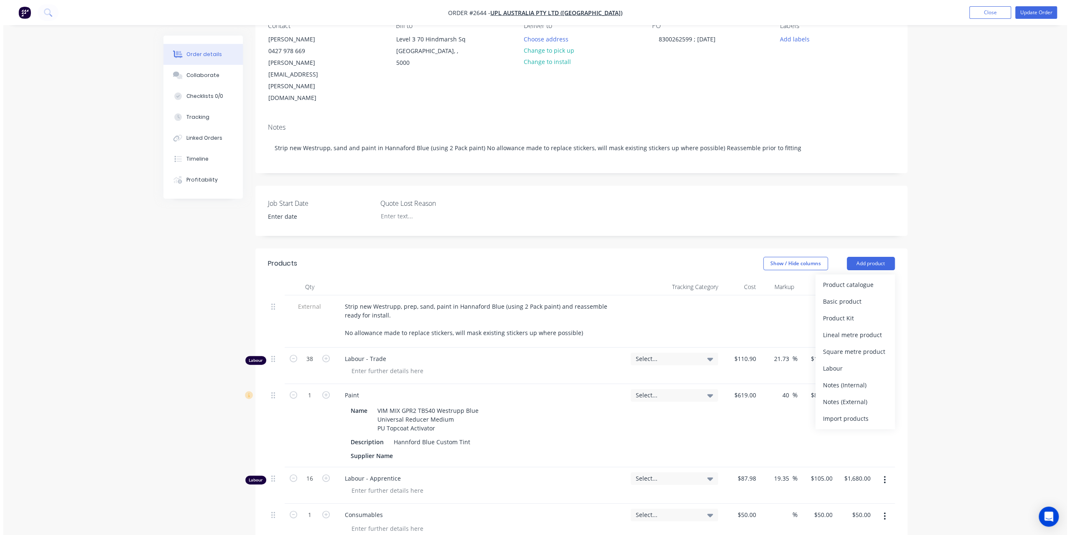
scroll to position [0, 0]
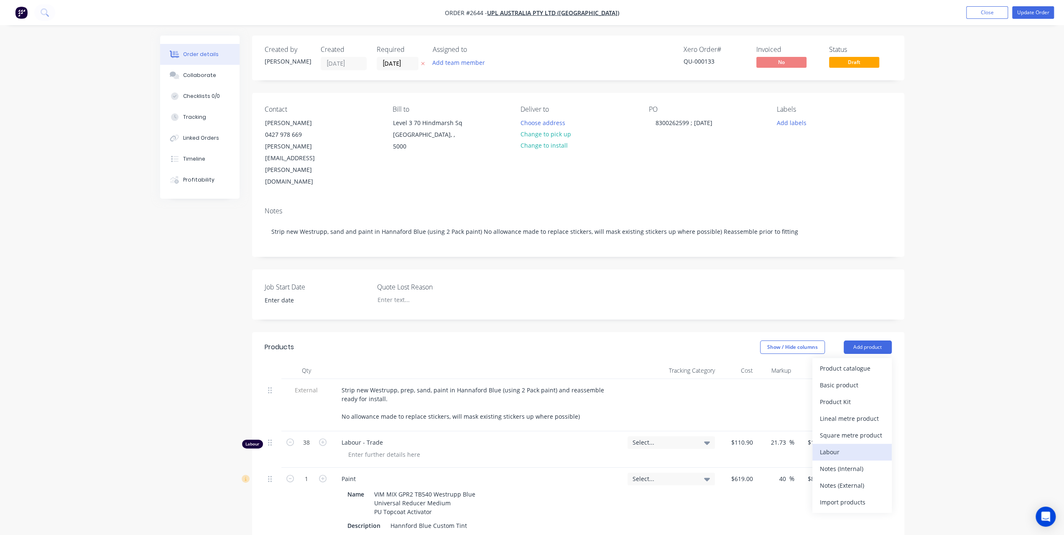
click at [849, 446] on div "Labour" at bounding box center [852, 452] width 64 height 12
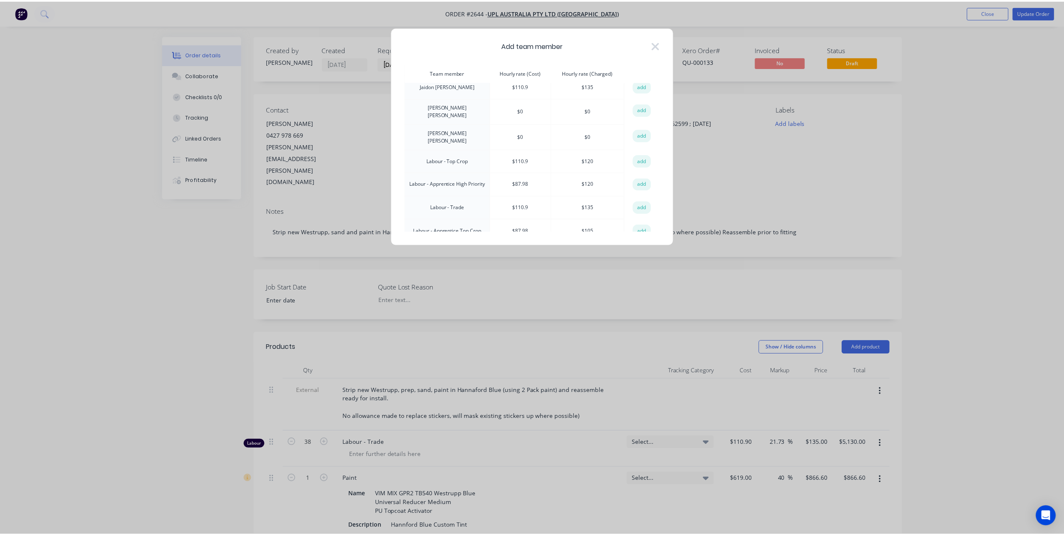
scroll to position [167, 0]
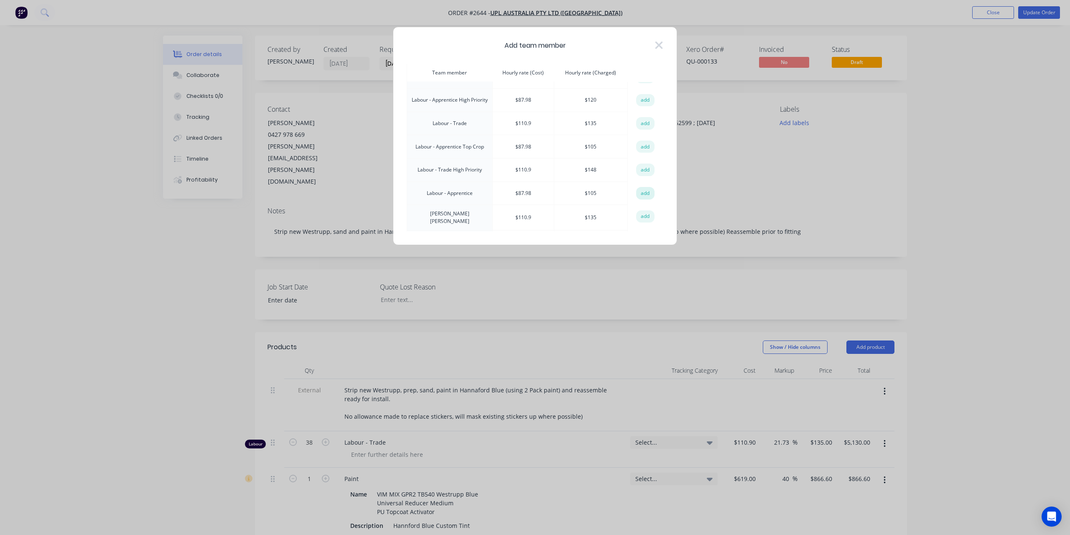
click at [647, 187] on button "add" at bounding box center [645, 193] width 18 height 13
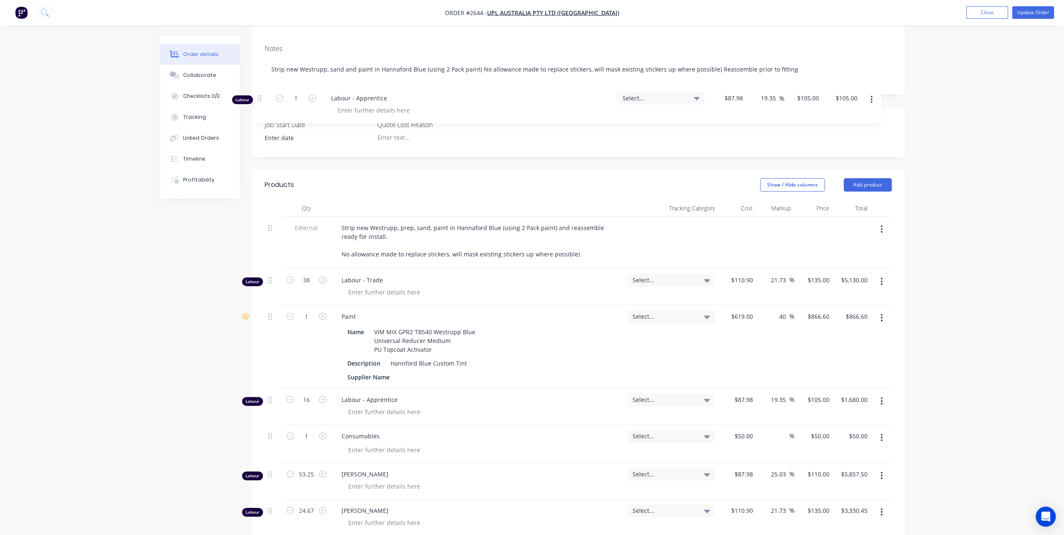
scroll to position [151, 0]
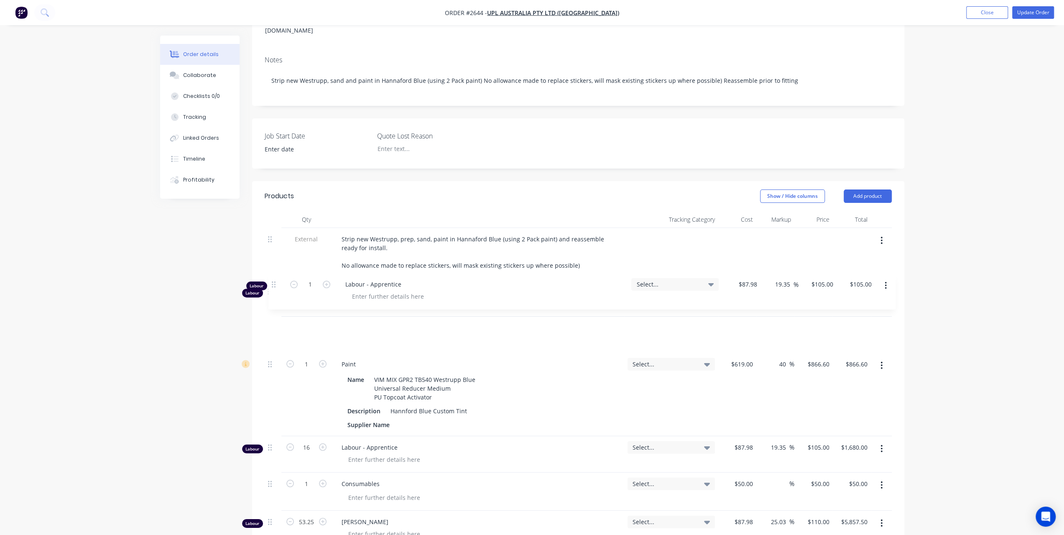
drag, startPoint x: 273, startPoint y: 333, endPoint x: 277, endPoint y: 282, distance: 51.2
click at [277, 282] on div "External Strip new Westrupp, prep, sand, paint in Hannaford Blue (using 2 Pack …" at bounding box center [578, 478] width 627 height 501
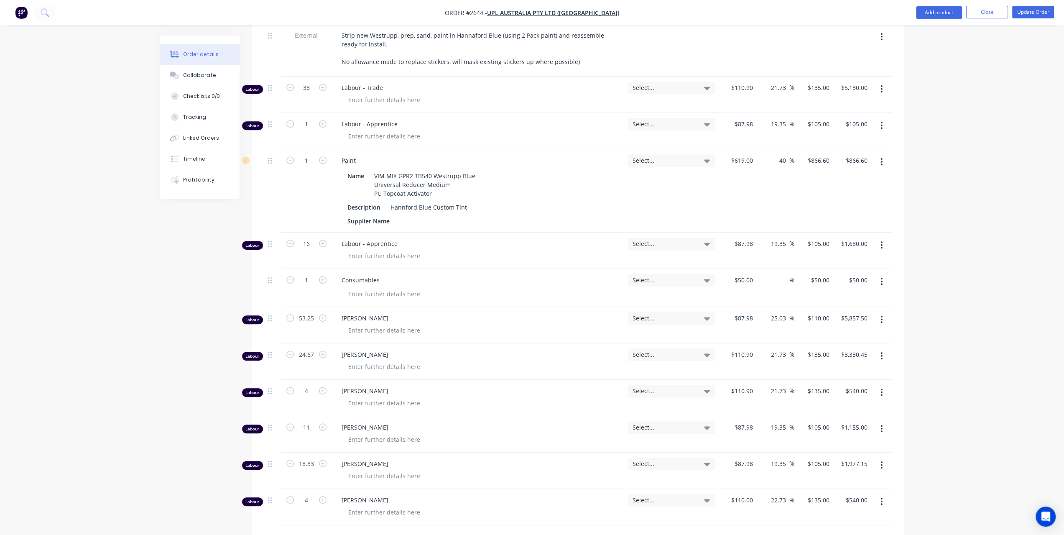
scroll to position [356, 0]
click at [884, 492] on button "button" at bounding box center [882, 499] width 20 height 15
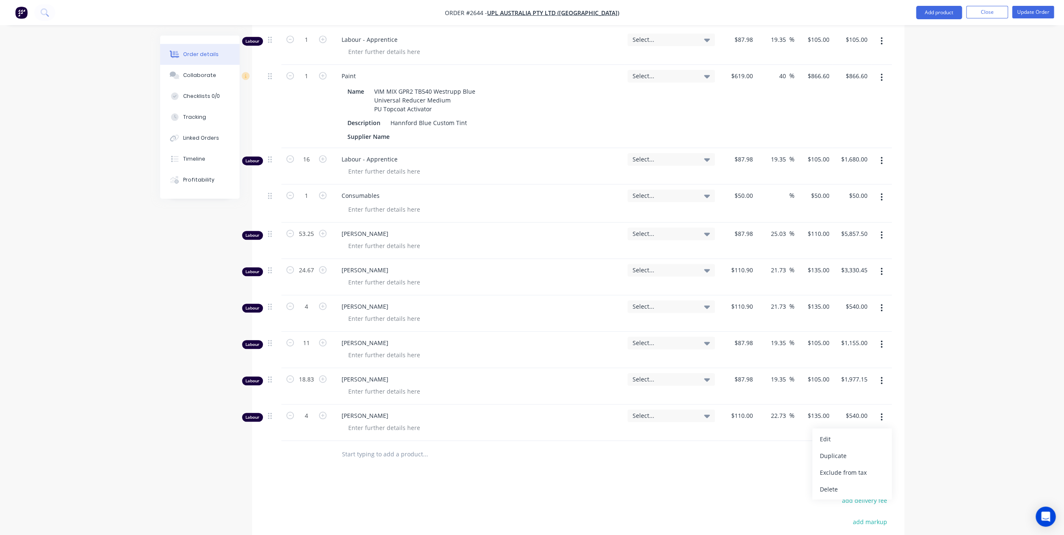
scroll to position [439, 0]
click at [850, 482] on div "Delete" at bounding box center [852, 488] width 64 height 12
click at [887, 372] on button "button" at bounding box center [882, 379] width 20 height 15
click at [854, 446] on div "Delete" at bounding box center [852, 452] width 64 height 12
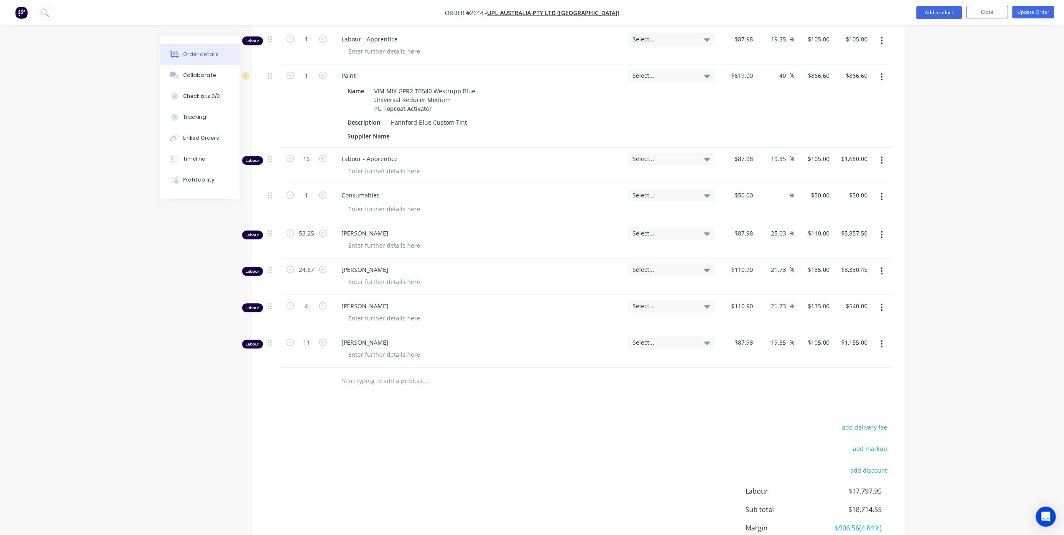
click at [877, 336] on button "button" at bounding box center [882, 343] width 20 height 15
click at [839, 410] on div "Delete" at bounding box center [852, 416] width 64 height 12
click at [877, 300] on button "button" at bounding box center [882, 307] width 20 height 15
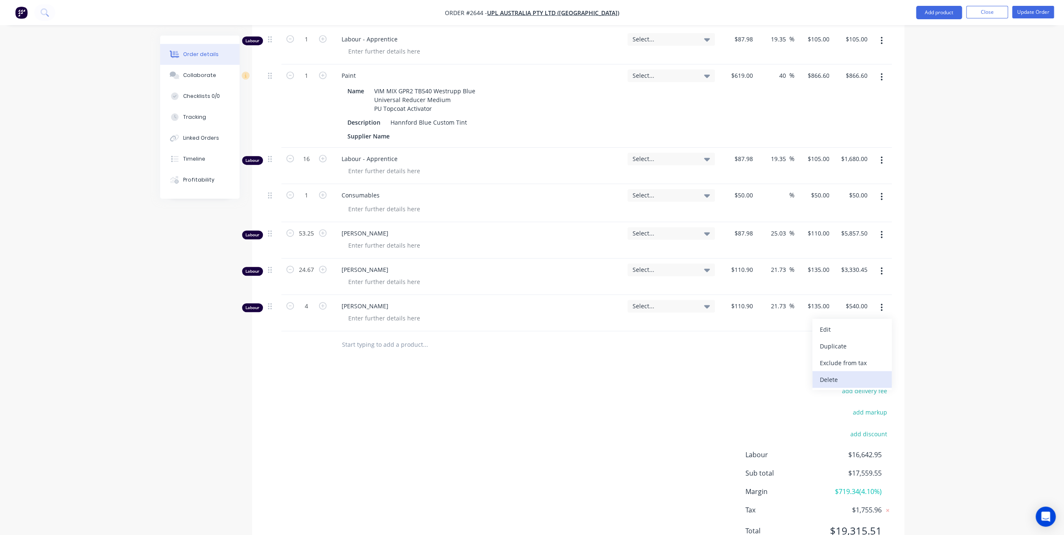
click at [840, 373] on div "Delete" at bounding box center [852, 379] width 64 height 12
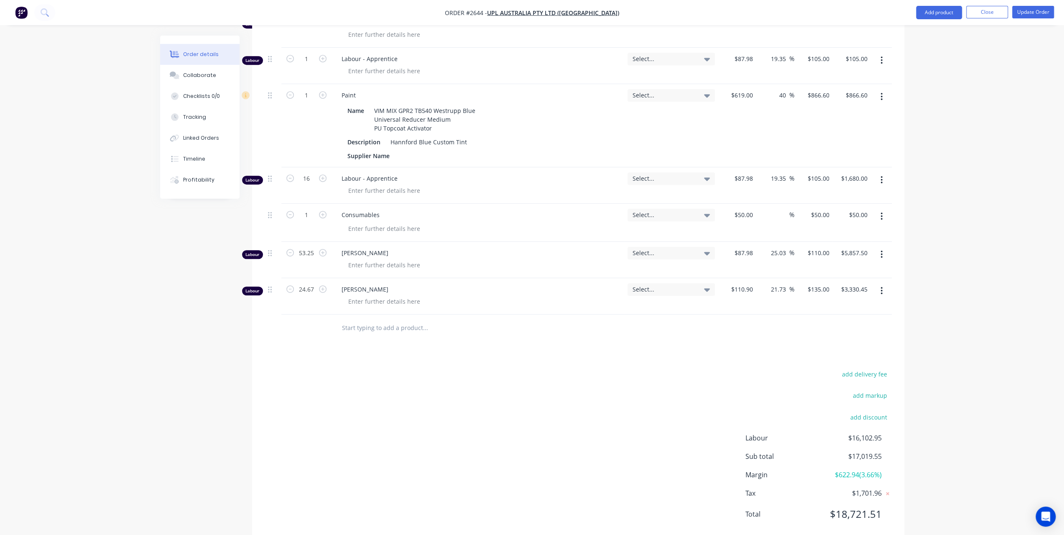
click at [879, 283] on button "button" at bounding box center [882, 290] width 20 height 15
click at [859, 357] on div "Delete" at bounding box center [852, 363] width 64 height 12
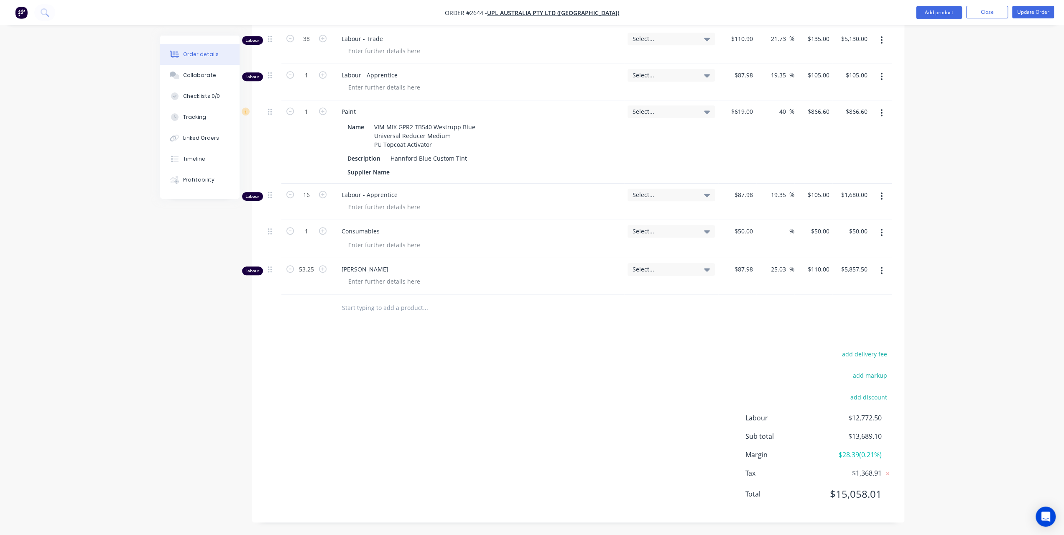
scroll to position [384, 0]
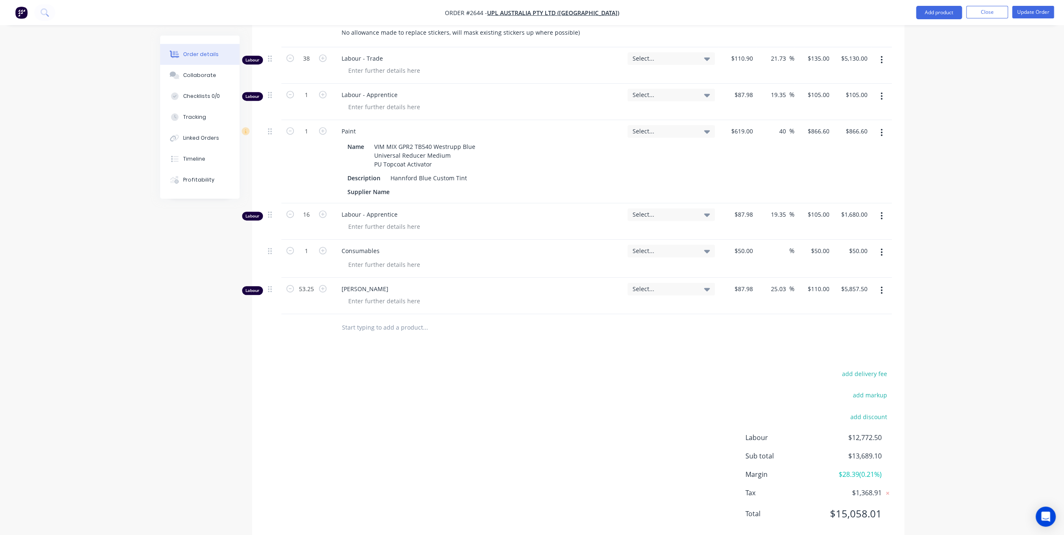
click at [880, 285] on icon "button" at bounding box center [881, 289] width 2 height 9
click at [820, 356] on div "Delete" at bounding box center [852, 362] width 64 height 12
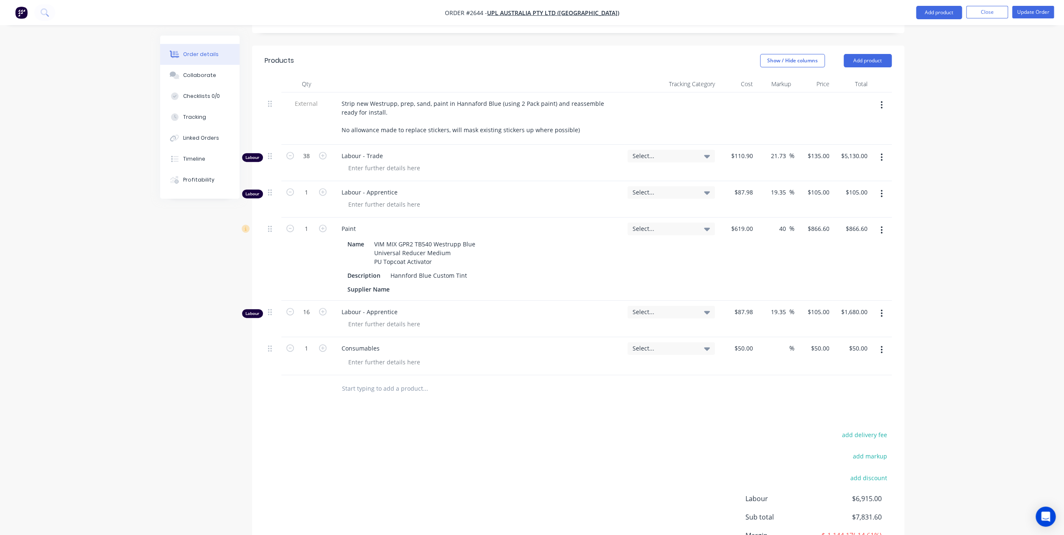
scroll to position [274, 0]
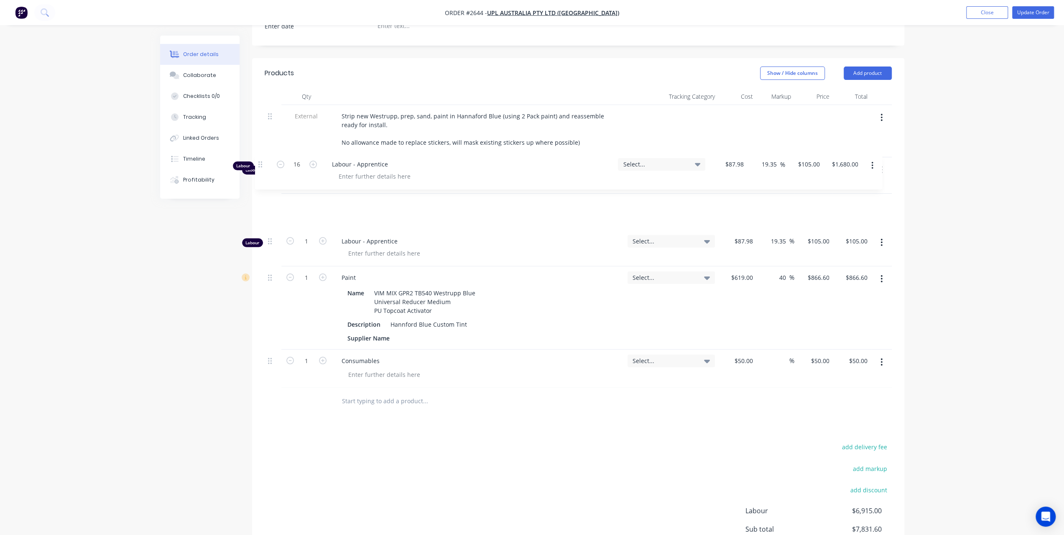
drag, startPoint x: 272, startPoint y: 306, endPoint x: 263, endPoint y: 162, distance: 143.7
click at [263, 162] on div "Qty Tracking Category Cost Markup Price Total External Strip new Westrupp, prep…" at bounding box center [578, 251] width 652 height 326
click at [887, 235] on button "button" at bounding box center [882, 242] width 20 height 15
click at [841, 308] on div "Delete" at bounding box center [852, 314] width 64 height 12
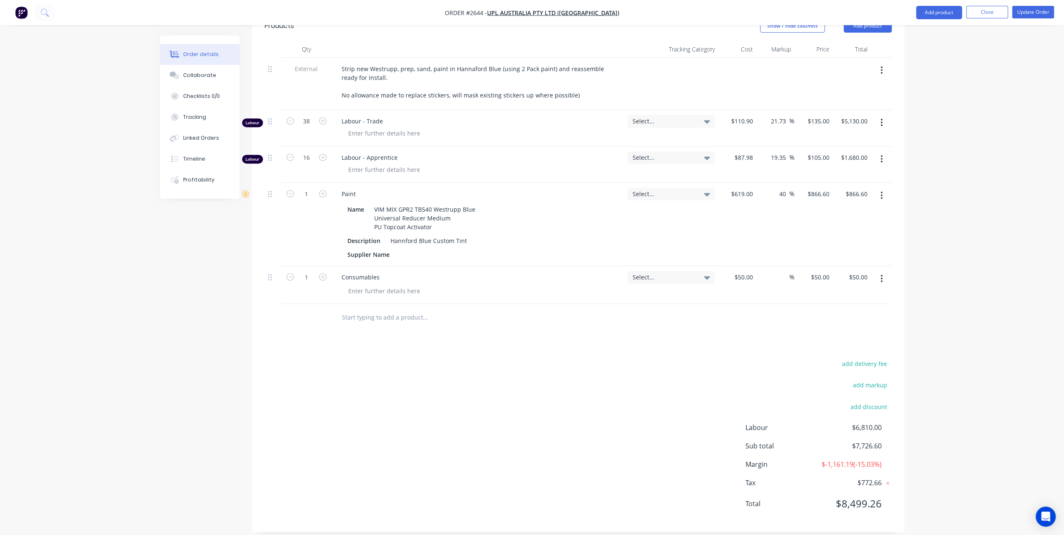
scroll to position [196, 0]
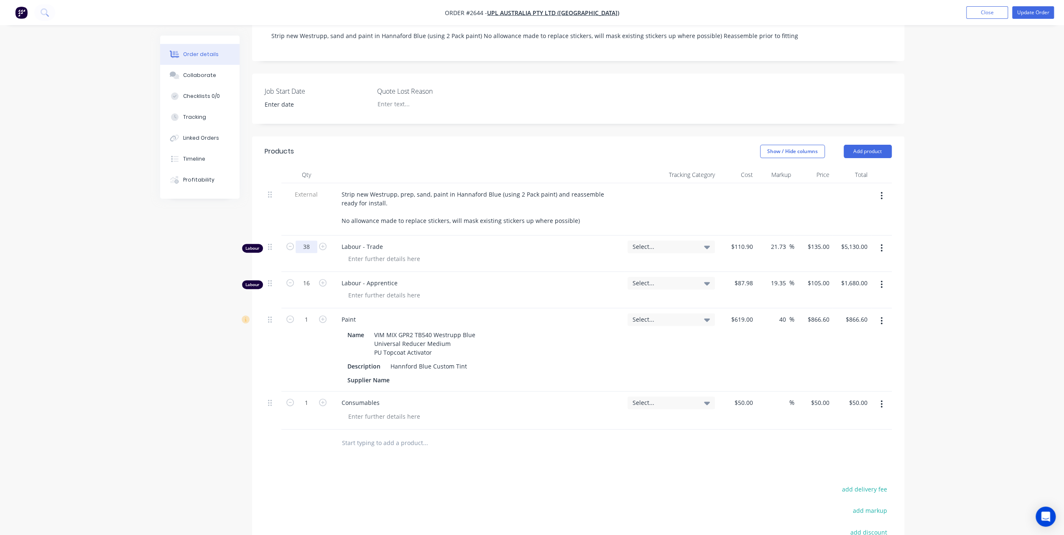
click at [310, 240] on input "38" at bounding box center [307, 246] width 22 height 13
type input "19.67"
type input "$2,655.45"
click at [312, 277] on input "16" at bounding box center [307, 283] width 22 height 13
click at [306, 277] on input "16" at bounding box center [307, 283] width 22 height 13
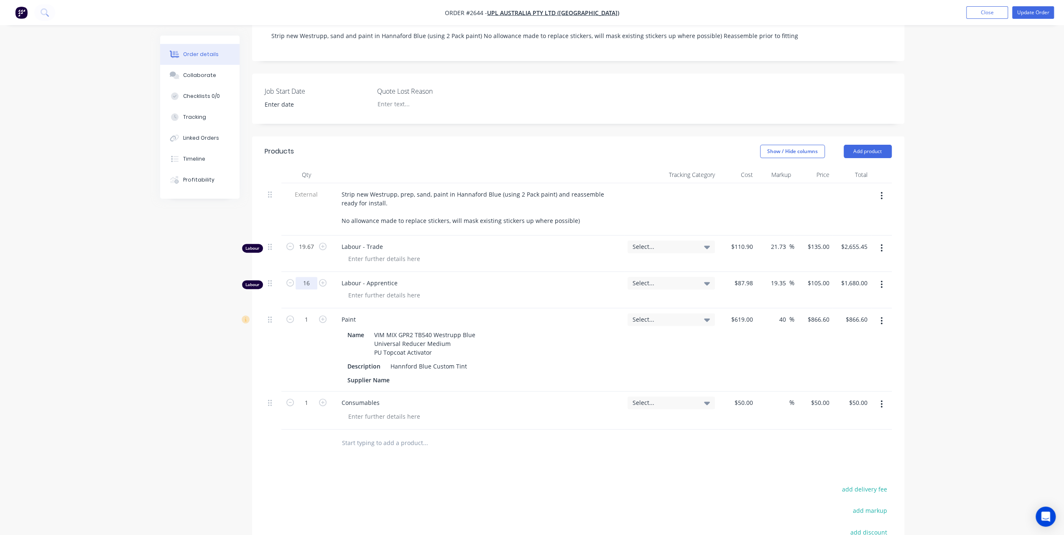
click at [306, 277] on input "16" at bounding box center [307, 283] width 22 height 13
type input "58.75"
type input "$6,168.75"
click at [960, 228] on div "Order details Collaborate Checklists 0/0 Tracking Linked Orders Timeline Profit…" at bounding box center [532, 236] width 1064 height 865
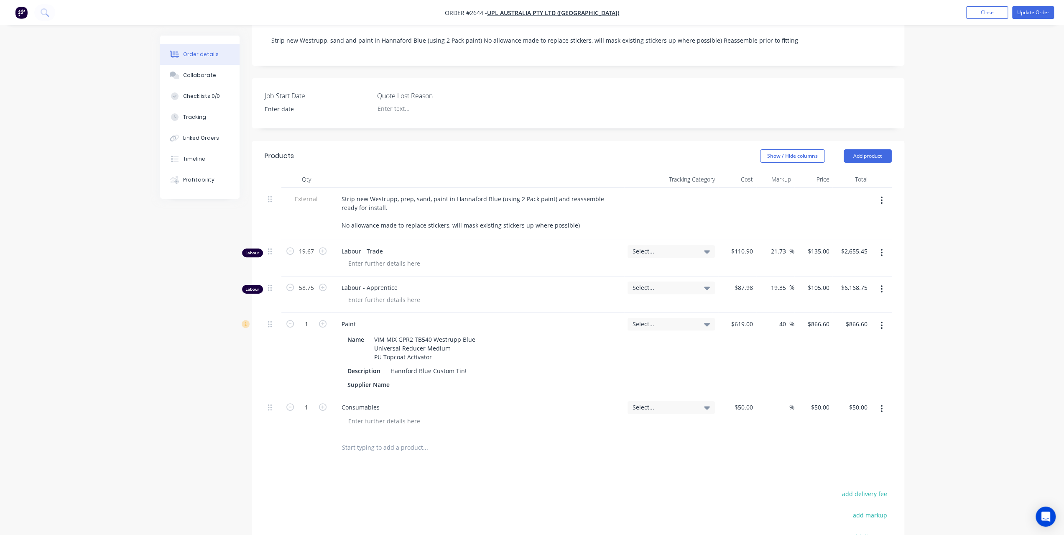
scroll to position [186, 0]
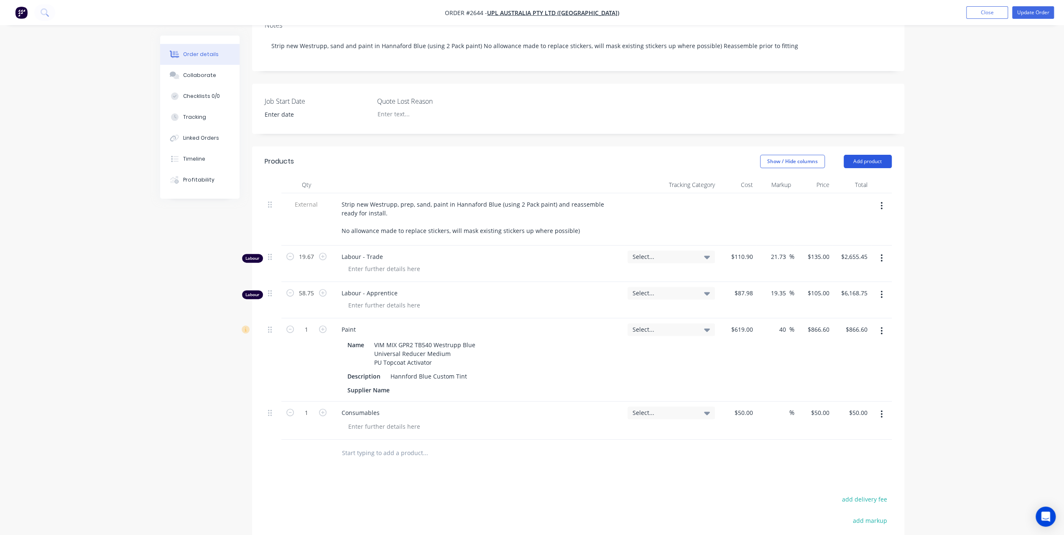
click at [883, 155] on button "Add product" at bounding box center [868, 161] width 48 height 13
click at [852, 210] on div "Product Kit" at bounding box center [852, 216] width 64 height 12
click at [835, 193] on div "Standard pricing" at bounding box center [852, 199] width 64 height 12
click at [885, 444] on button "button" at bounding box center [882, 451] width 20 height 15
click at [824, 534] on div "Delete" at bounding box center [852, 541] width 64 height 12
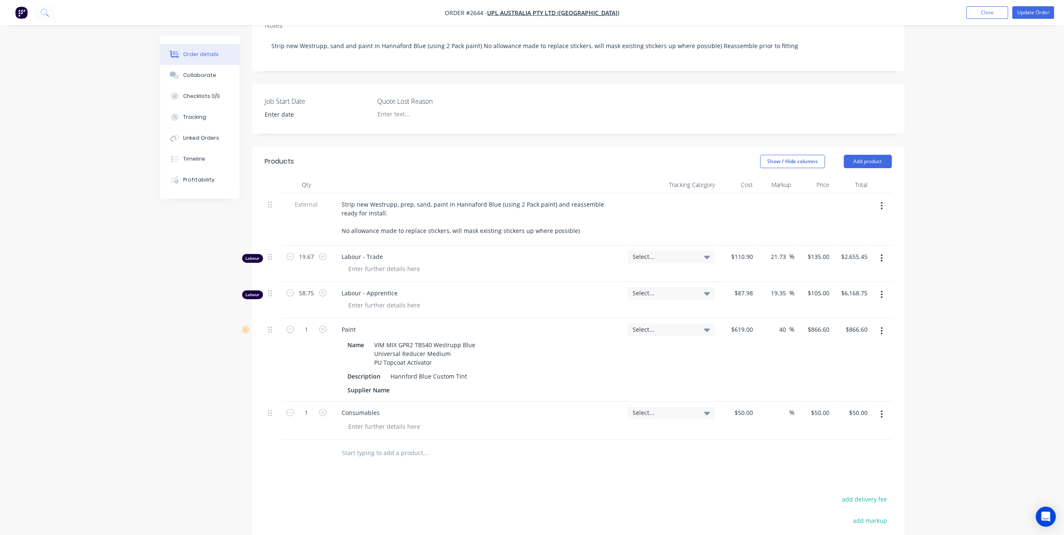
click at [413, 444] on input "text" at bounding box center [425, 452] width 167 height 17
type input "labour"
click at [420, 492] on div "Labour Kit - Standard Rates Product Kit" at bounding box center [470, 509] width 251 height 35
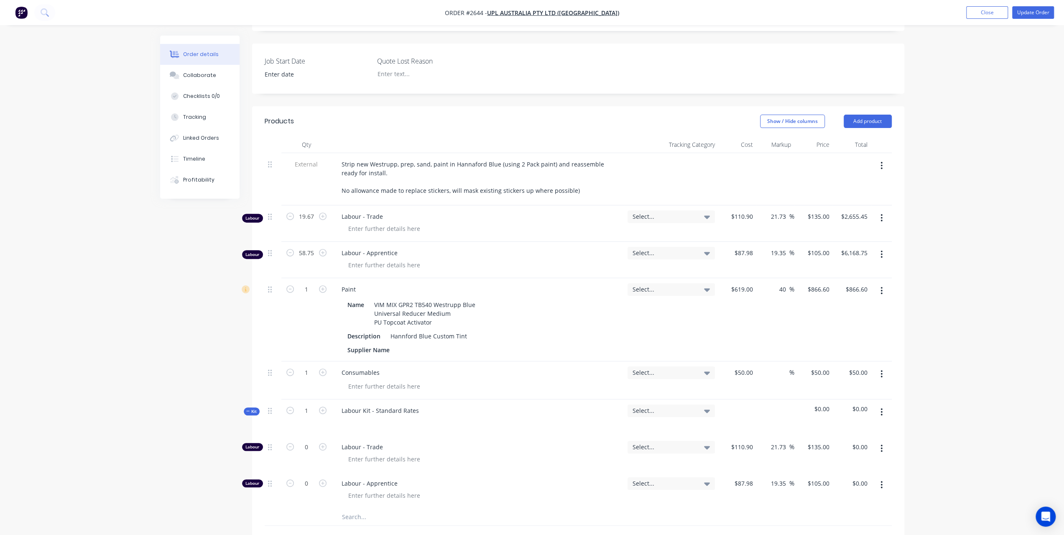
scroll to position [311, 0]
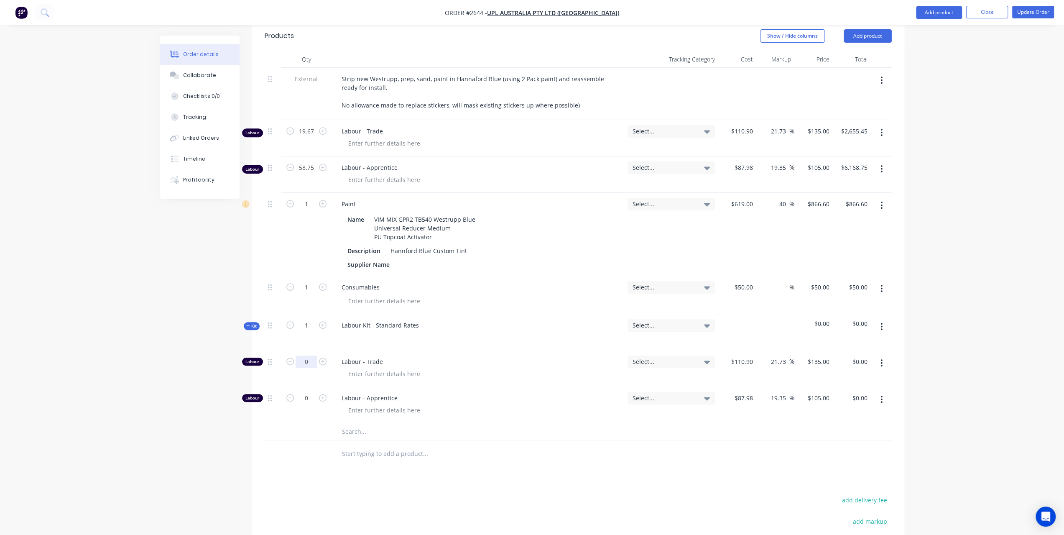
click at [304, 355] on input "0" at bounding box center [307, 361] width 22 height 13
type input "19.67"
type input "$2,655.45"
click at [308, 387] on div "0" at bounding box center [306, 405] width 50 height 36
click at [305, 392] on input "0" at bounding box center [307, 398] width 22 height 13
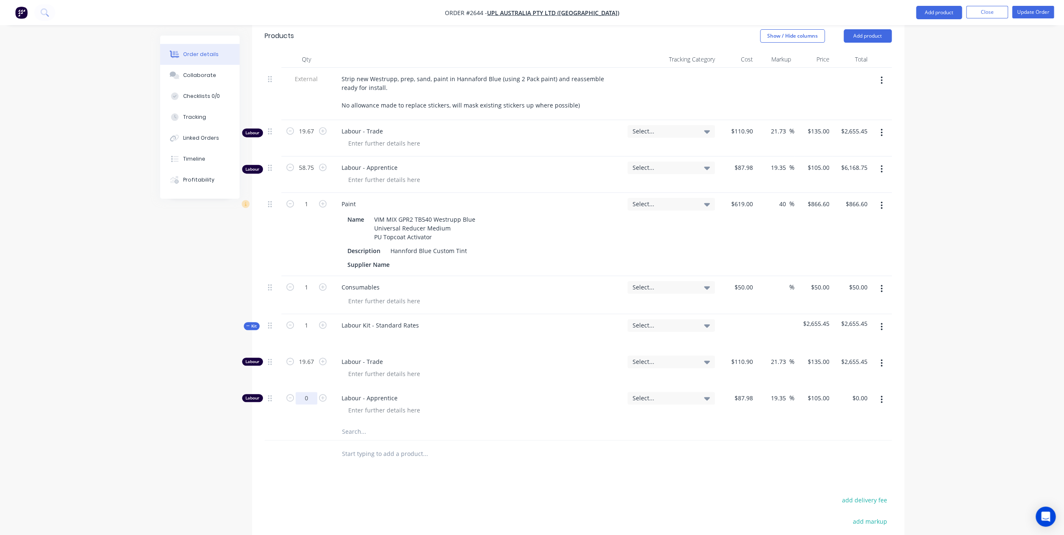
click at [305, 392] on input "0" at bounding box center [307, 398] width 22 height 13
click at [306, 392] on input "0" at bounding box center [307, 398] width 22 height 13
type input "58.75"
type input "$6,168.75"
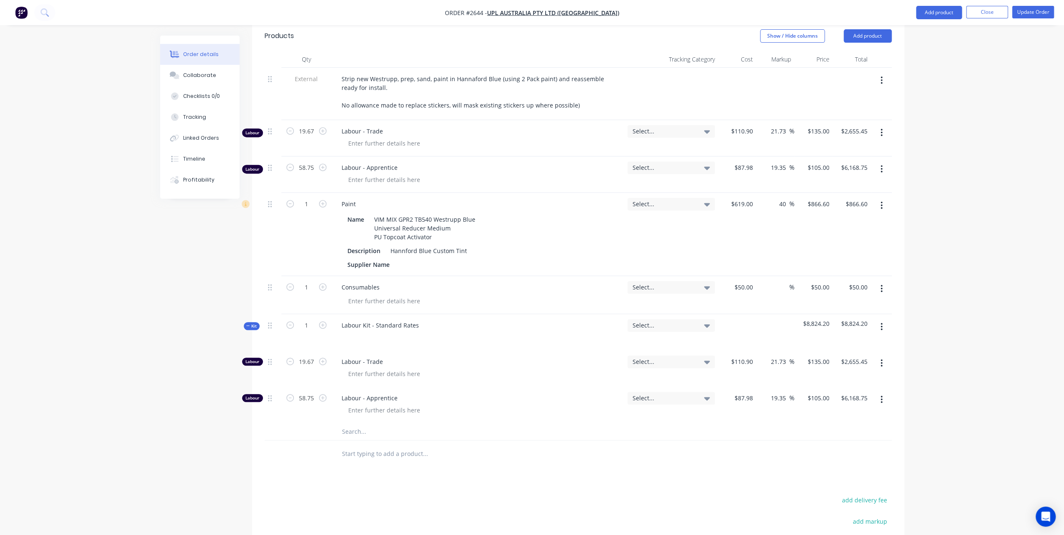
click at [971, 359] on div "Order details Collaborate Checklists 0/0 Tracking Linked Orders Timeline Profit…" at bounding box center [532, 184] width 1064 height 991
click at [881, 128] on icon "button" at bounding box center [881, 132] width 2 height 9
click at [841, 199] on div "Delete" at bounding box center [852, 205] width 64 height 12
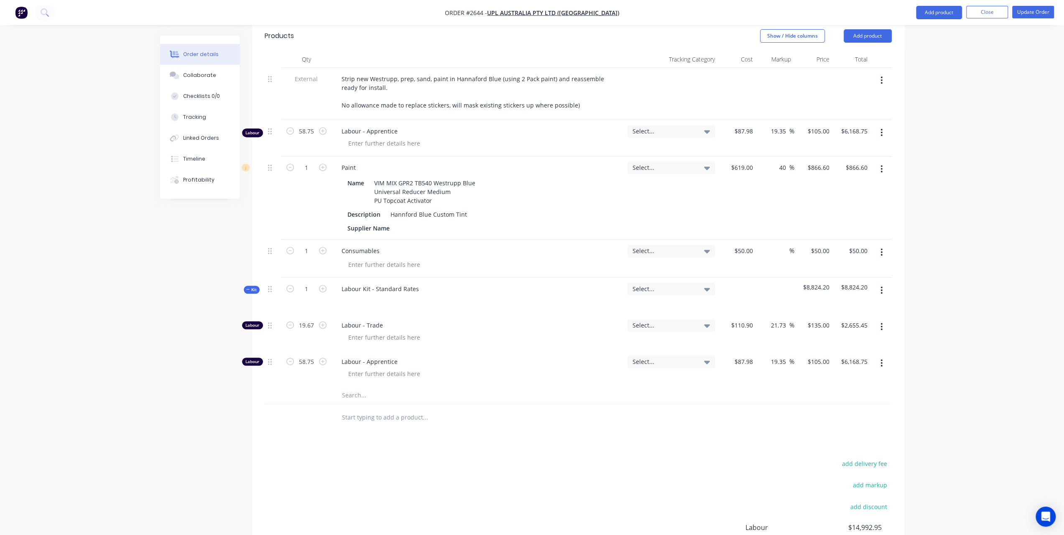
click at [879, 125] on button "button" at bounding box center [882, 132] width 20 height 15
click at [852, 199] on div "Delete" at bounding box center [852, 205] width 64 height 12
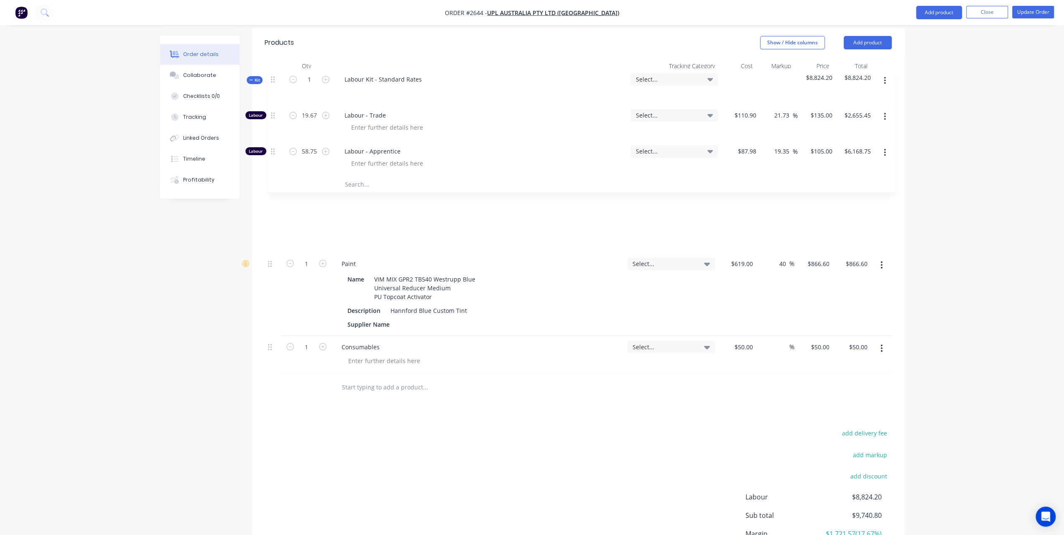
drag, startPoint x: 268, startPoint y: 234, endPoint x: 272, endPoint y: 77, distance: 156.4
click at [272, 77] on div "External Strip new Westrupp, prep, sand, paint in Hannaford Blue (using 2 Pack …" at bounding box center [578, 223] width 627 height 299
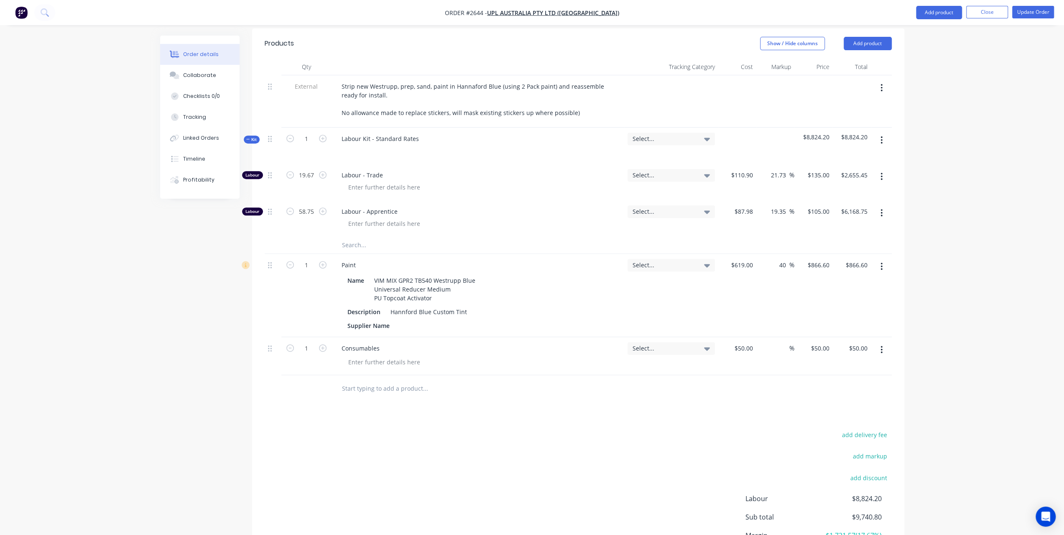
click at [943, 134] on div "Order details Collaborate Checklists 0/0 Tracking Linked Orders Timeline Profit…" at bounding box center [532, 156] width 1064 height 919
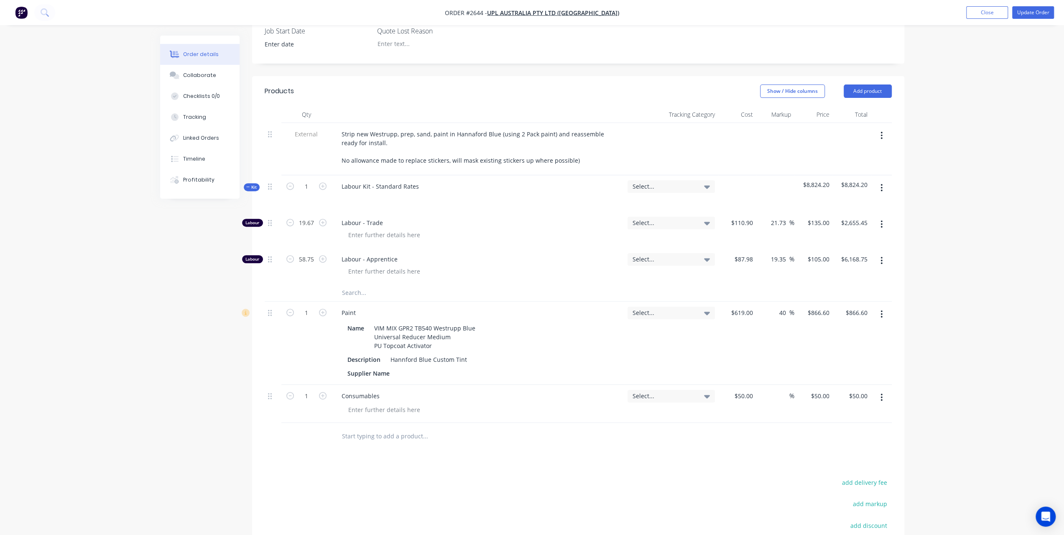
scroll to position [220, 0]
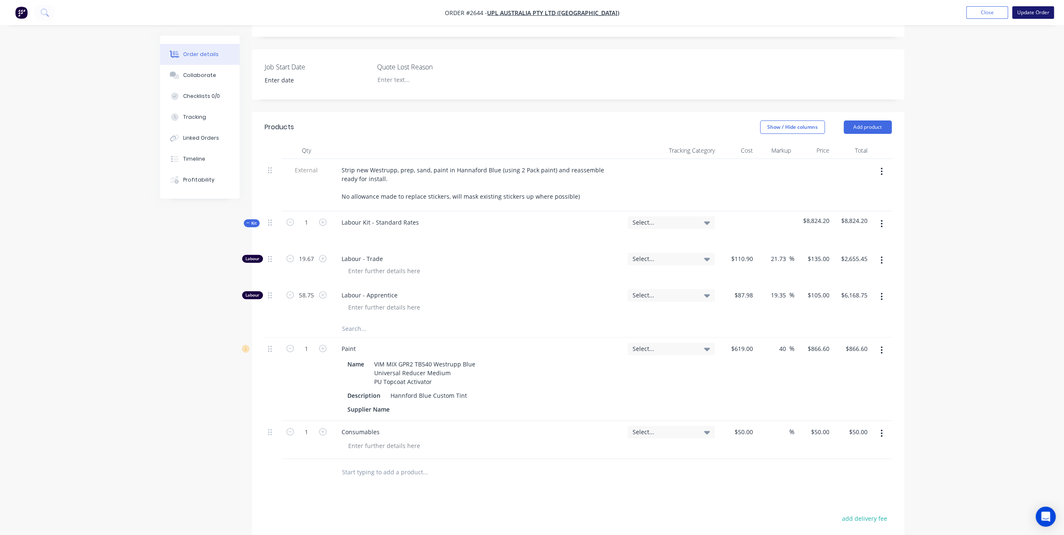
click at [1029, 10] on button "Update Order" at bounding box center [1033, 12] width 42 height 13
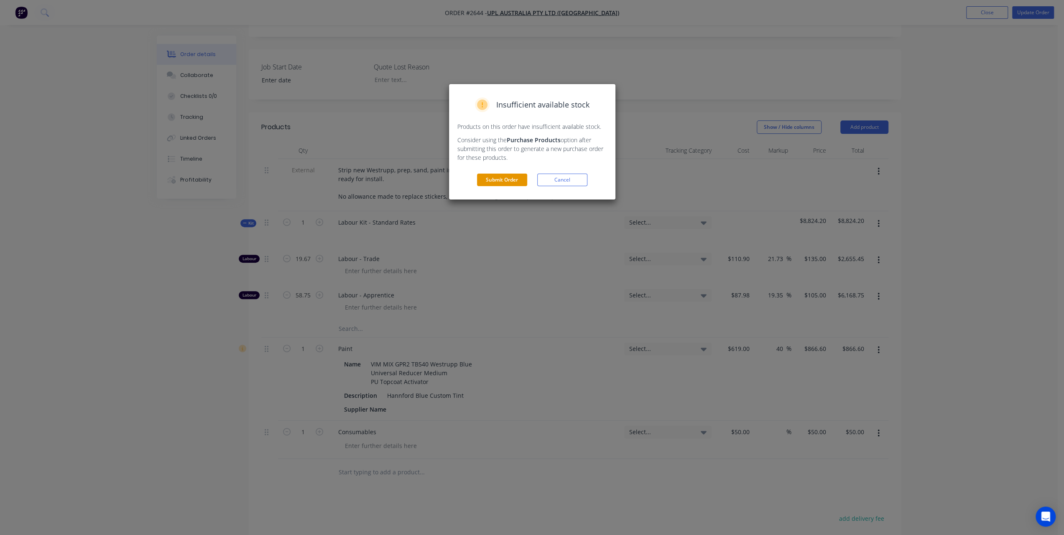
click at [485, 178] on button "Submit Order" at bounding box center [502, 179] width 50 height 13
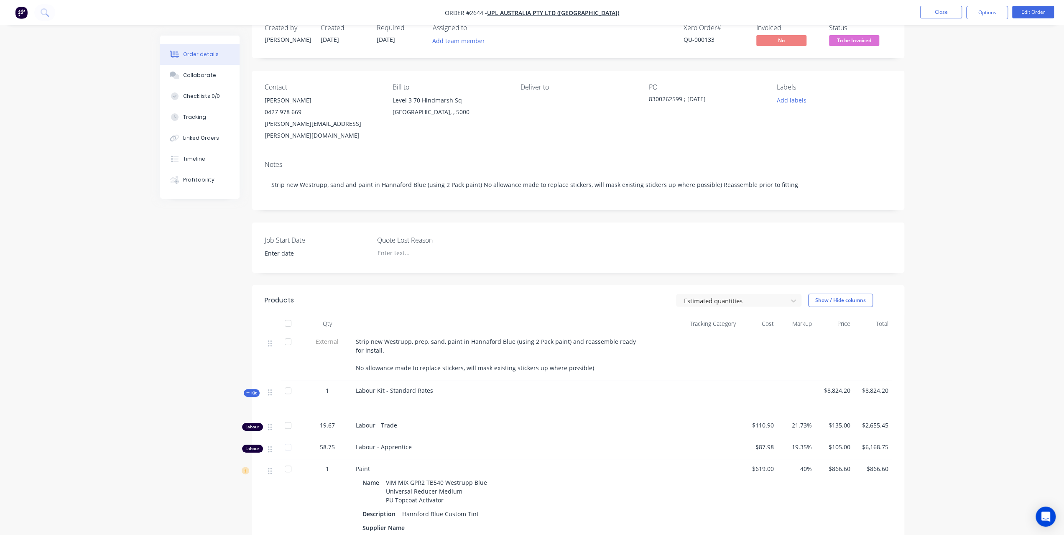
scroll to position [0, 0]
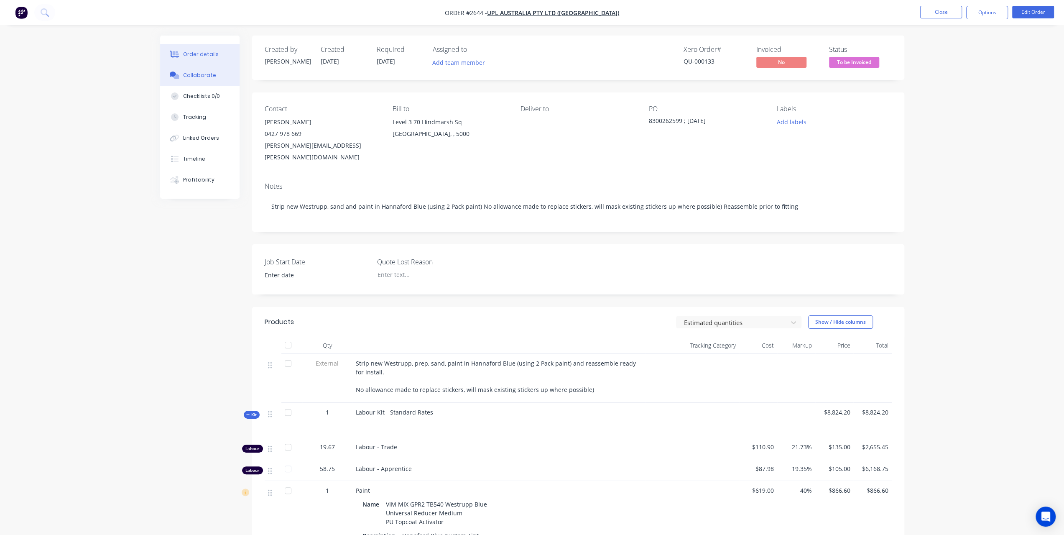
click at [189, 75] on div "Collaborate" at bounding box center [199, 75] width 33 height 8
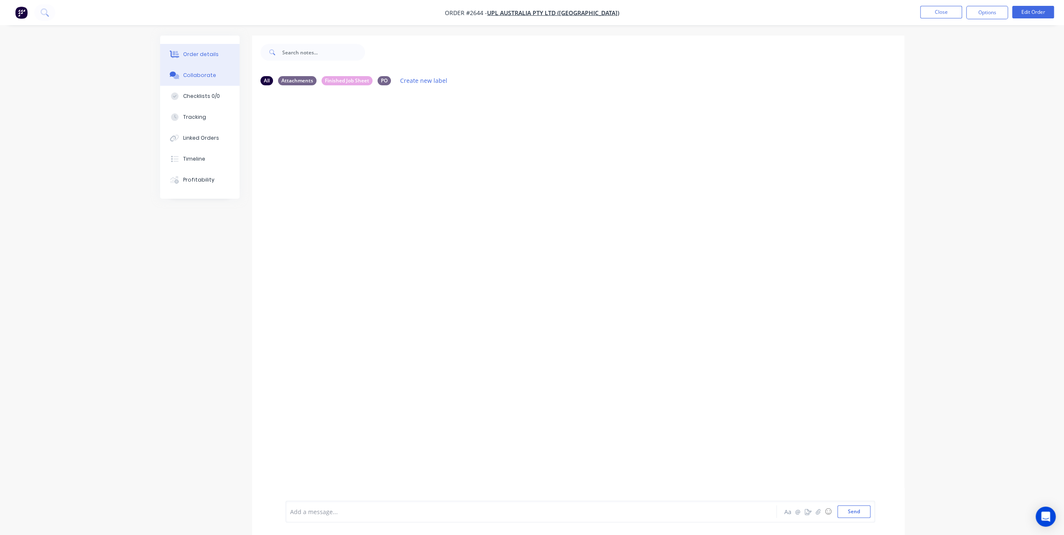
click at [201, 49] on button "Order details" at bounding box center [199, 54] width 79 height 21
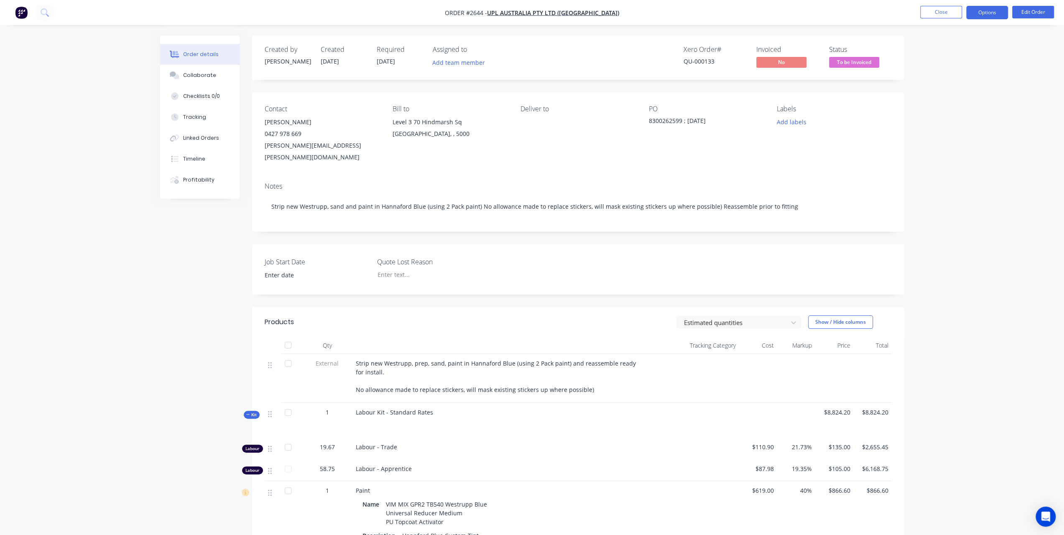
click at [985, 8] on button "Options" at bounding box center [987, 12] width 42 height 13
click at [946, 54] on div "Invoice" at bounding box center [961, 51] width 77 height 12
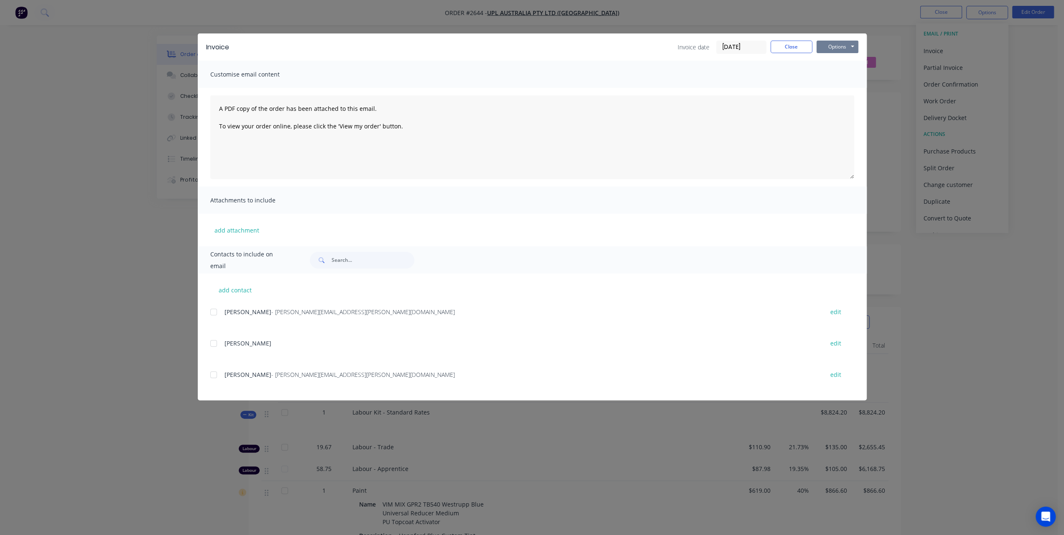
click at [836, 49] on button "Options" at bounding box center [837, 47] width 42 height 13
click at [831, 57] on button "Preview" at bounding box center [843, 62] width 54 height 14
click at [747, 46] on input "[DATE]" at bounding box center [740, 47] width 49 height 13
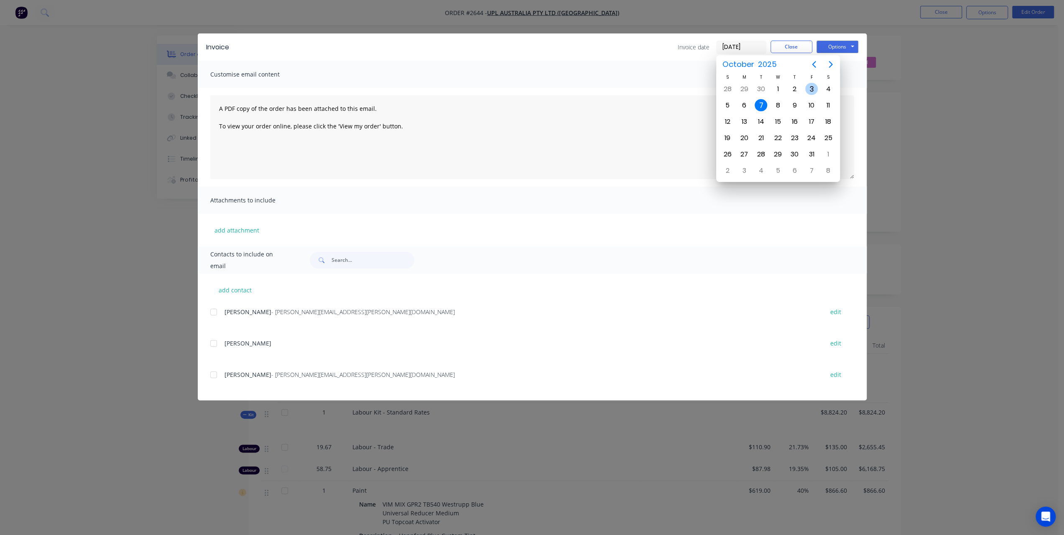
click at [808, 89] on div "3" at bounding box center [811, 89] width 13 height 13
type input "[DATE]"
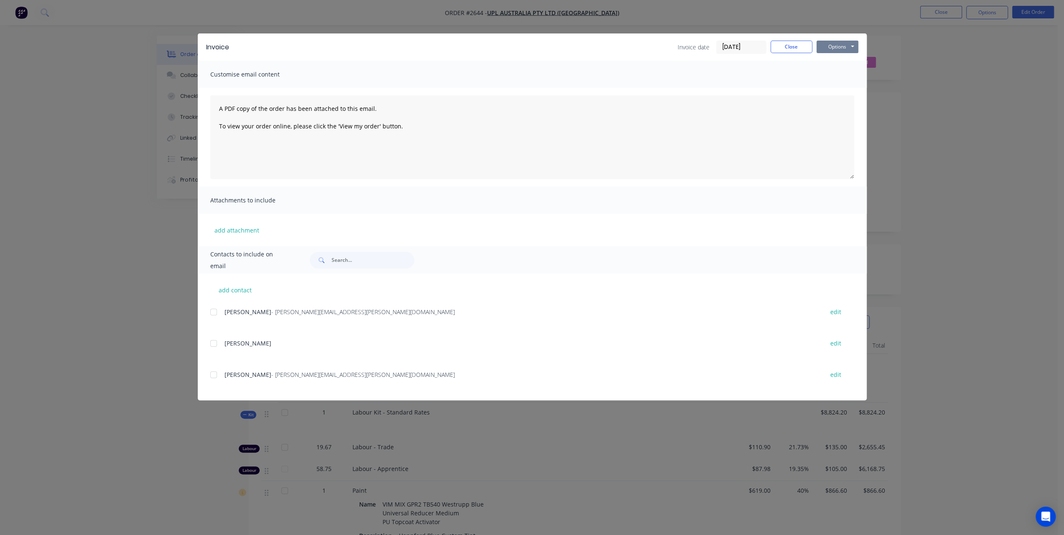
click at [828, 48] on button "Options" at bounding box center [837, 47] width 42 height 13
click at [830, 76] on button "Print" at bounding box center [843, 76] width 54 height 14
click at [848, 47] on button "Options" at bounding box center [837, 47] width 42 height 13
click at [786, 41] on button "Close" at bounding box center [791, 47] width 42 height 13
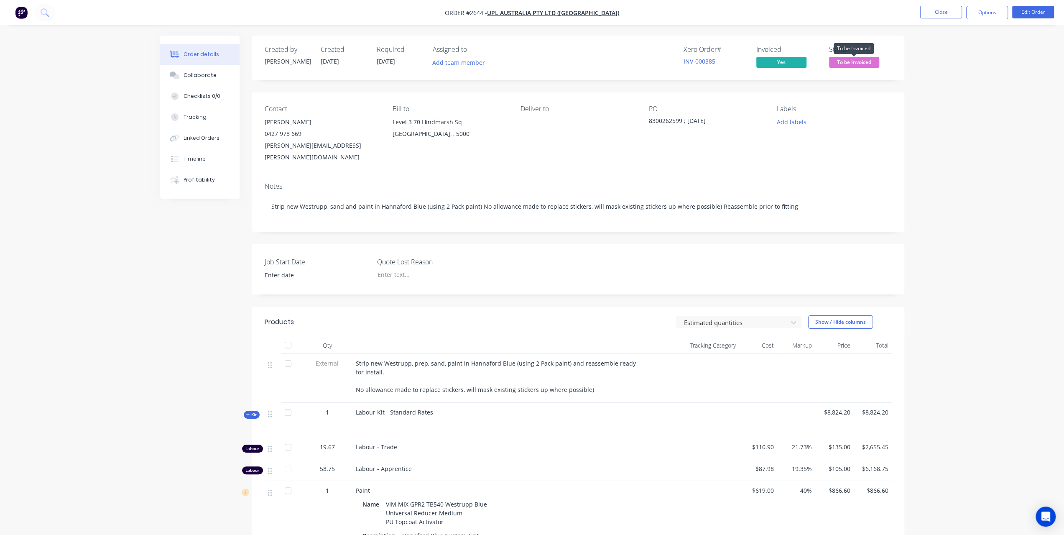
click at [854, 61] on span "To be Invoiced" at bounding box center [854, 62] width 50 height 10
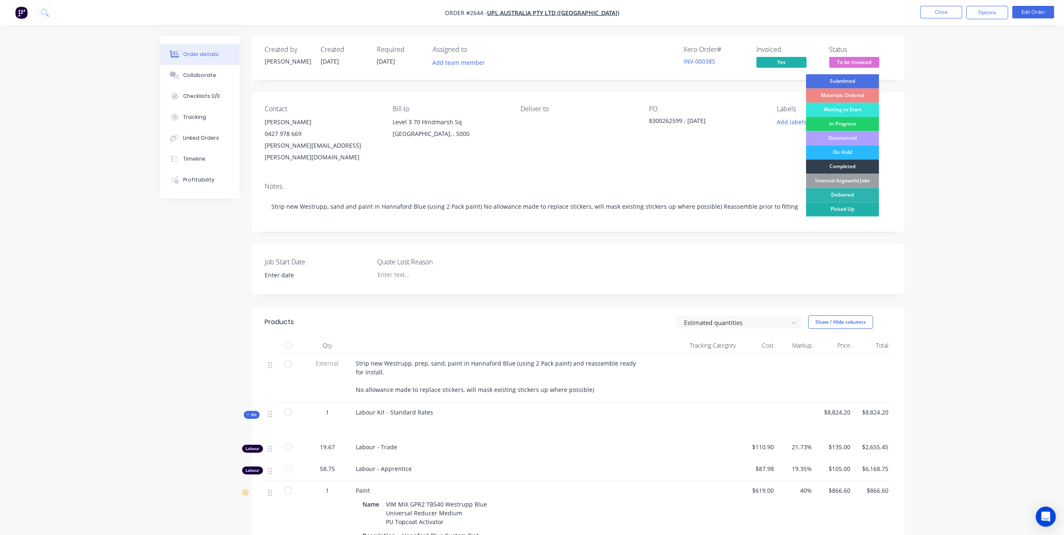
click at [831, 210] on div "Picked Up" at bounding box center [841, 209] width 73 height 14
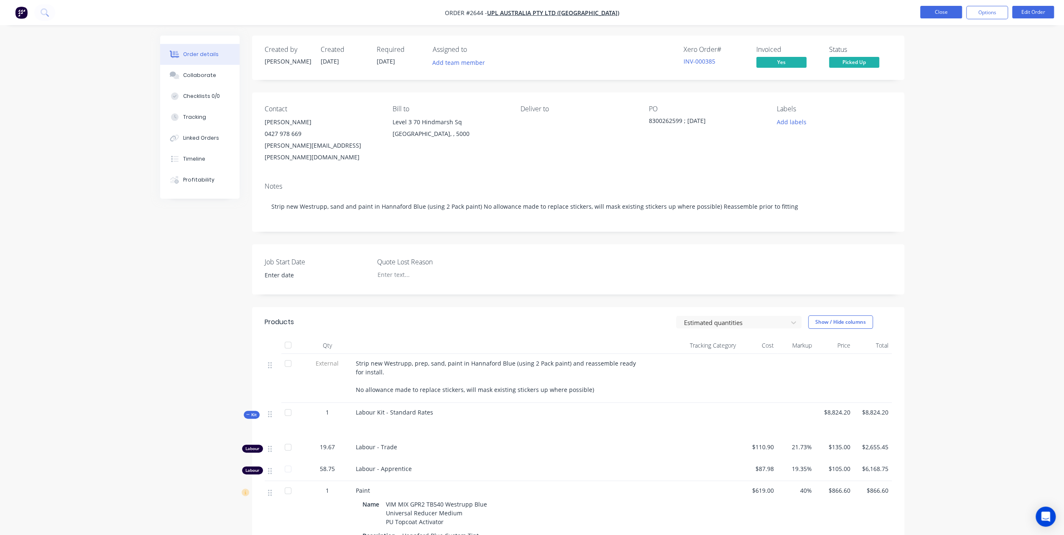
click at [930, 12] on button "Close" at bounding box center [941, 12] width 42 height 13
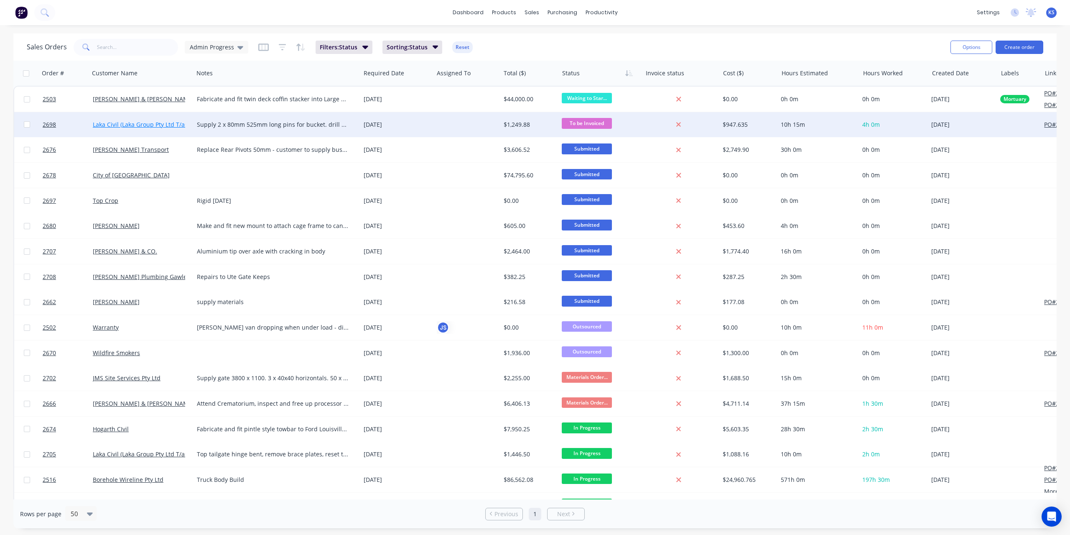
click at [130, 121] on link "Laka Civil (Laka Group Pty Ltd T/as)" at bounding box center [141, 124] width 97 height 8
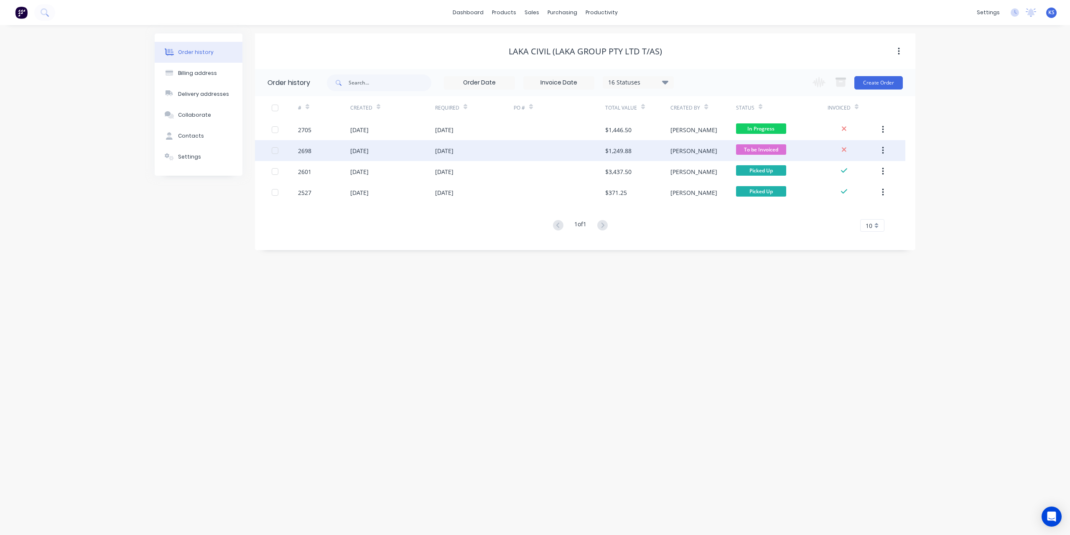
click at [362, 155] on div "[DATE]" at bounding box center [392, 150] width 85 height 21
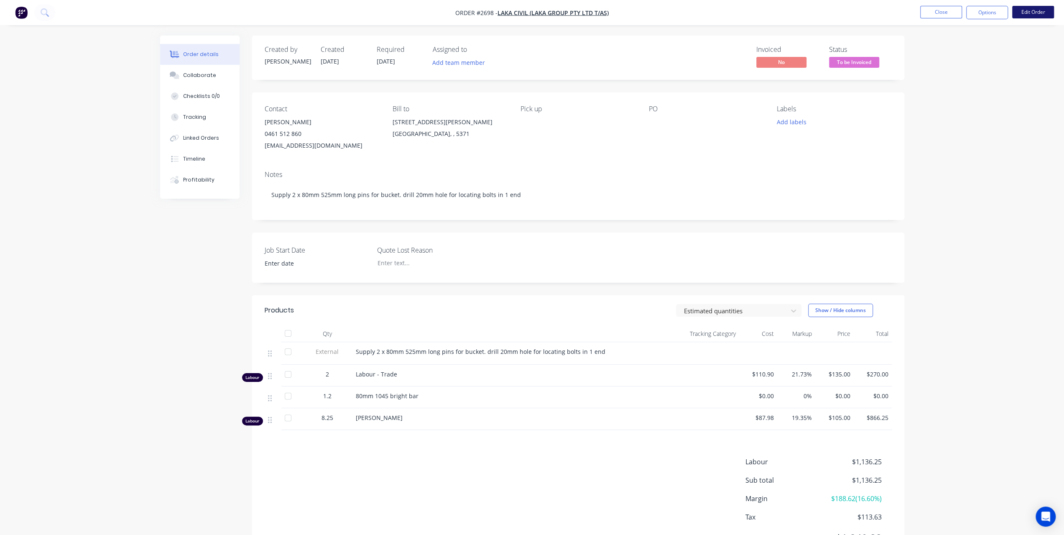
click at [1027, 16] on button "Edit Order" at bounding box center [1033, 12] width 42 height 13
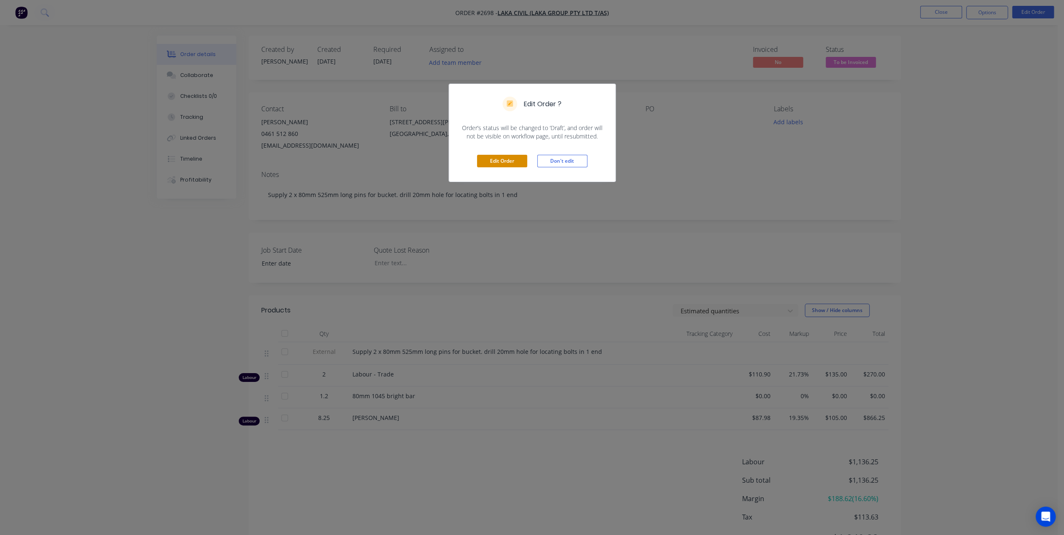
click at [511, 162] on button "Edit Order" at bounding box center [502, 161] width 50 height 13
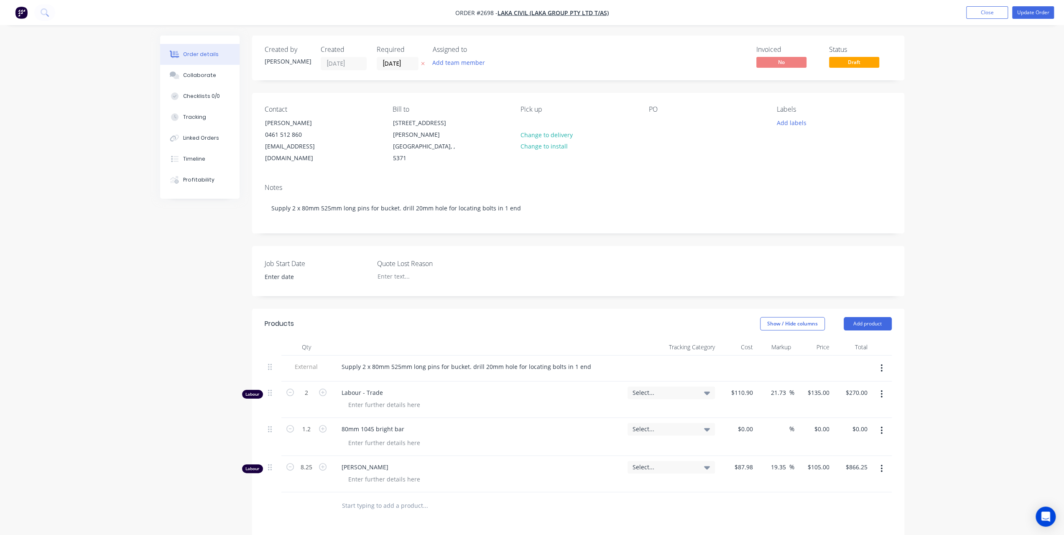
click at [880, 464] on icon "button" at bounding box center [881, 468] width 2 height 9
click at [819, 532] on button "Delete" at bounding box center [851, 540] width 79 height 17
click at [1034, 14] on button "Update Order" at bounding box center [1033, 12] width 42 height 13
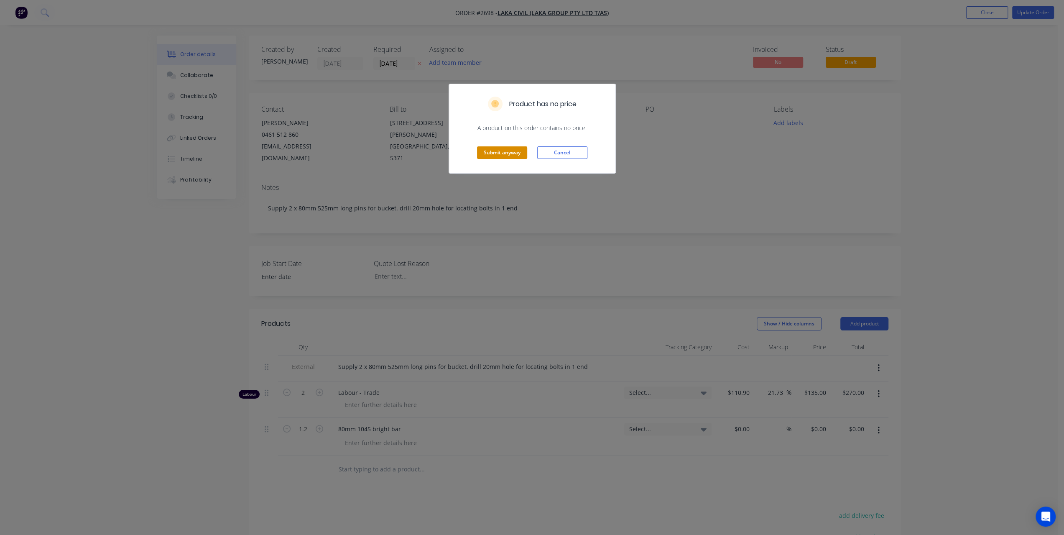
click at [500, 154] on button "Submit anyway" at bounding box center [502, 152] width 50 height 13
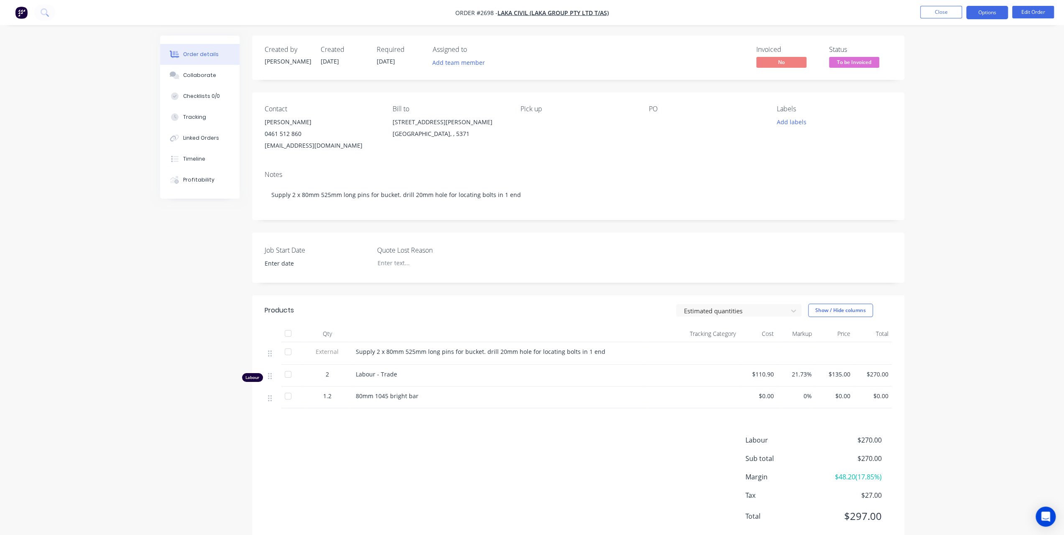
click at [979, 10] on button "Options" at bounding box center [987, 12] width 42 height 13
click at [945, 52] on div "Invoice" at bounding box center [961, 51] width 77 height 12
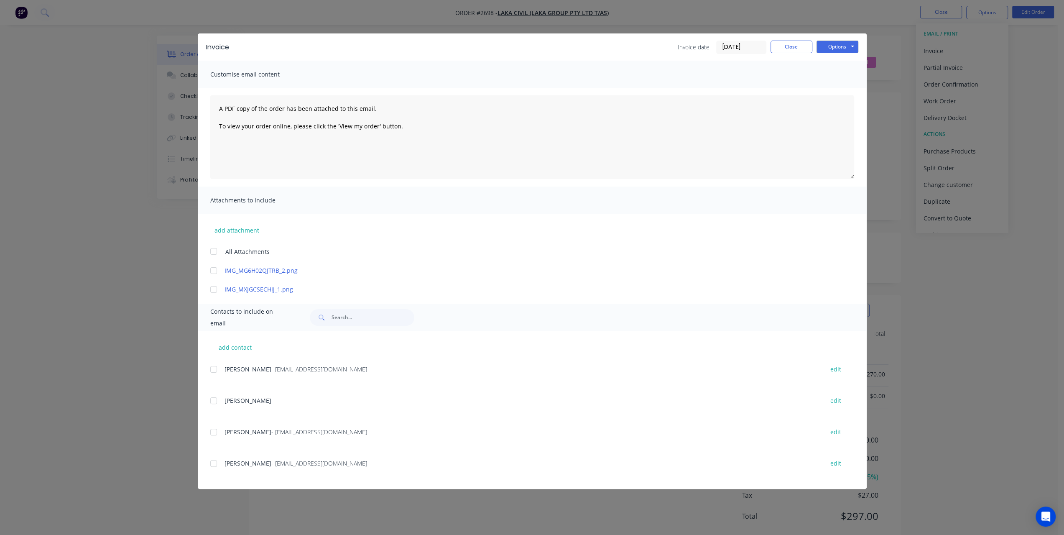
click at [755, 46] on input "[DATE]" at bounding box center [740, 47] width 49 height 13
click at [810, 87] on div "3" at bounding box center [811, 89] width 13 height 13
type input "[DATE]"
click at [836, 48] on button "Options" at bounding box center [837, 47] width 42 height 13
click at [833, 79] on button "Print" at bounding box center [843, 76] width 54 height 14
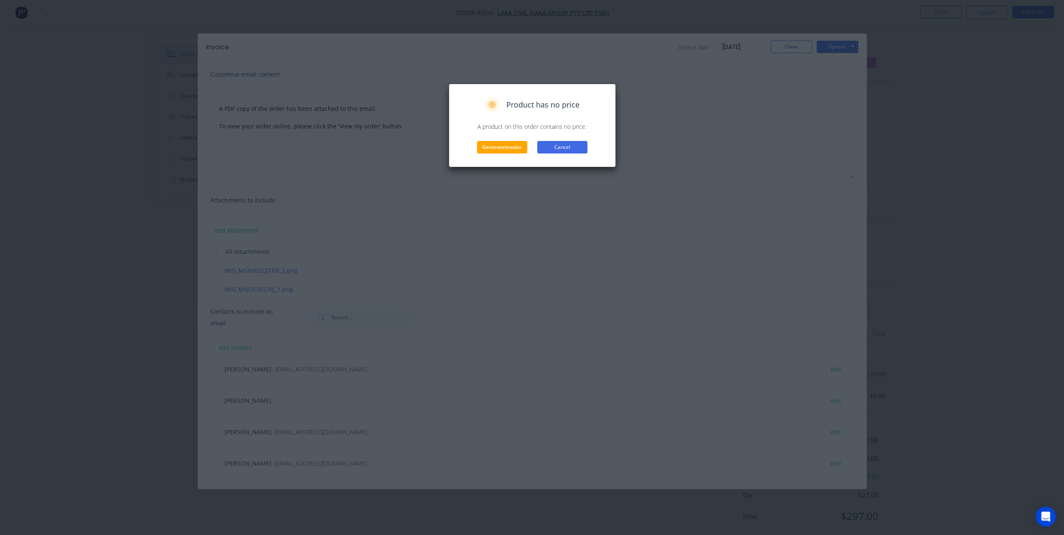
click at [548, 146] on button "Cancel" at bounding box center [562, 147] width 50 height 13
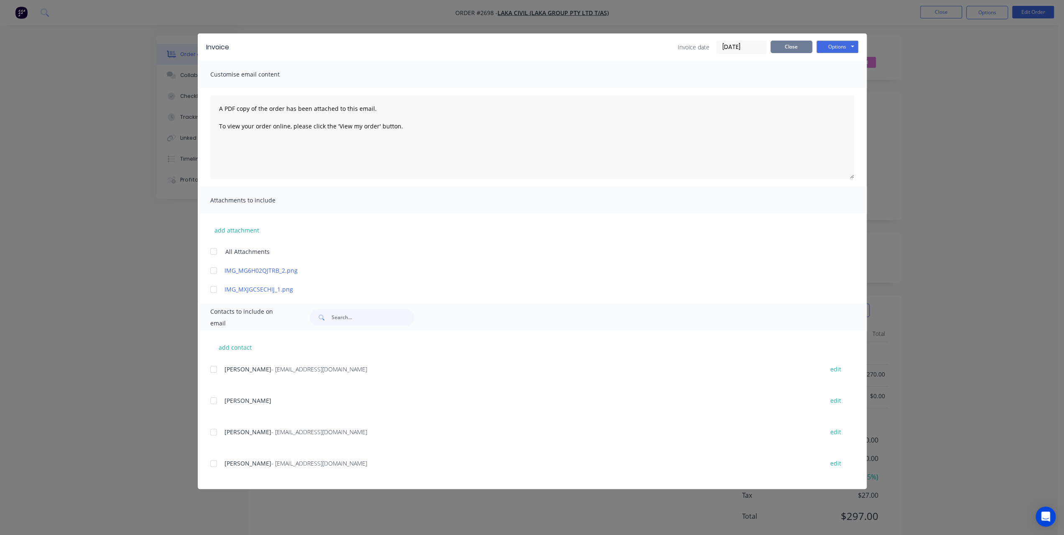
click at [787, 48] on button "Close" at bounding box center [791, 47] width 42 height 13
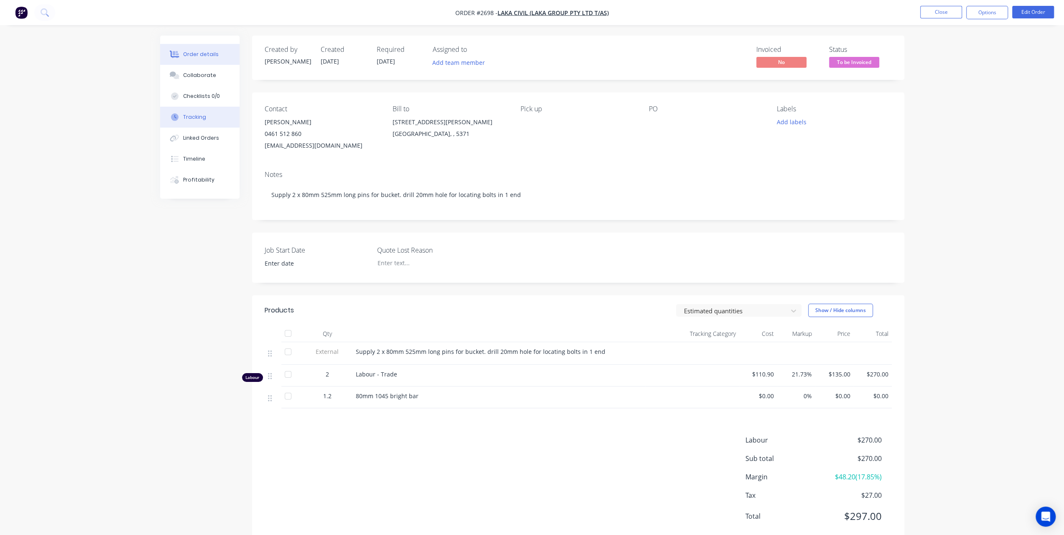
click at [196, 125] on button "Tracking" at bounding box center [199, 117] width 79 height 21
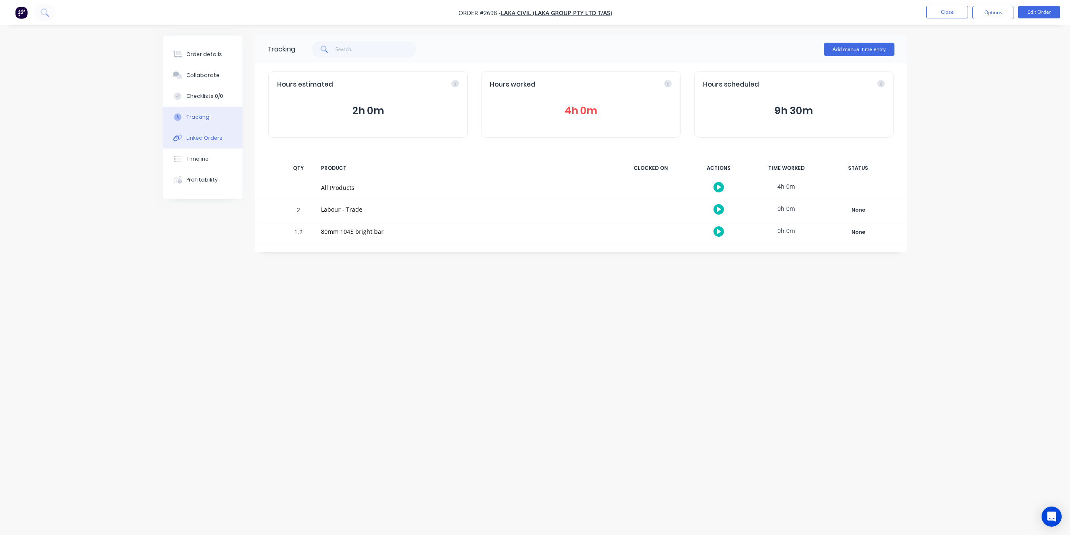
click at [196, 139] on div "Linked Orders" at bounding box center [204, 138] width 36 height 8
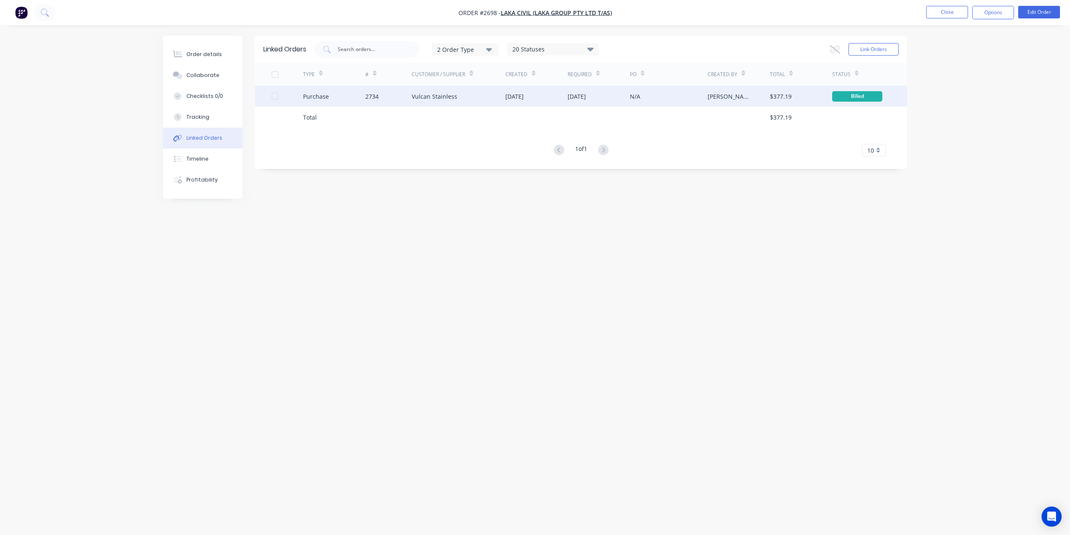
click at [431, 95] on div "Vulcan Stainless" at bounding box center [435, 96] width 46 height 9
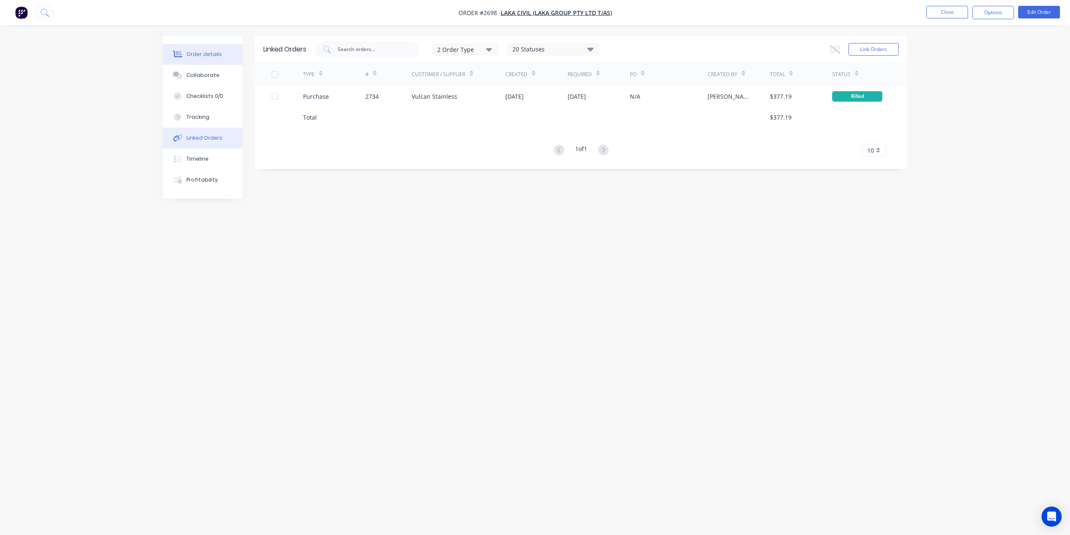
click at [196, 49] on button "Order details" at bounding box center [202, 54] width 79 height 21
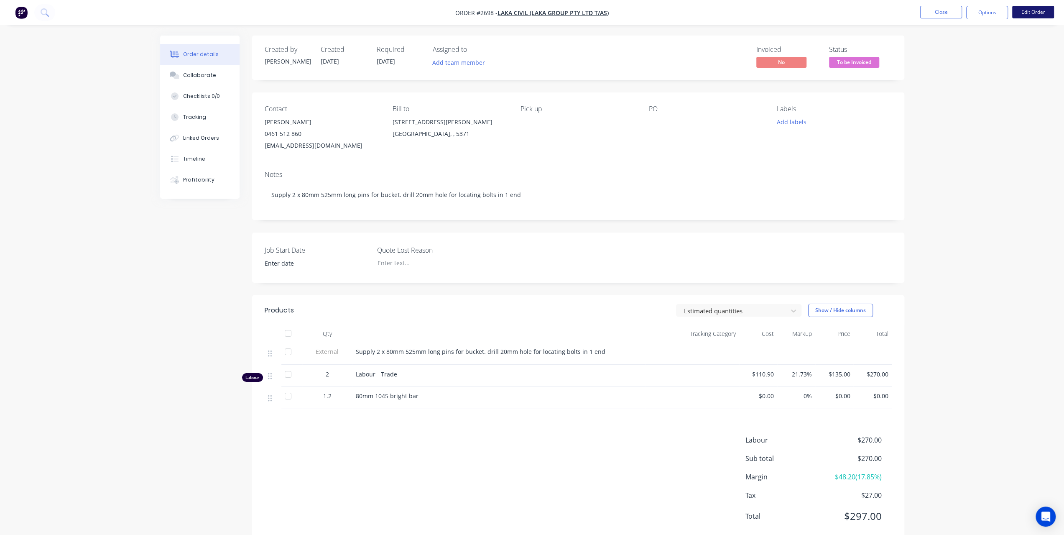
click at [1023, 15] on button "Edit Order" at bounding box center [1033, 12] width 42 height 13
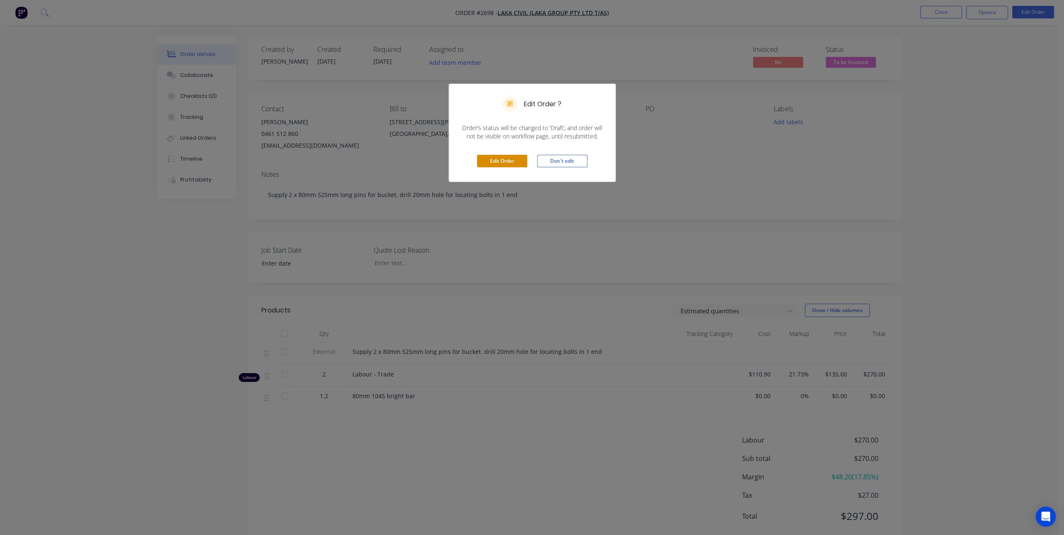
click at [510, 157] on button "Edit Order" at bounding box center [502, 161] width 50 height 13
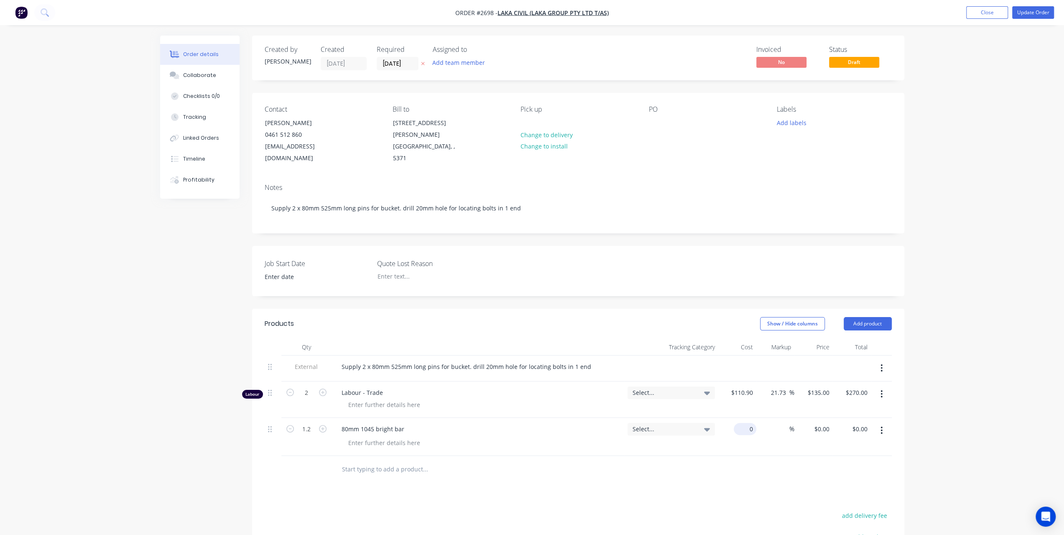
click at [750, 423] on input "0" at bounding box center [746, 429] width 19 height 12
type input "$171.45"
type input "$205.74"
type input "40"
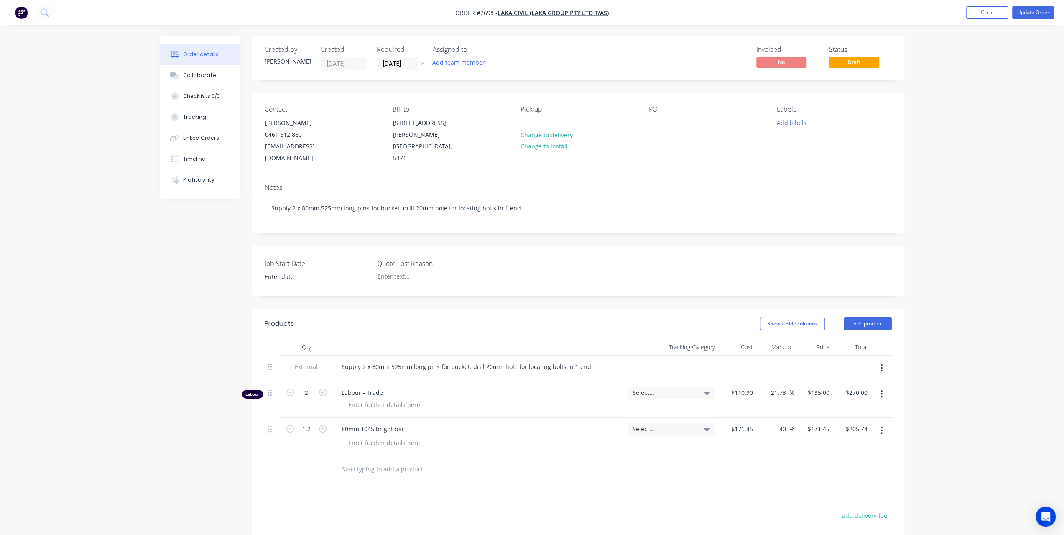
type input "240.03"
type input "$288.04"
type input "$240.03"
click at [381, 461] on input "text" at bounding box center [425, 469] width 167 height 17
type input "Freight to Argoweld"
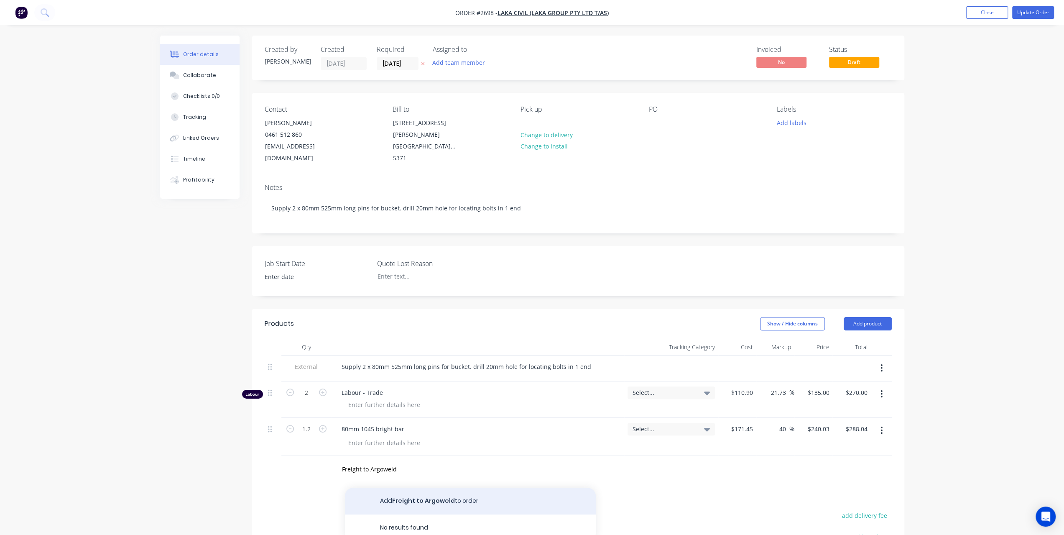
click at [409, 487] on button "Add Freight to Argoweld to order" at bounding box center [470, 500] width 251 height 27
click at [747, 461] on input at bounding box center [752, 467] width 10 height 12
type input "$40.00"
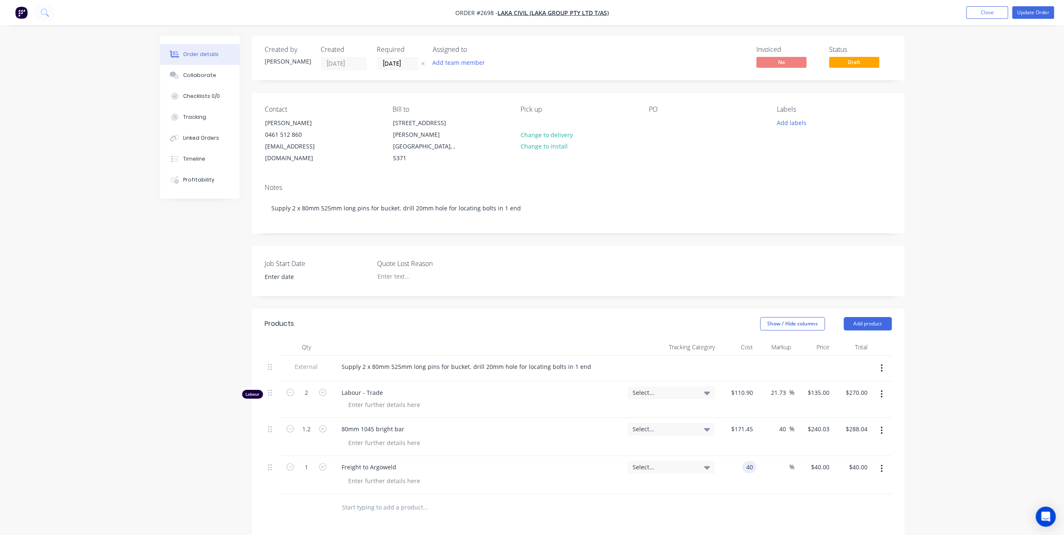
click at [745, 461] on input "40" at bounding box center [750, 467] width 11 height 12
type input "$35.00"
type input "40"
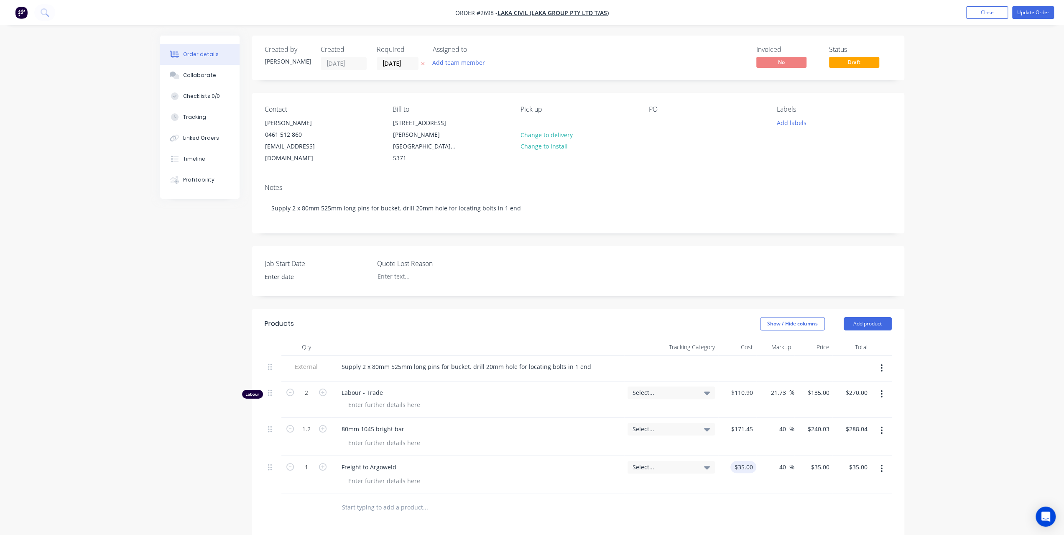
type input "49"
type input "$49.00"
click at [1023, 15] on button "Update Order" at bounding box center [1033, 12] width 42 height 13
type input "49"
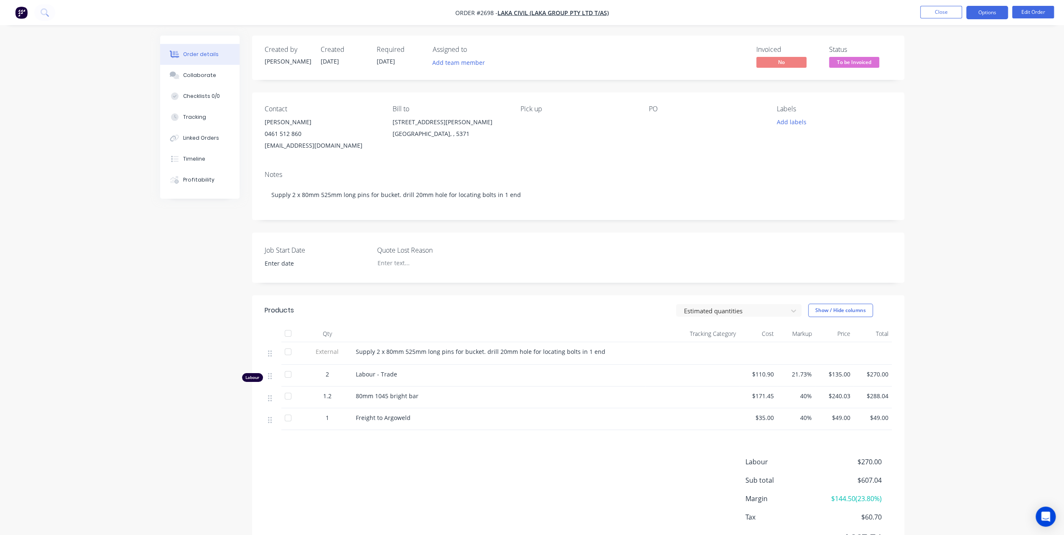
click at [981, 16] on button "Options" at bounding box center [987, 12] width 42 height 13
click at [948, 51] on div "Invoice" at bounding box center [961, 51] width 77 height 12
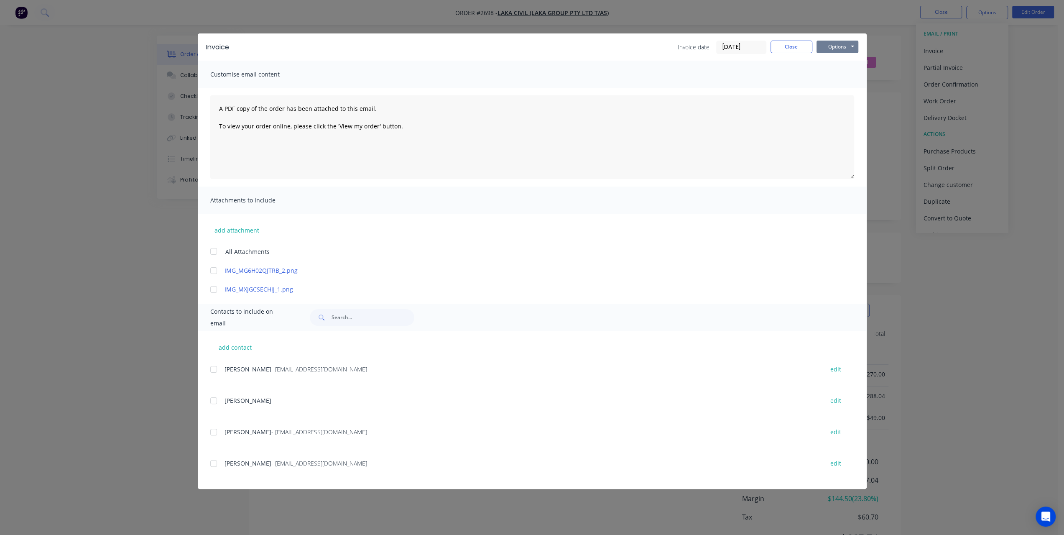
click at [831, 46] on button "Options" at bounding box center [837, 47] width 42 height 13
click at [823, 71] on button "Print" at bounding box center [843, 76] width 54 height 14
click at [800, 46] on button "Close" at bounding box center [791, 47] width 42 height 13
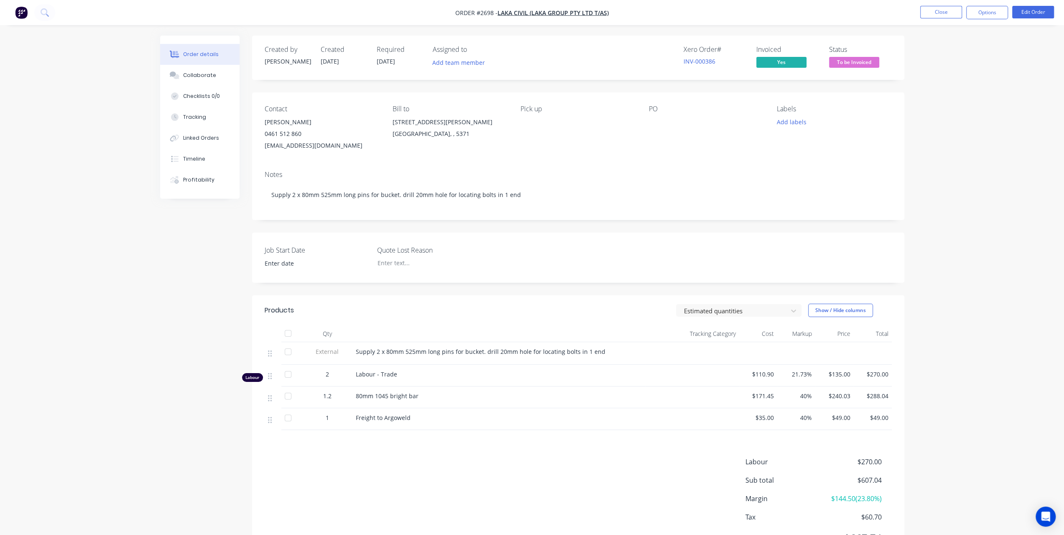
click at [857, 66] on span "To be Invoiced" at bounding box center [854, 62] width 50 height 10
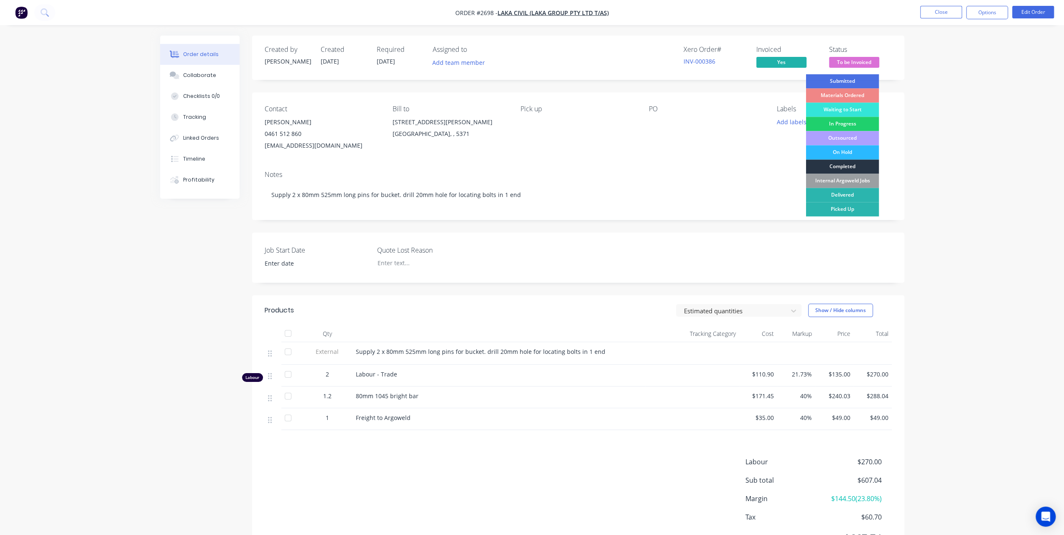
click at [863, 166] on div "Completed" at bounding box center [841, 166] width 73 height 14
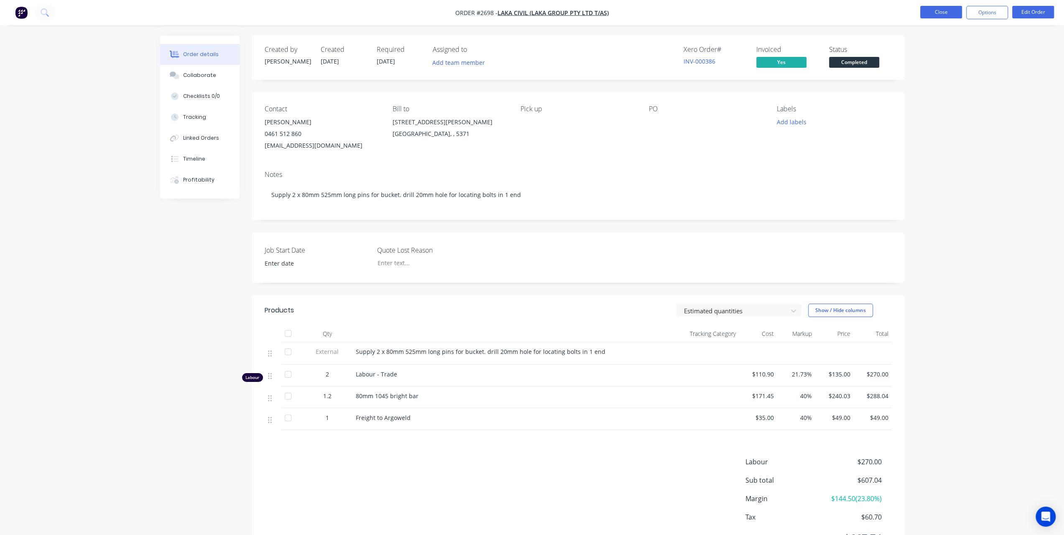
click at [956, 15] on button "Close" at bounding box center [941, 12] width 42 height 13
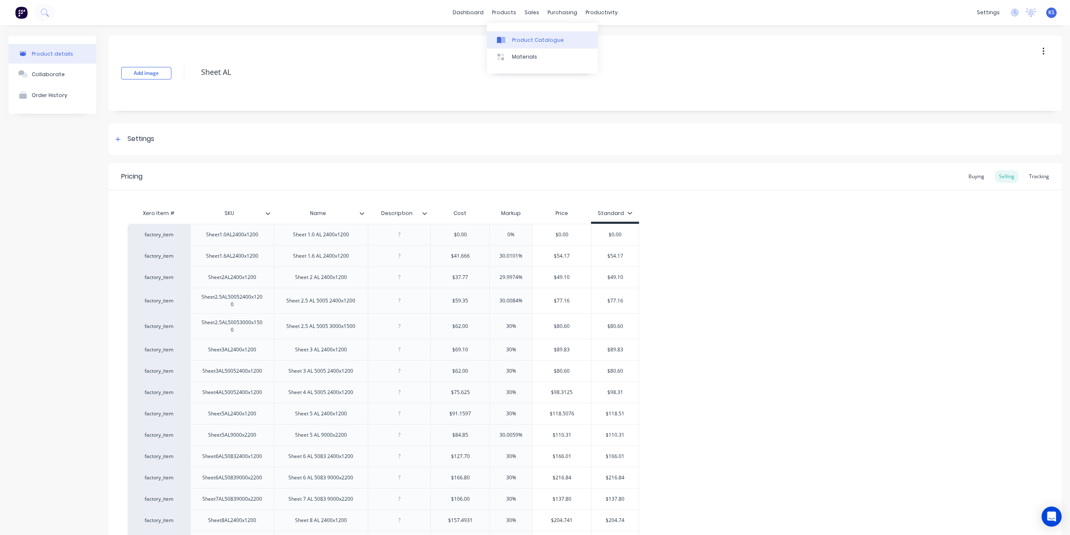
click at [523, 38] on div "Product Catalogue" at bounding box center [538, 40] width 52 height 8
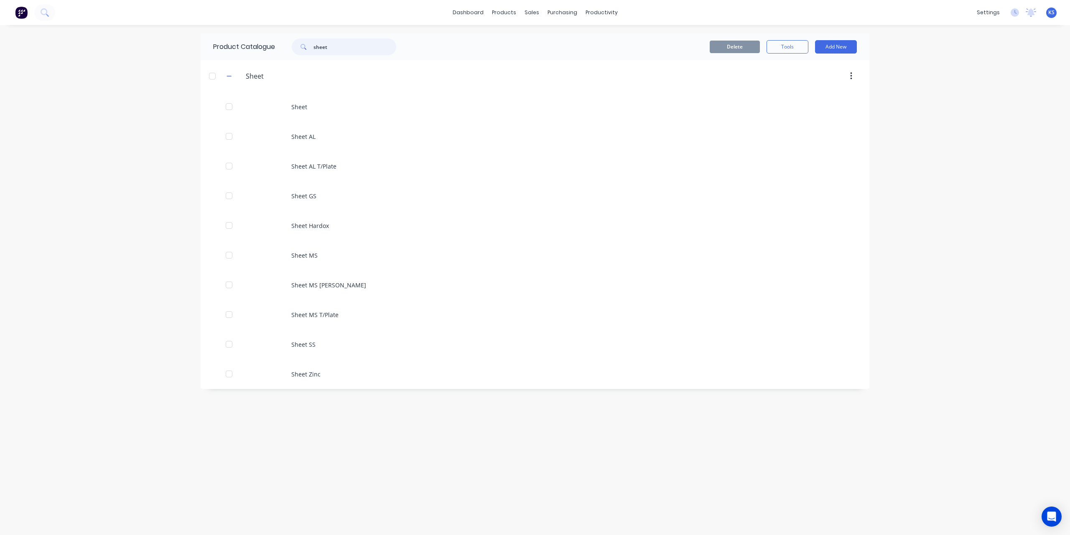
click at [328, 46] on input "sheet" at bounding box center [354, 46] width 83 height 17
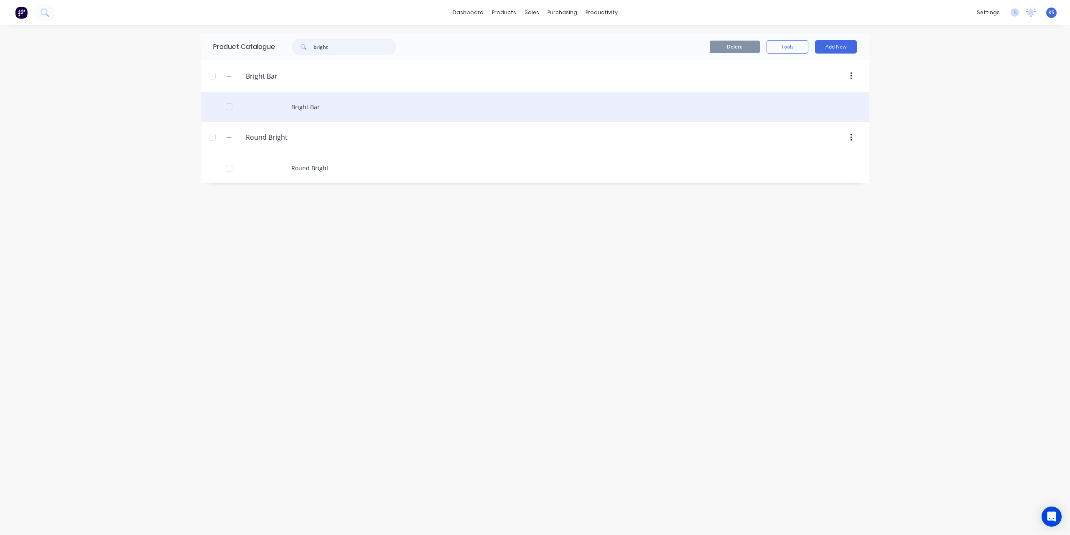
type input "bright"
click at [313, 99] on div "Bright Bar" at bounding box center [535, 107] width 669 height 30
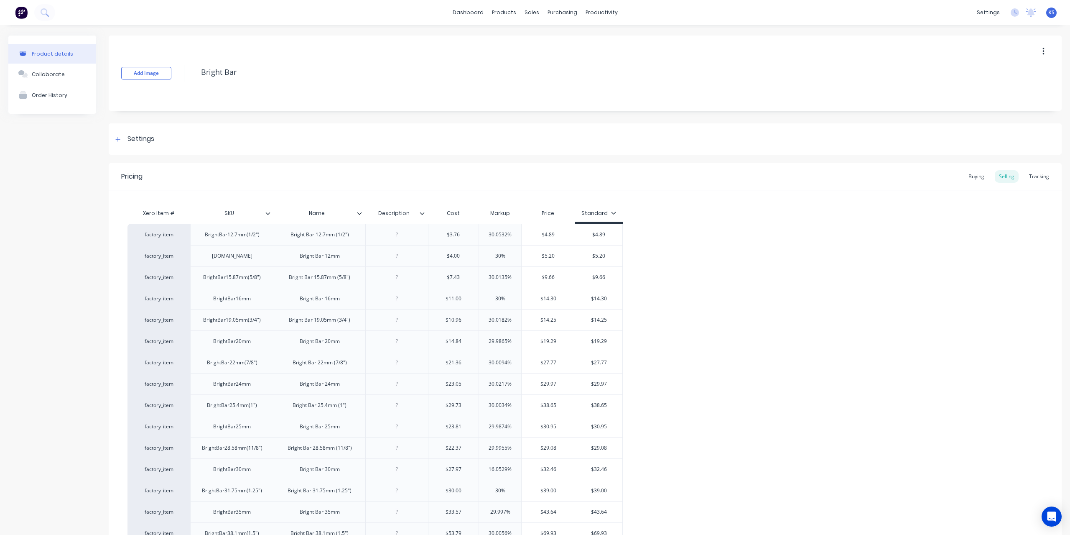
type textarea "x"
